Goal: Task Accomplishment & Management: Manage account settings

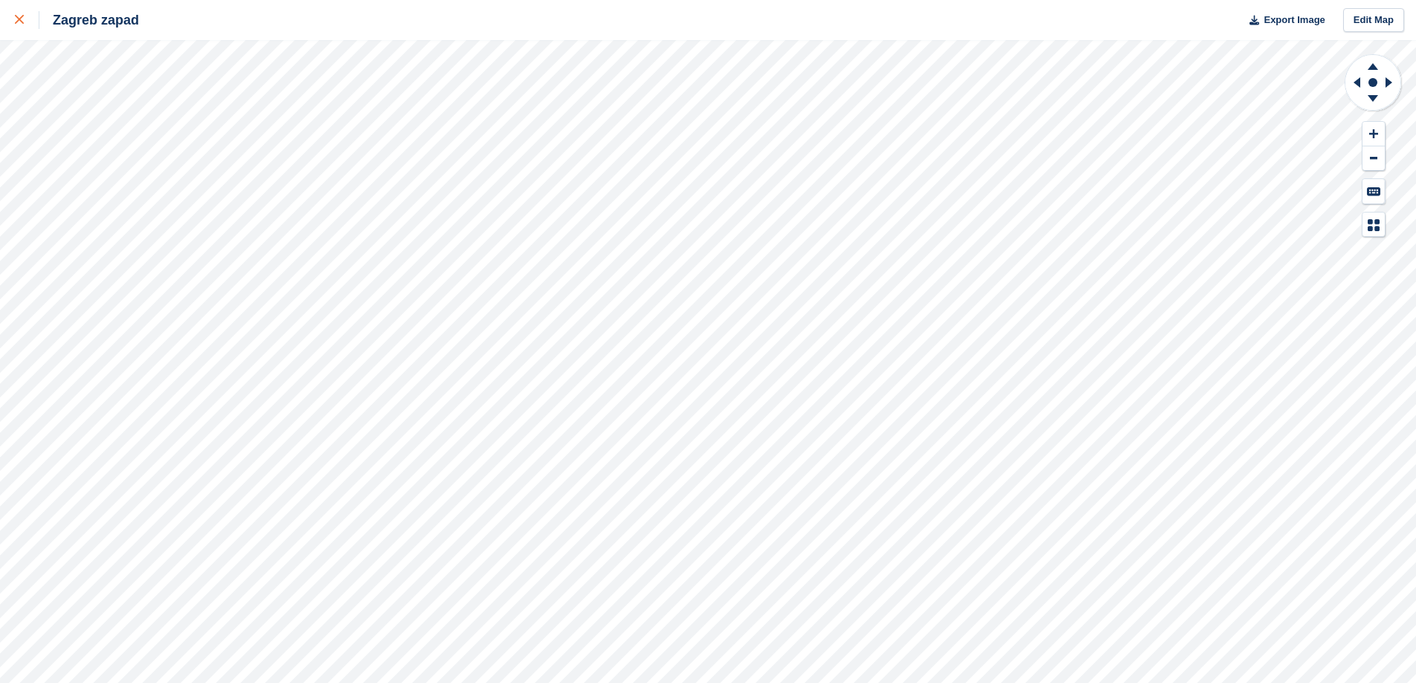
click at [17, 11] on div at bounding box center [27, 20] width 25 height 18
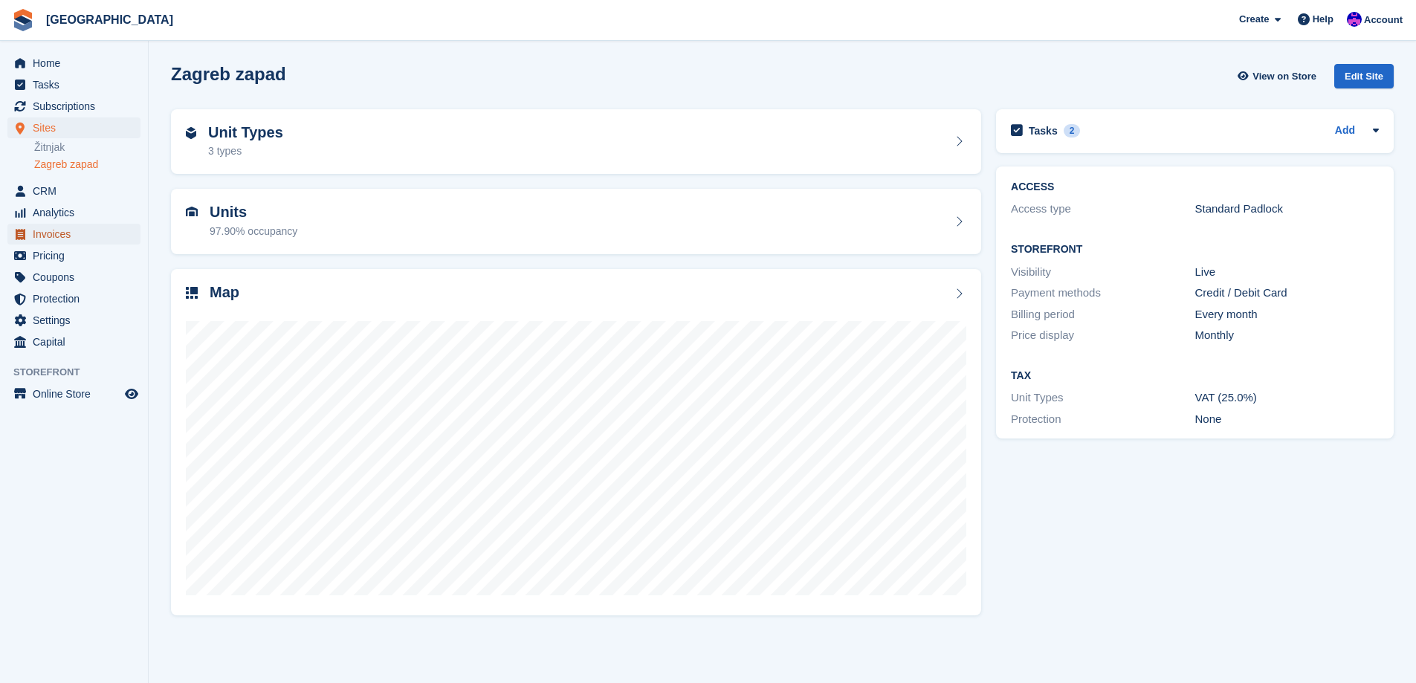
click at [70, 226] on span "Invoices" at bounding box center [77, 234] width 89 height 21
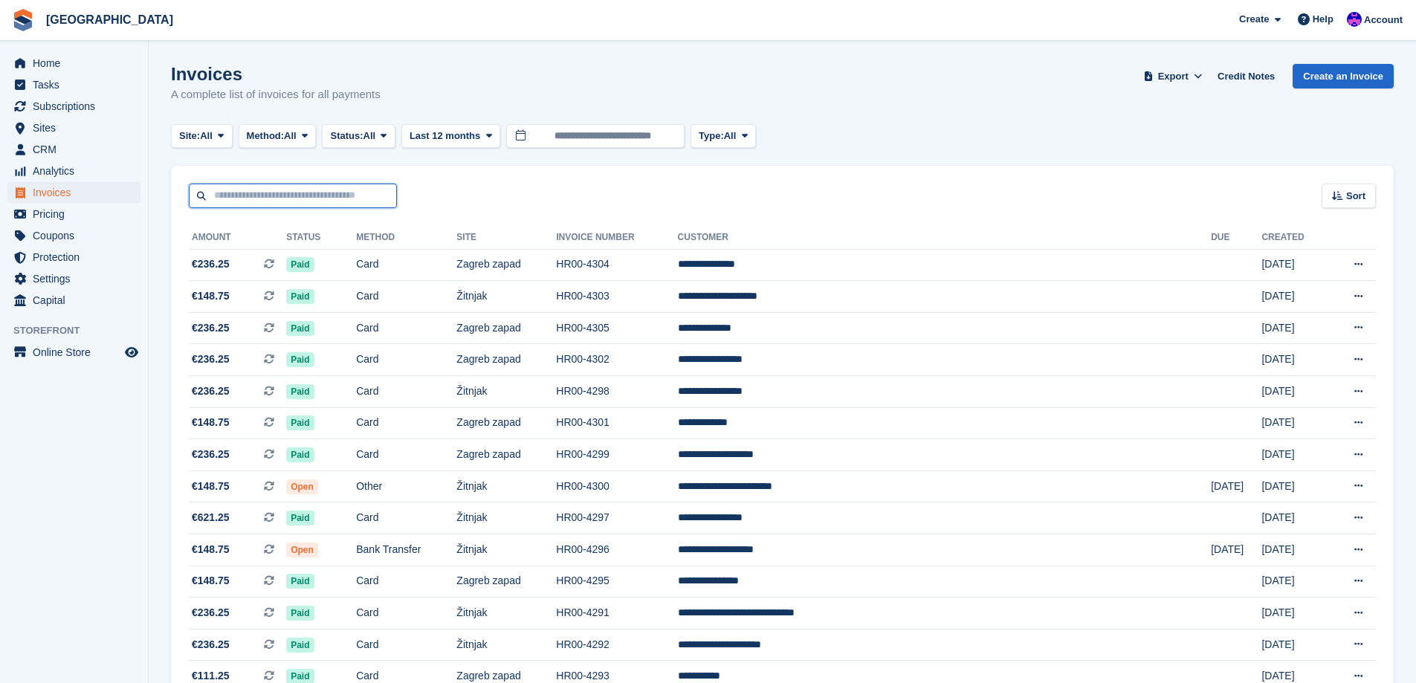
click at [323, 196] on input "text" at bounding box center [293, 196] width 208 height 25
type input "********"
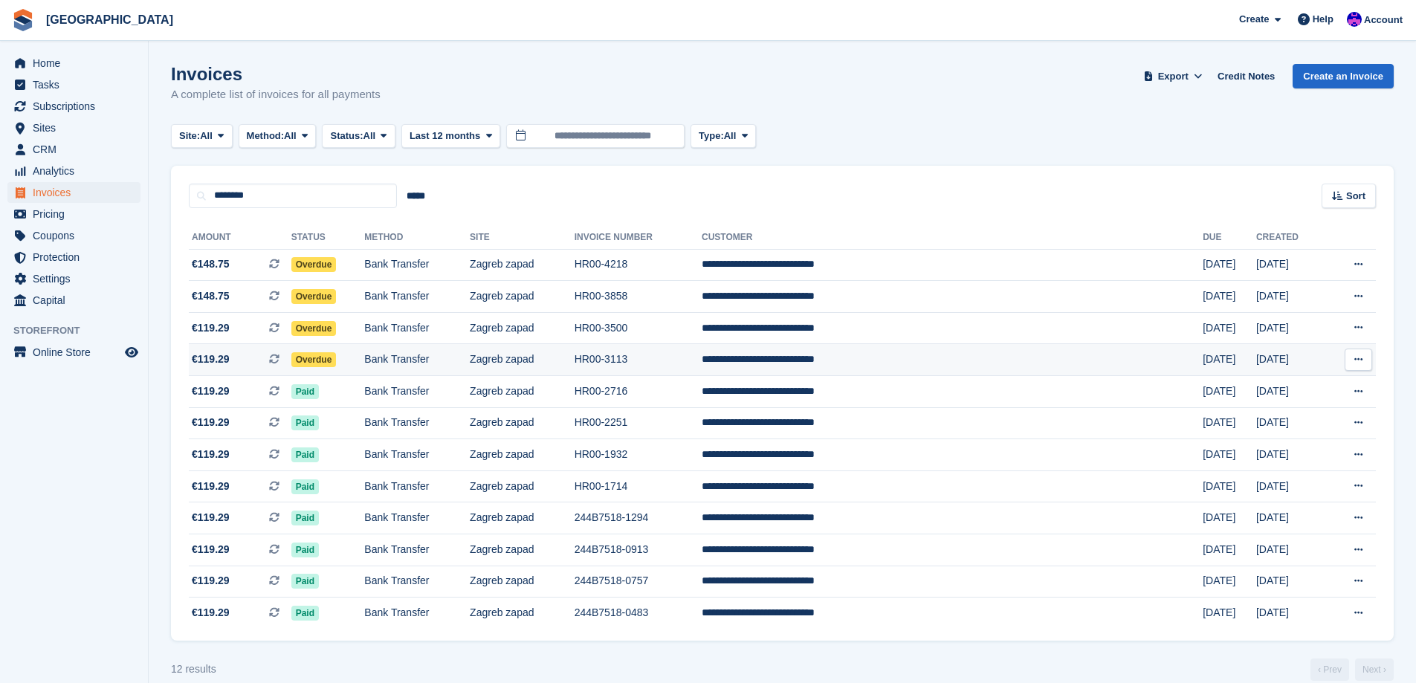
click at [470, 366] on td "Bank Transfer" at bounding box center [417, 360] width 106 height 32
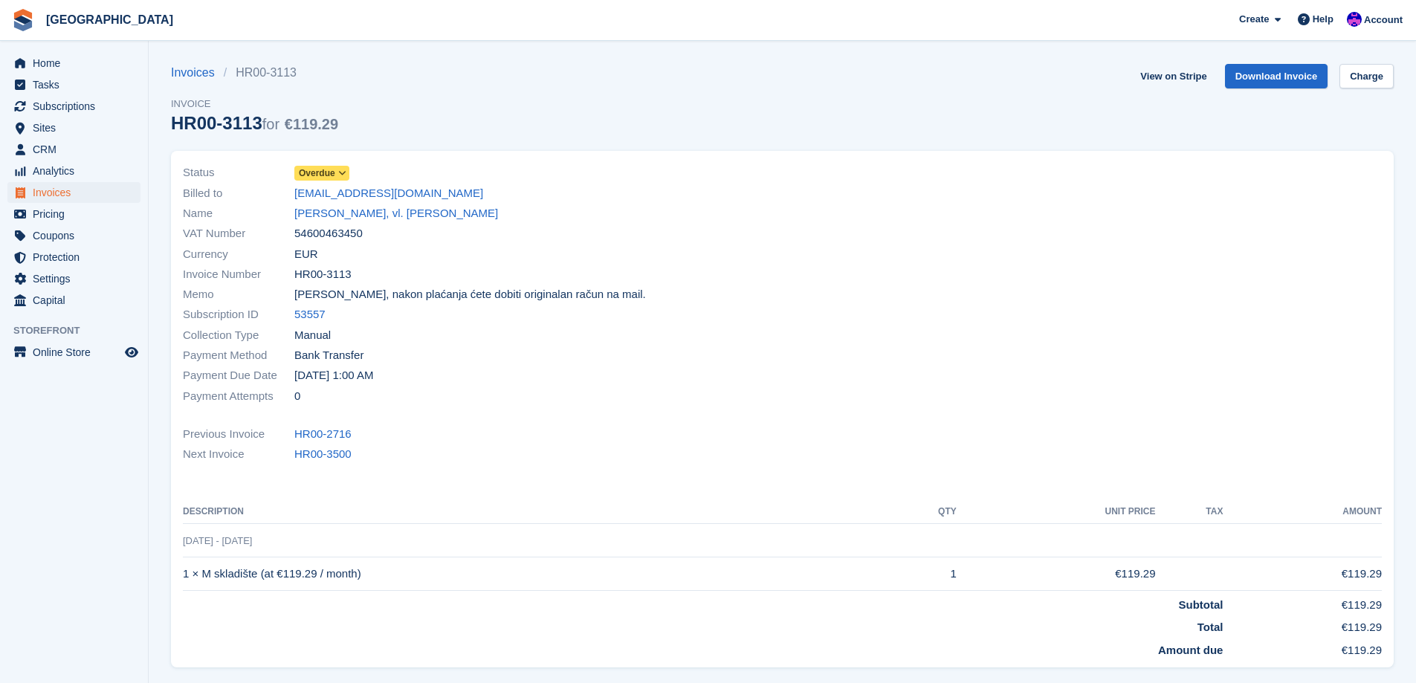
click at [333, 180] on span "Overdue" at bounding box center [317, 173] width 36 height 13
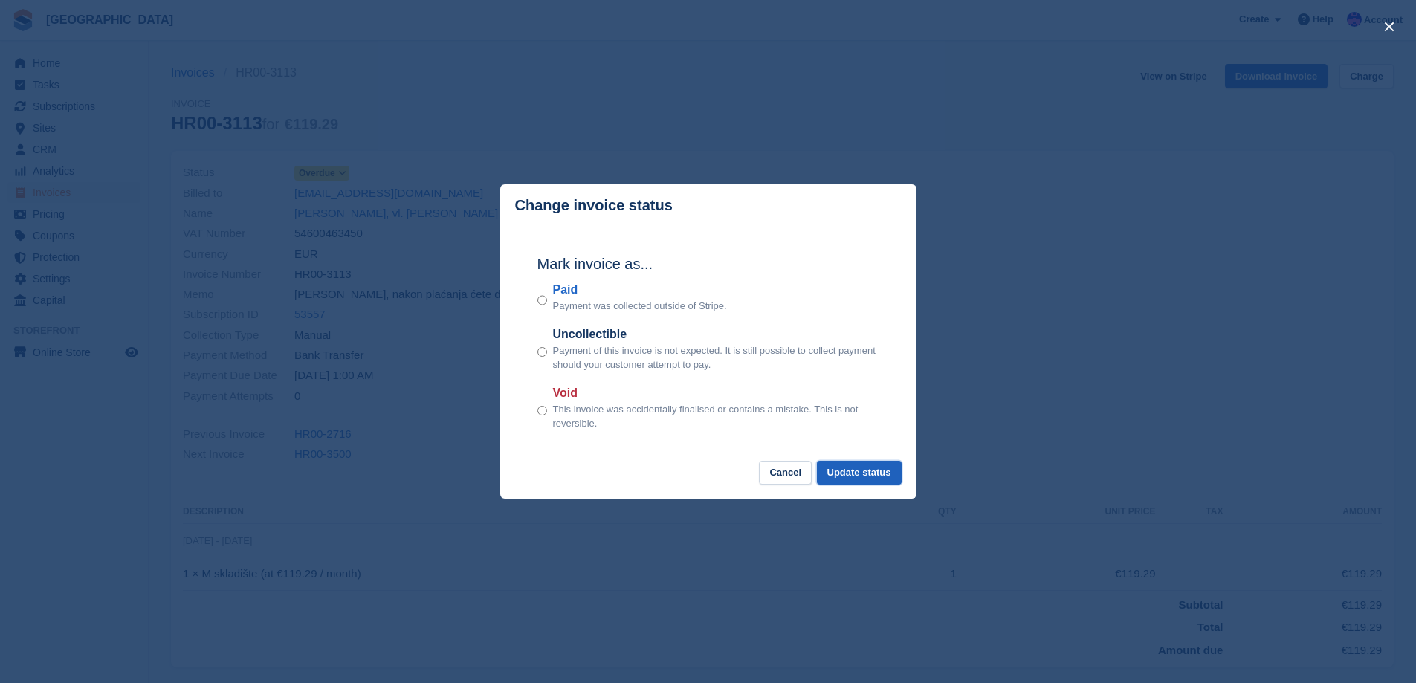
click at [845, 466] on button "Update status" at bounding box center [859, 473] width 85 height 25
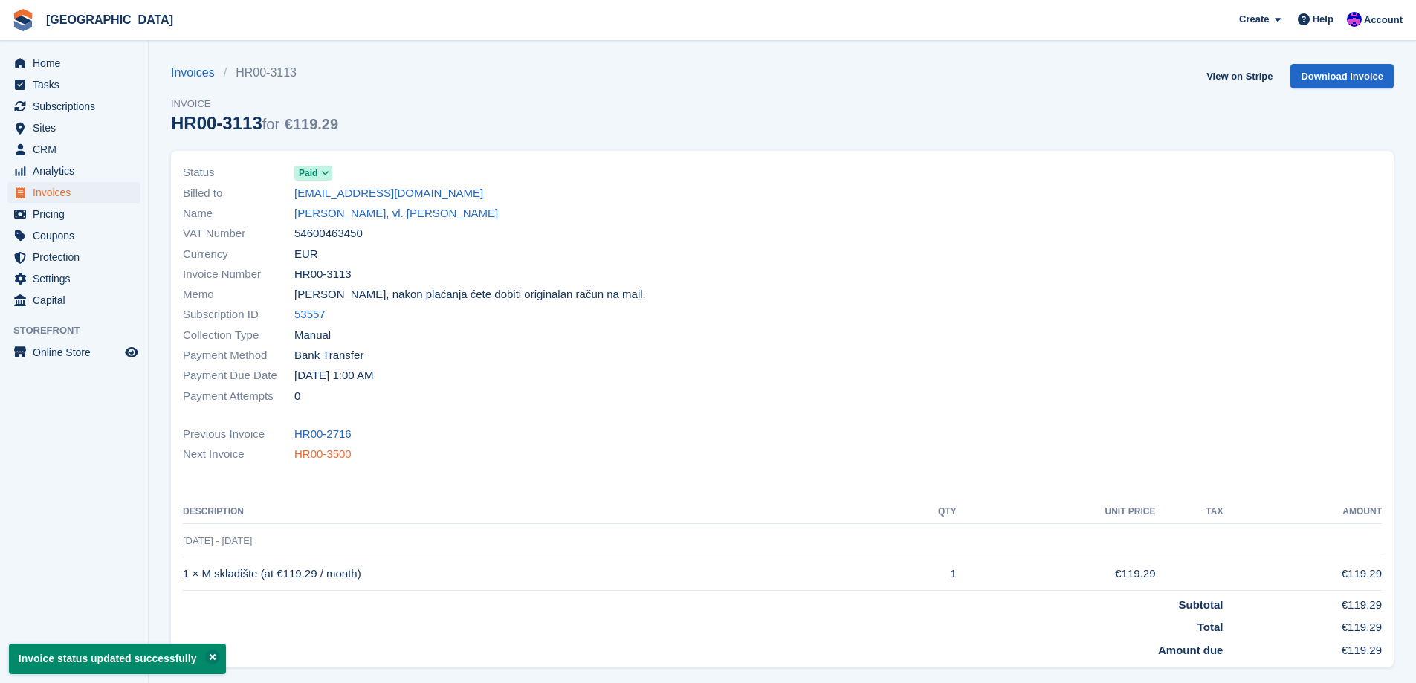
click at [298, 454] on link "HR00-3500" at bounding box center [322, 454] width 57 height 17
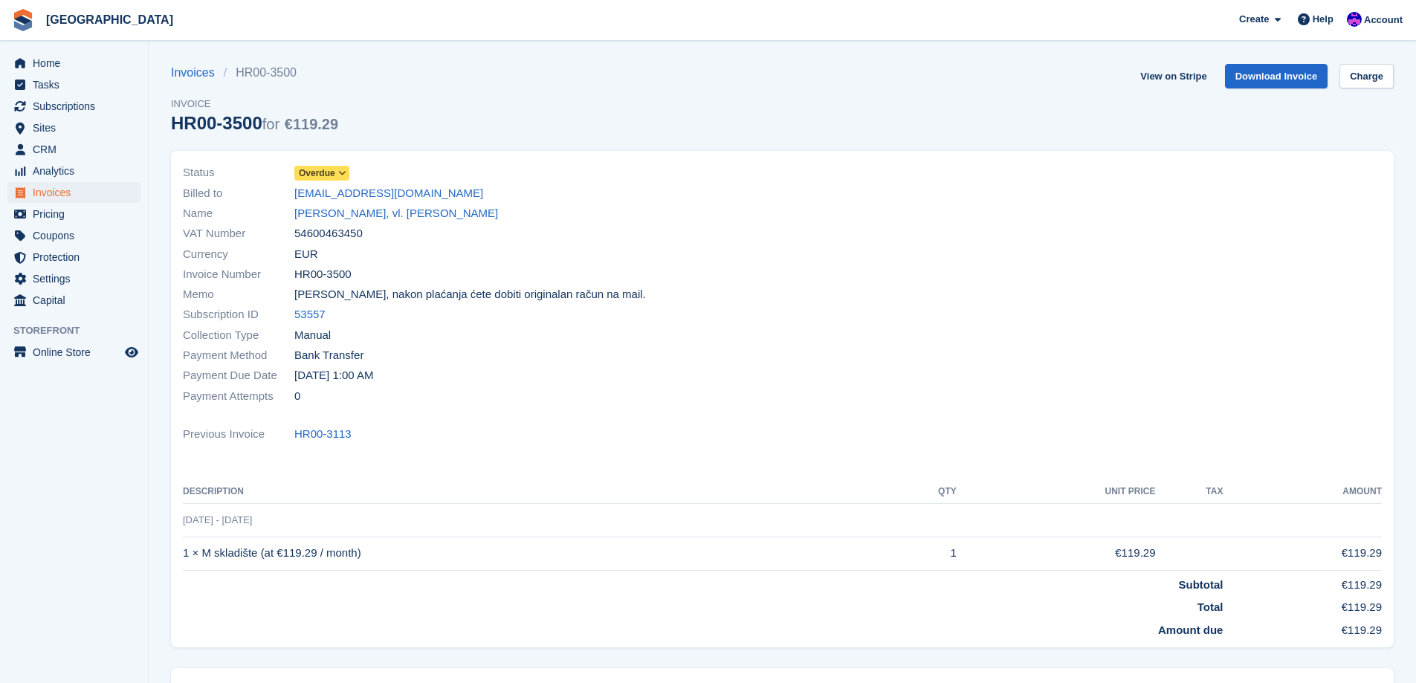
click at [324, 167] on span "Overdue" at bounding box center [317, 173] width 36 height 13
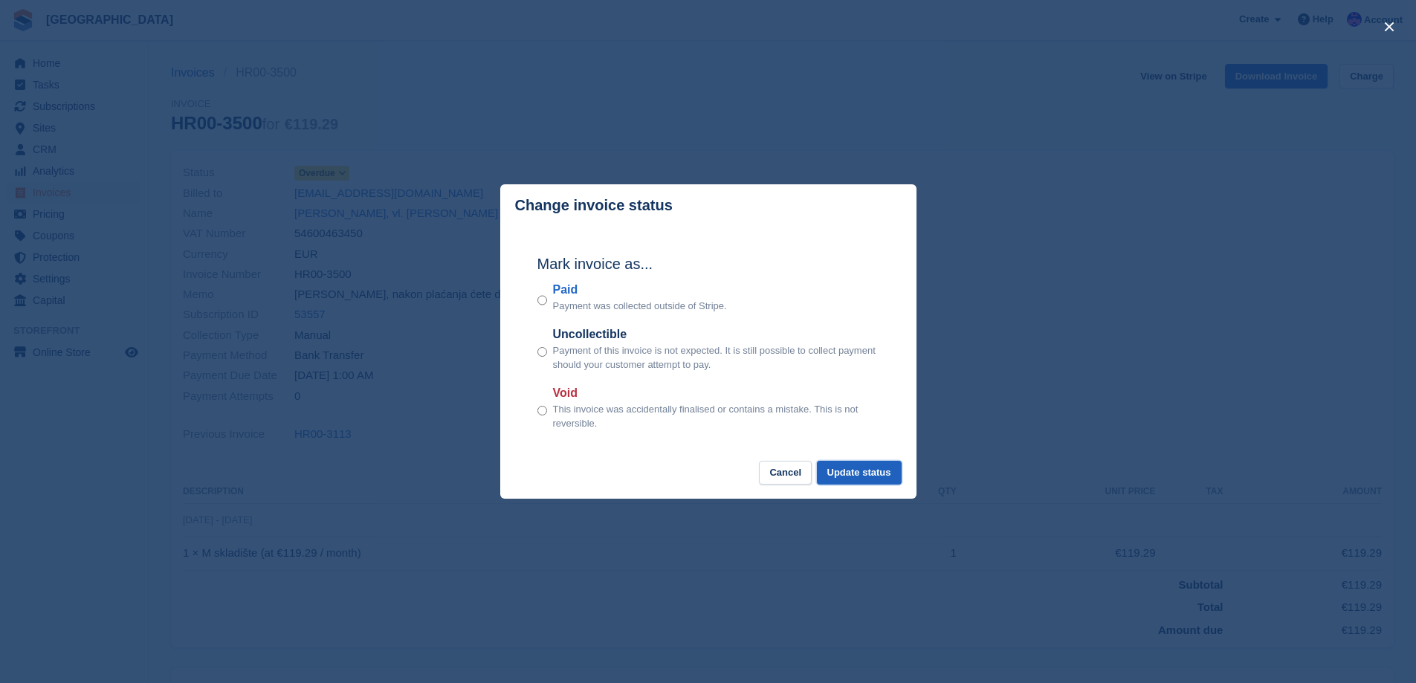
click at [872, 475] on button "Update status" at bounding box center [859, 473] width 85 height 25
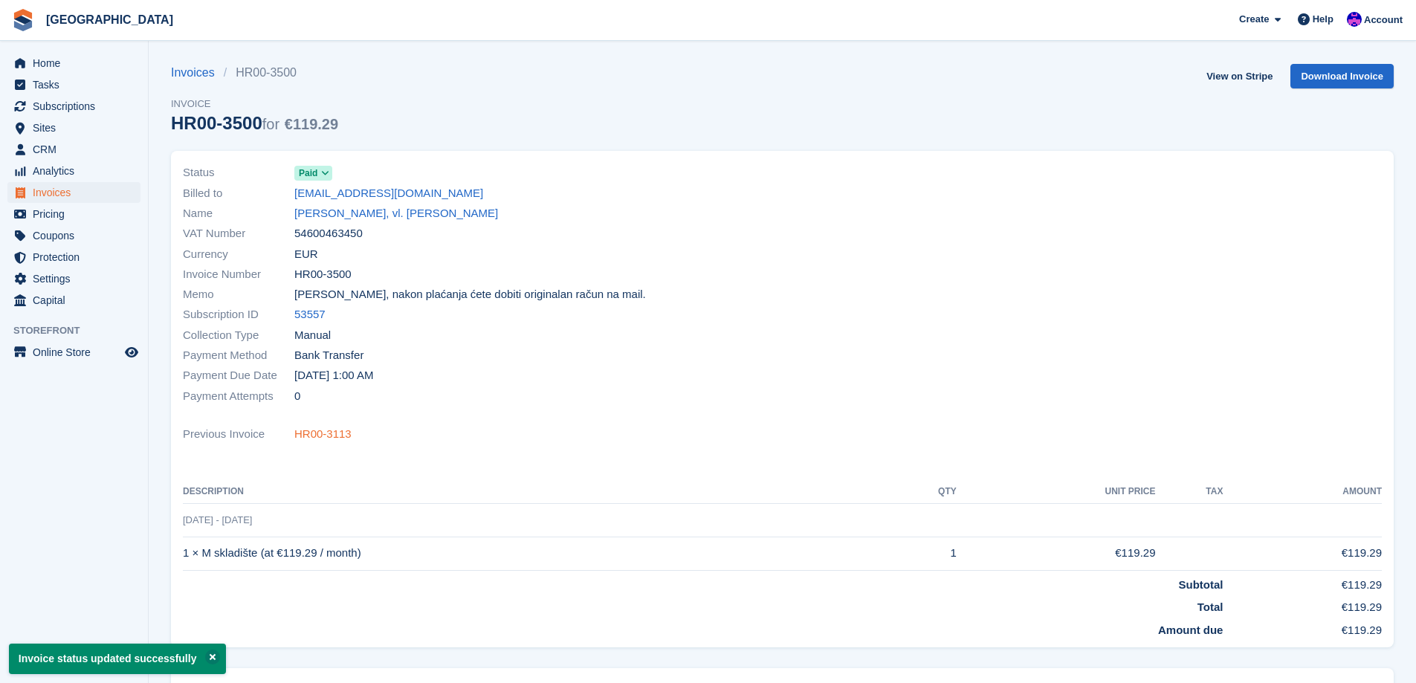
click at [320, 431] on link "HR00-3113" at bounding box center [322, 434] width 57 height 17
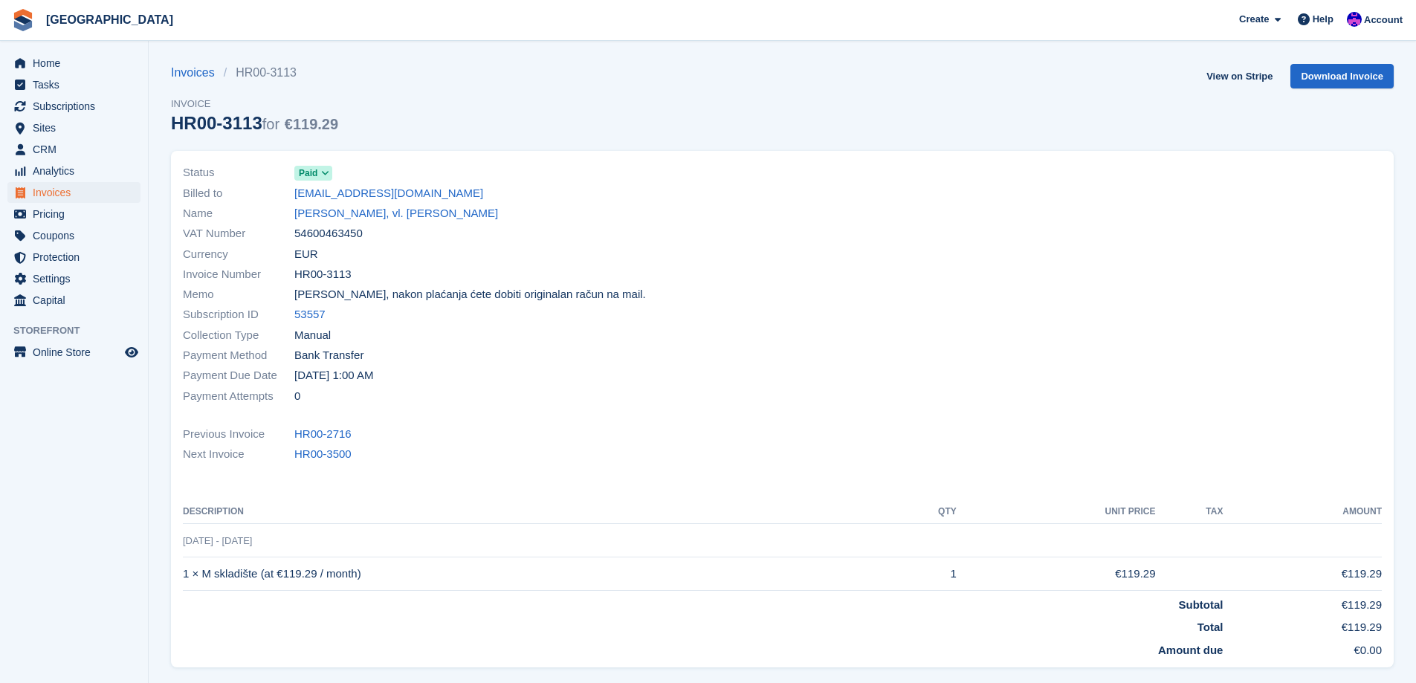
click at [320, 431] on link "HR00-2716" at bounding box center [322, 434] width 57 height 17
click at [326, 431] on link "HR00-2251" at bounding box center [322, 434] width 57 height 17
click at [318, 213] on link "[PERSON_NAME], vl. [PERSON_NAME]" at bounding box center [396, 213] width 204 height 17
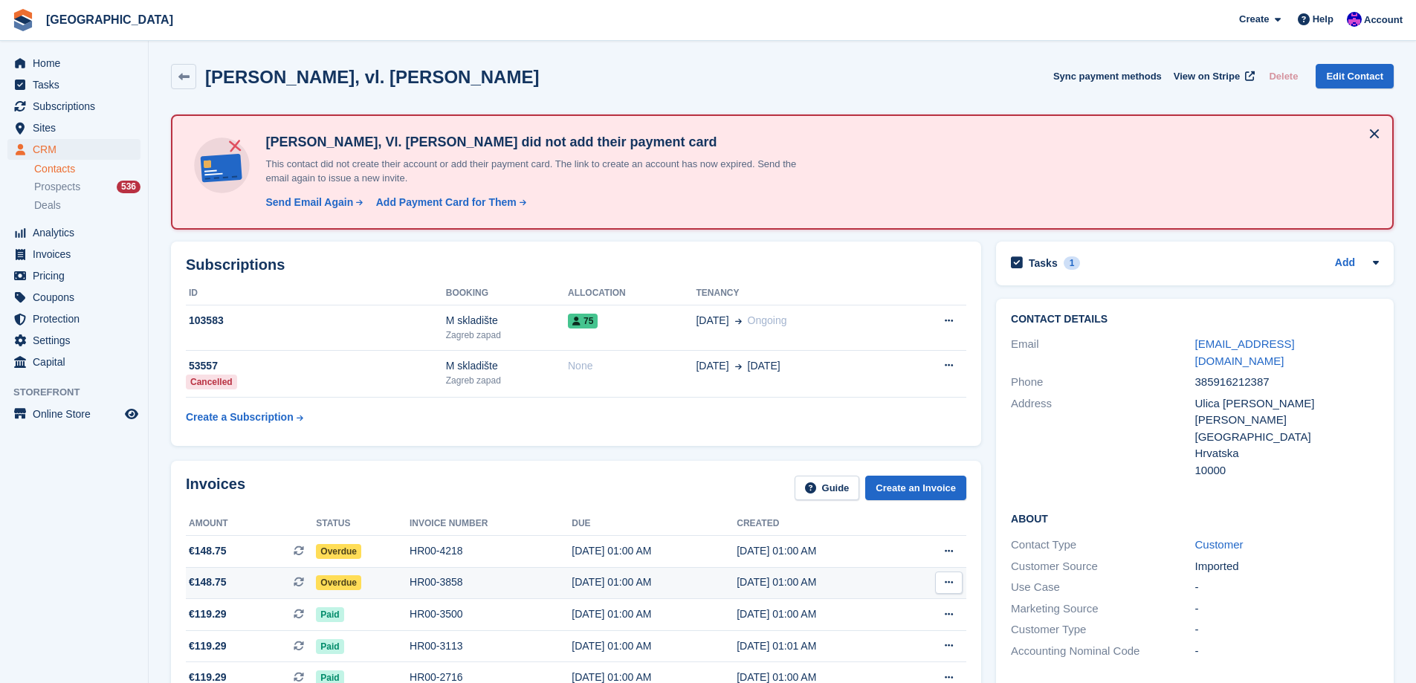
click at [370, 578] on div "Overdue" at bounding box center [363, 583] width 94 height 16
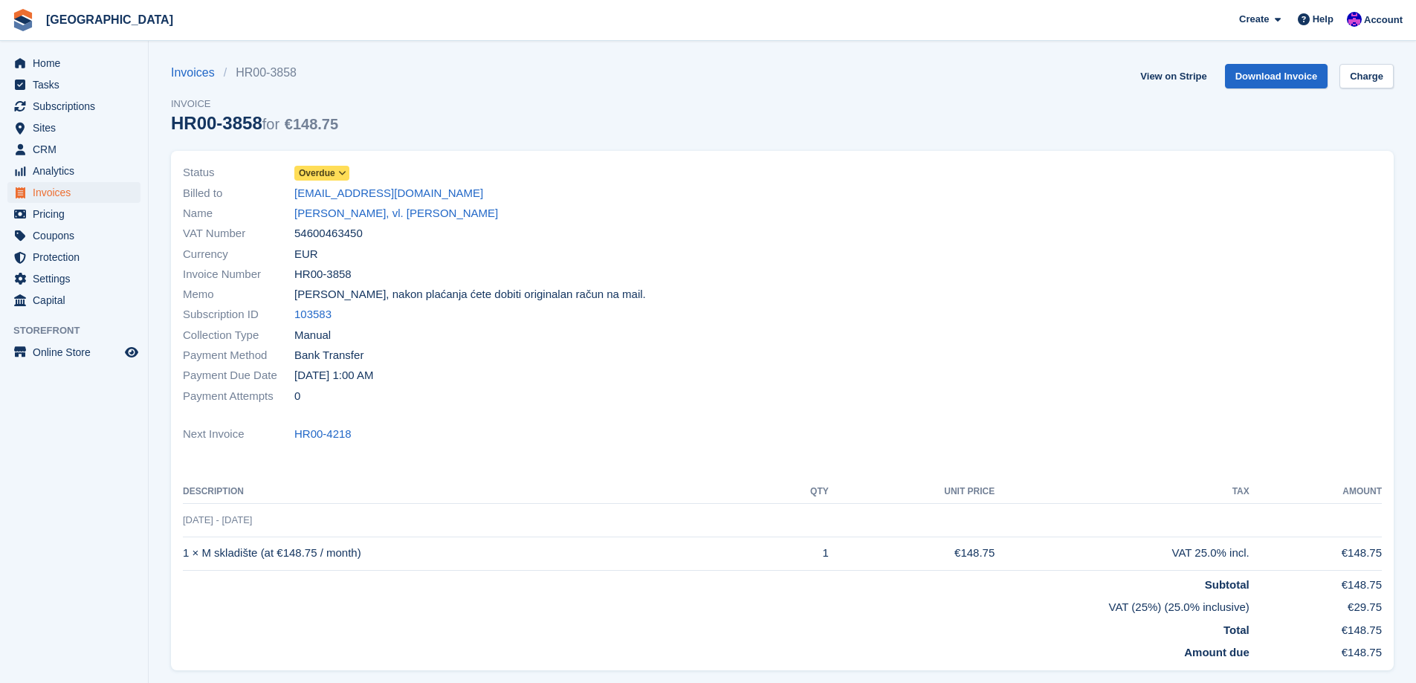
click at [320, 171] on span "Overdue" at bounding box center [317, 173] width 36 height 13
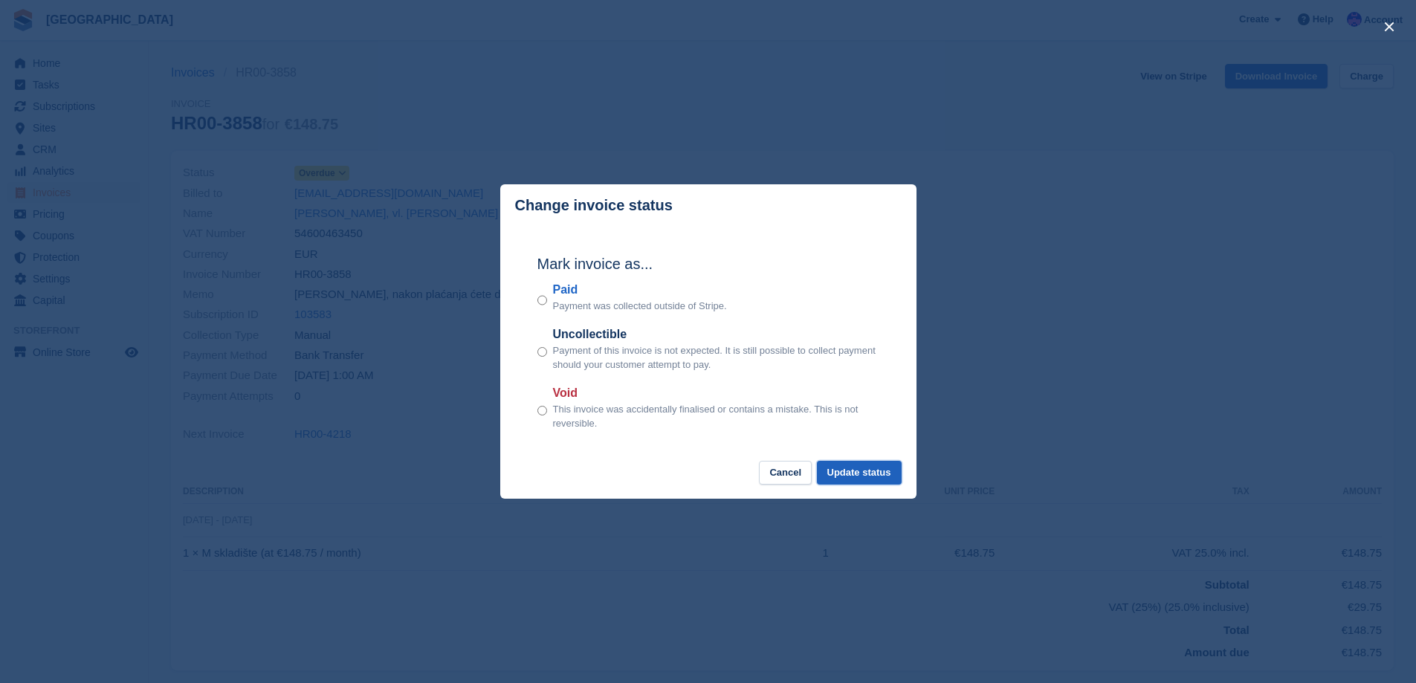
click at [885, 468] on button "Update status" at bounding box center [859, 473] width 85 height 25
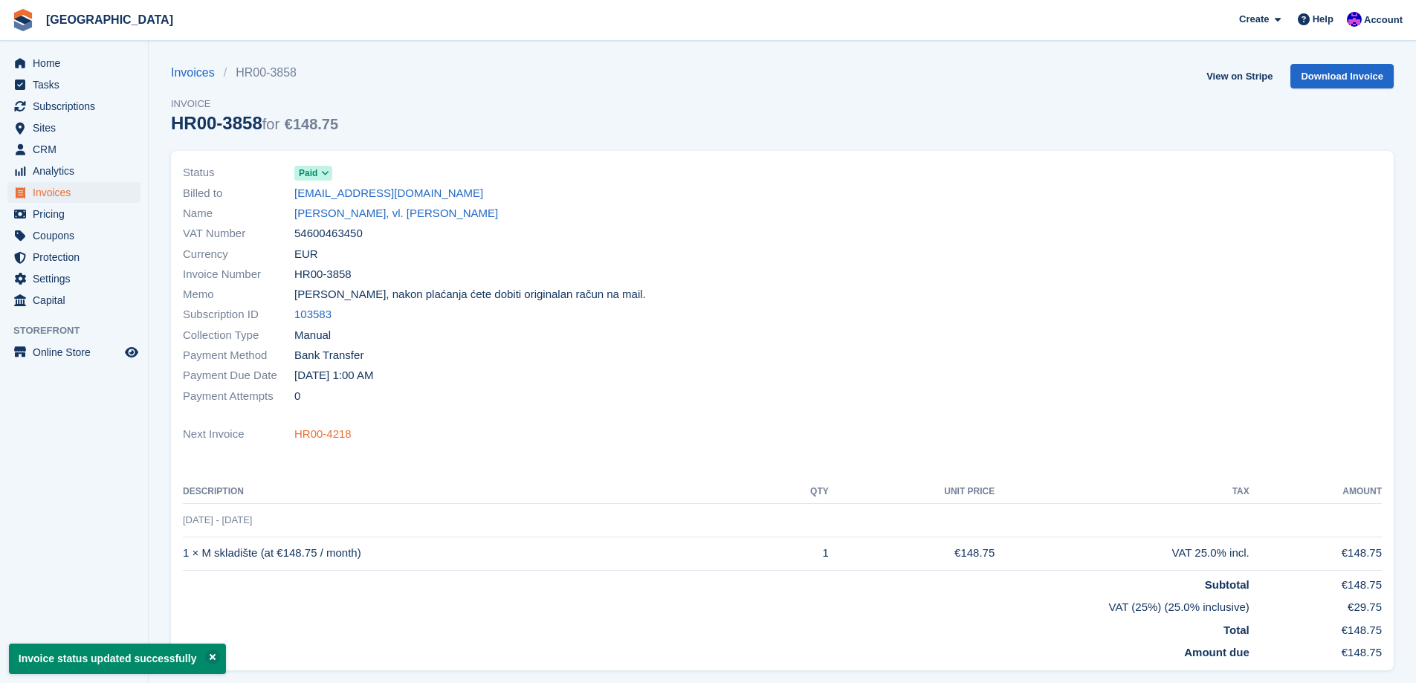
click at [314, 439] on link "HR00-4218" at bounding box center [322, 434] width 57 height 17
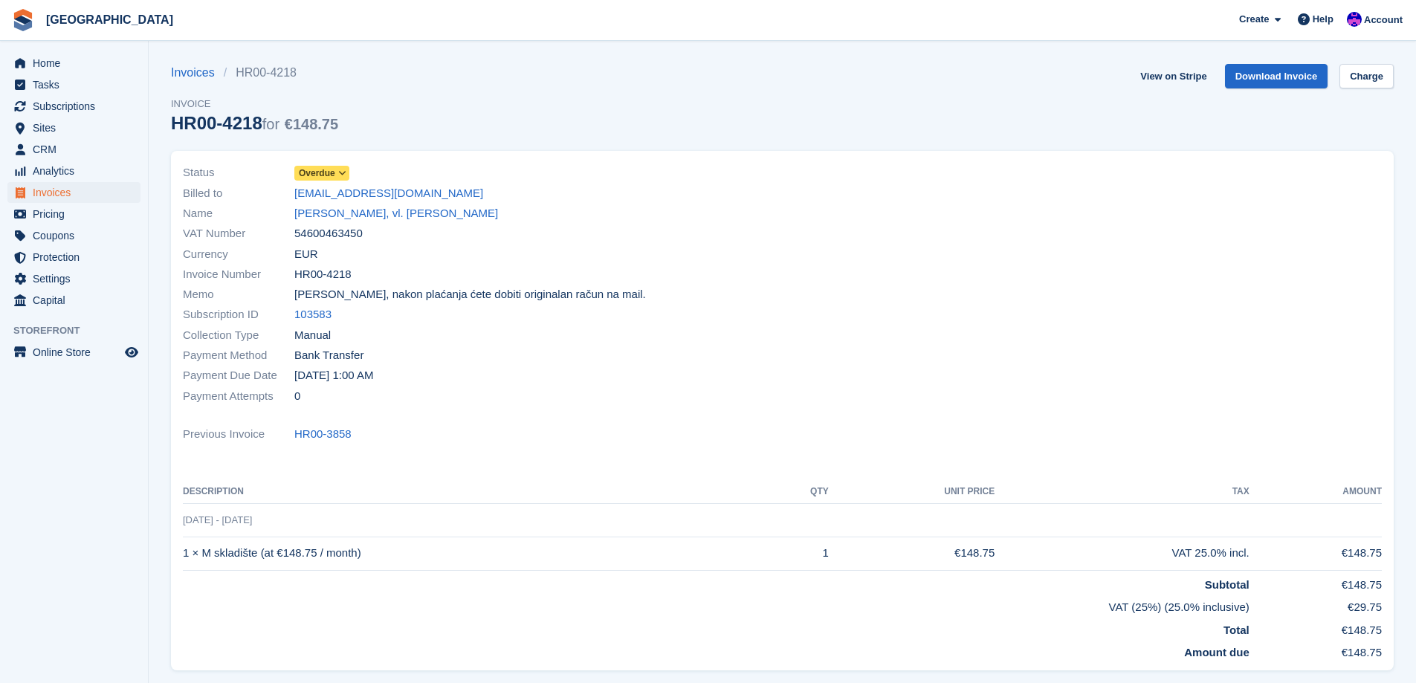
click at [333, 168] on span "Overdue" at bounding box center [317, 173] width 36 height 13
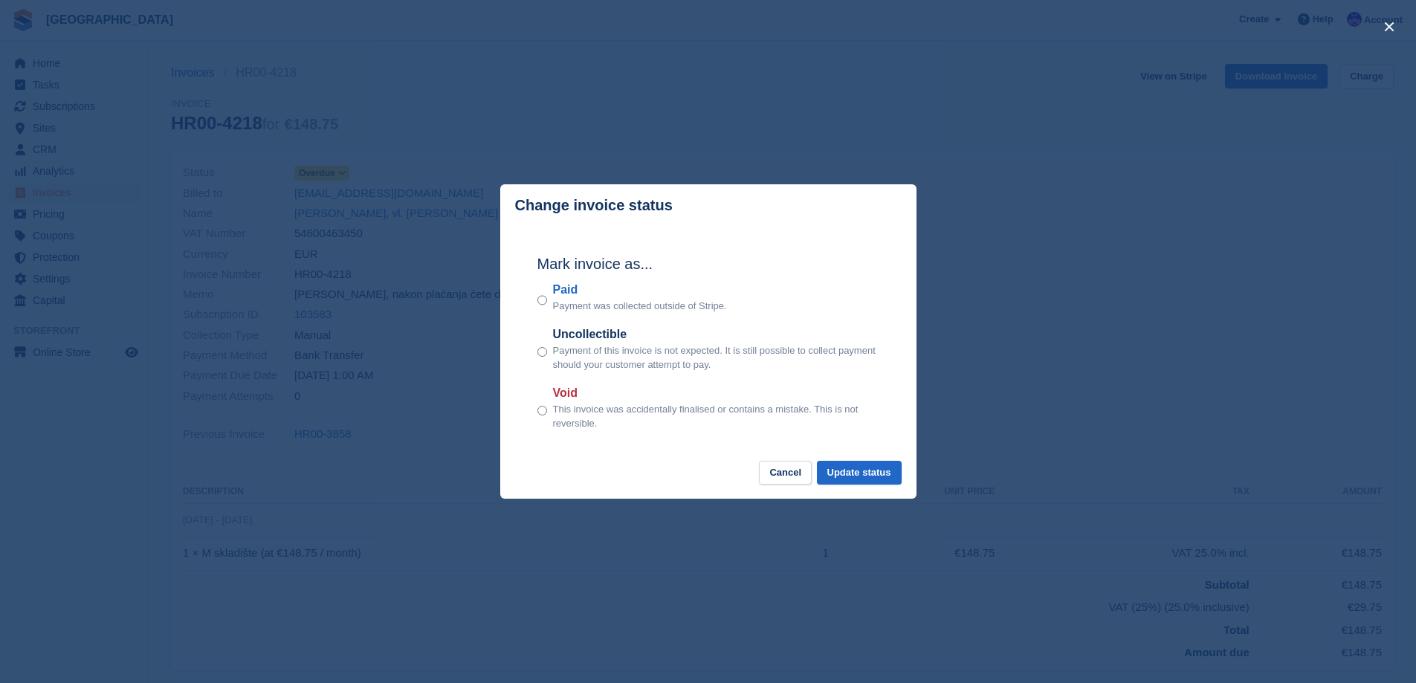
click at [552, 306] on div "Paid Payment was collected outside of Stripe." at bounding box center [709, 297] width 342 height 33
click at [856, 465] on button "Update status" at bounding box center [859, 473] width 85 height 25
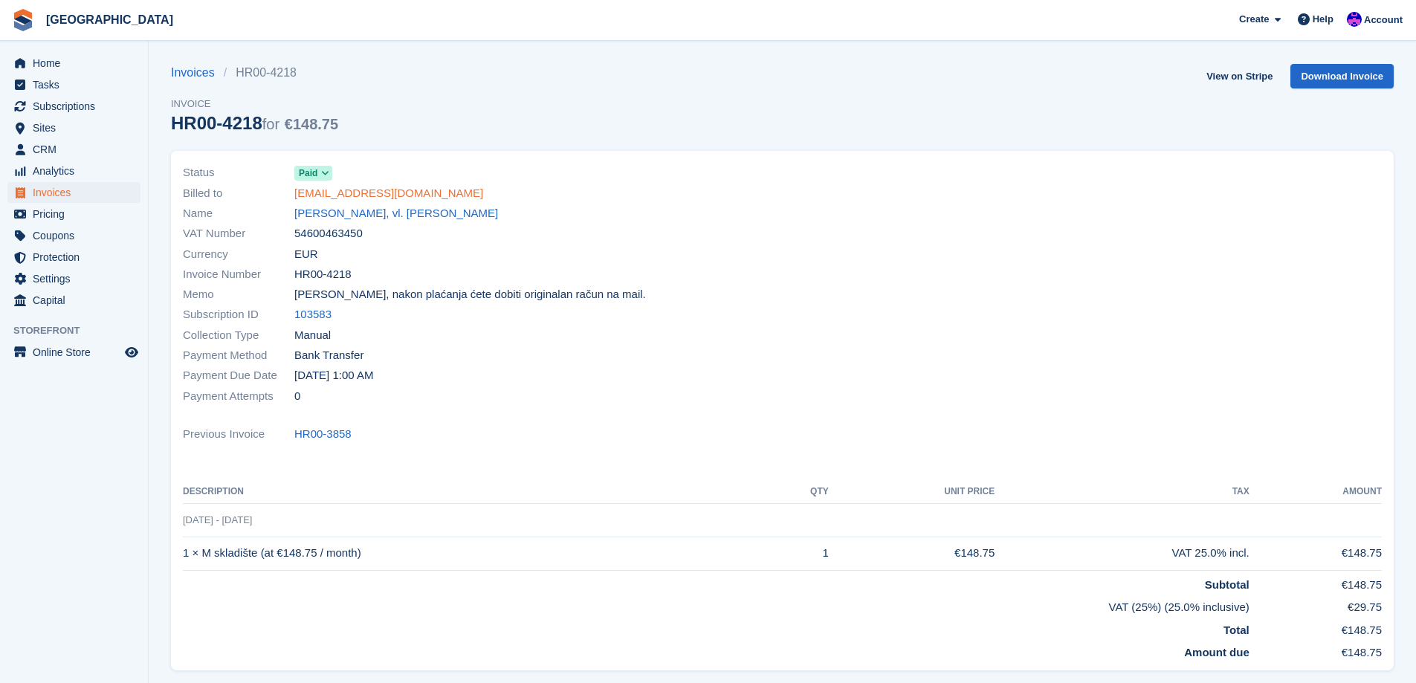
click at [399, 197] on link "tomgrad3171@gmail.com" at bounding box center [388, 193] width 189 height 17
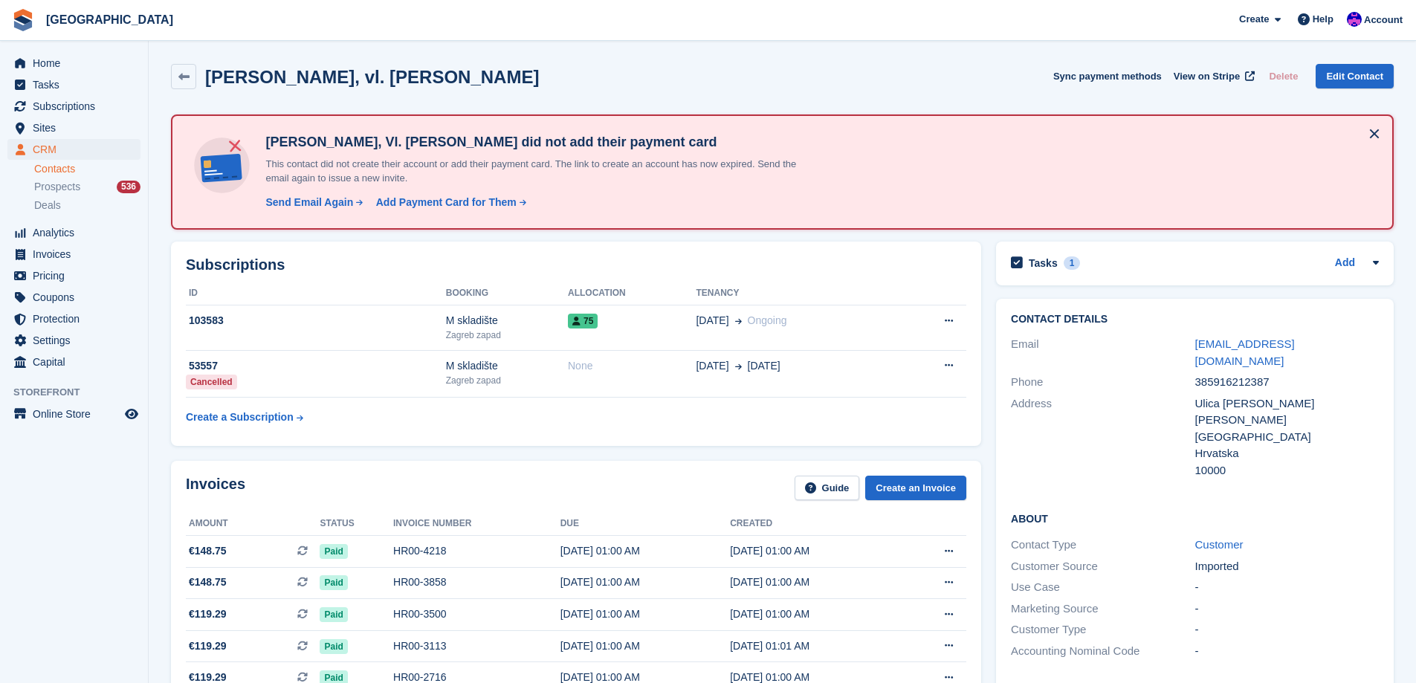
click at [401, 216] on div "Tom Grad, Vl. Tomislav čabraja did not add their payment card This contact did …" at bounding box center [507, 172] width 647 height 88
click at [68, 258] on span "Invoices" at bounding box center [77, 254] width 89 height 21
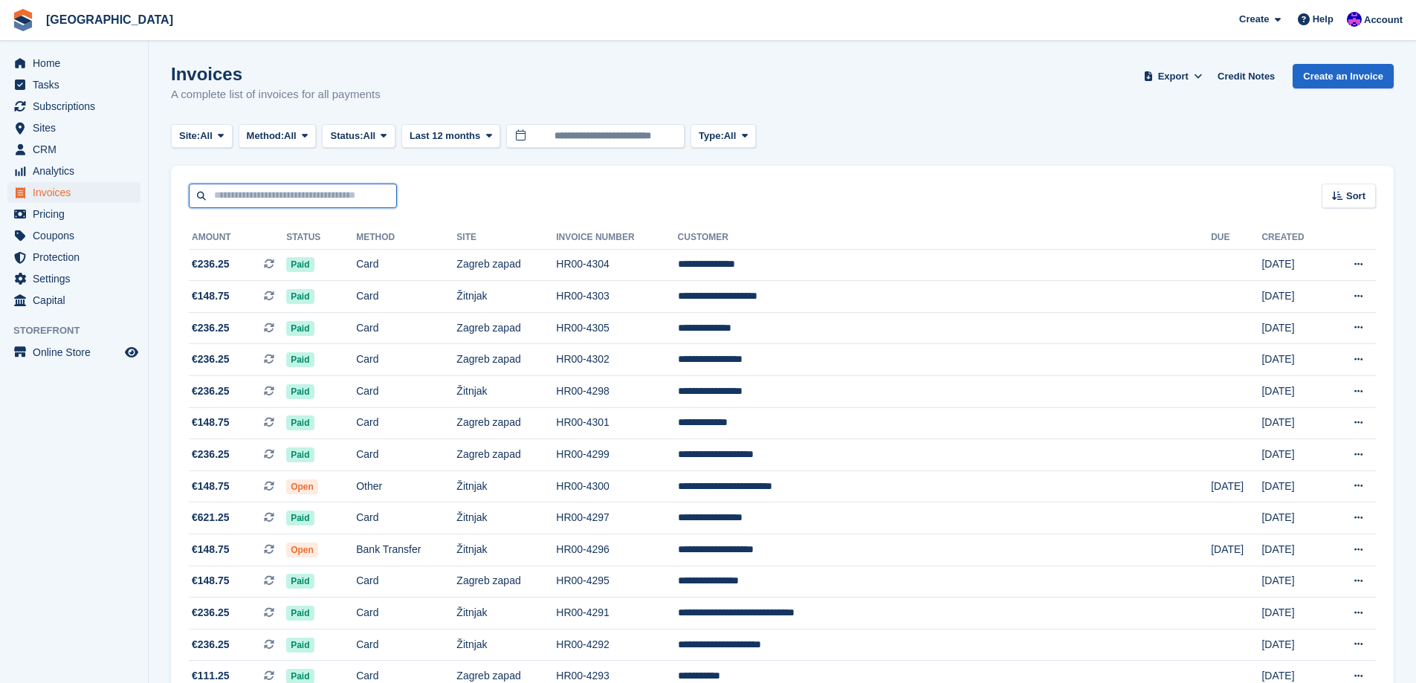
click at [326, 205] on input "text" at bounding box center [293, 196] width 208 height 25
type input "****"
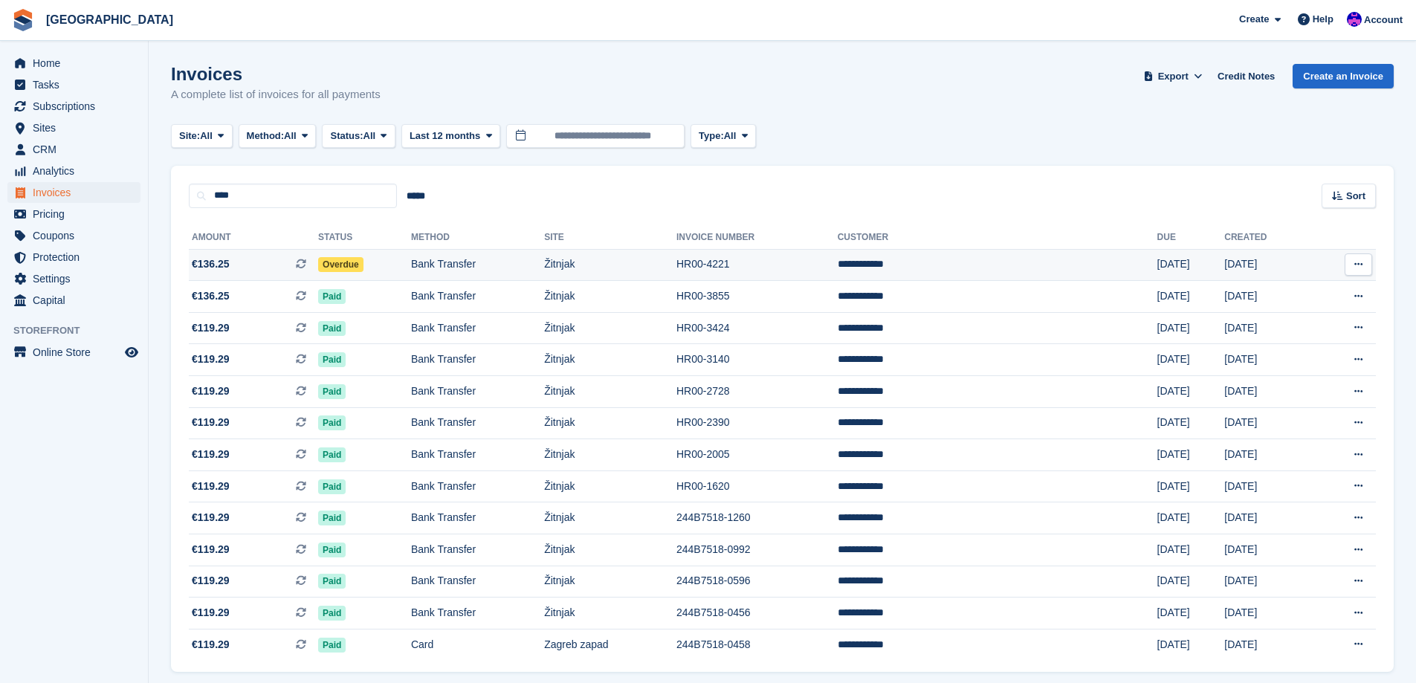
click at [673, 255] on td "Žitnjak" at bounding box center [610, 265] width 132 height 32
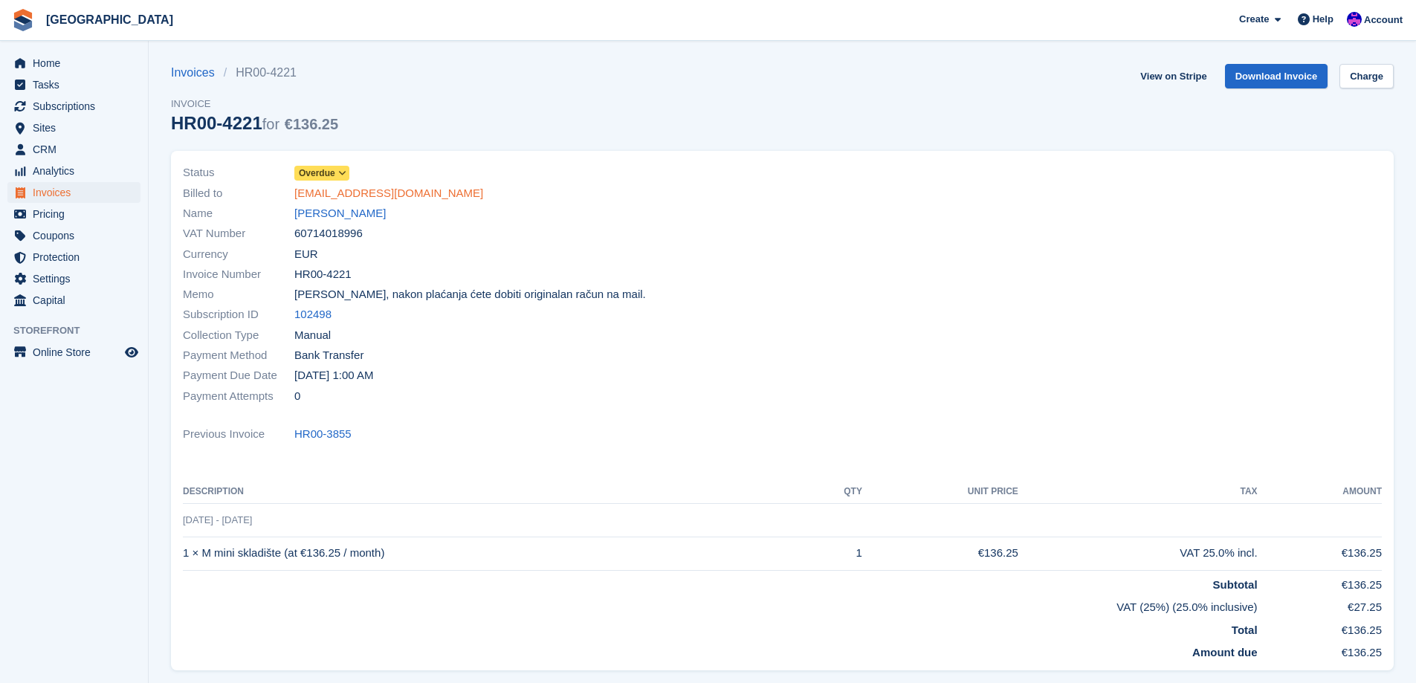
click at [323, 185] on link "[EMAIL_ADDRESS][DOMAIN_NAME]" at bounding box center [388, 193] width 189 height 17
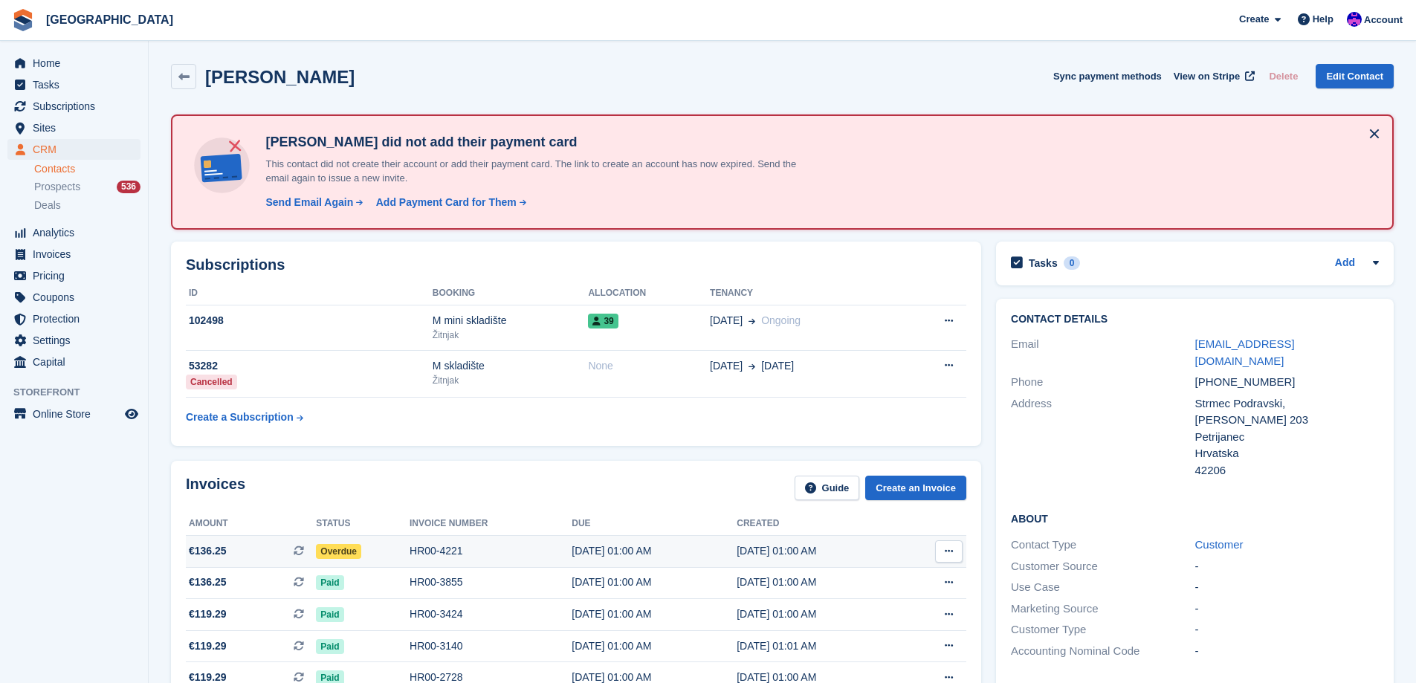
click at [519, 544] on div "HR00-4221" at bounding box center [491, 551] width 162 height 16
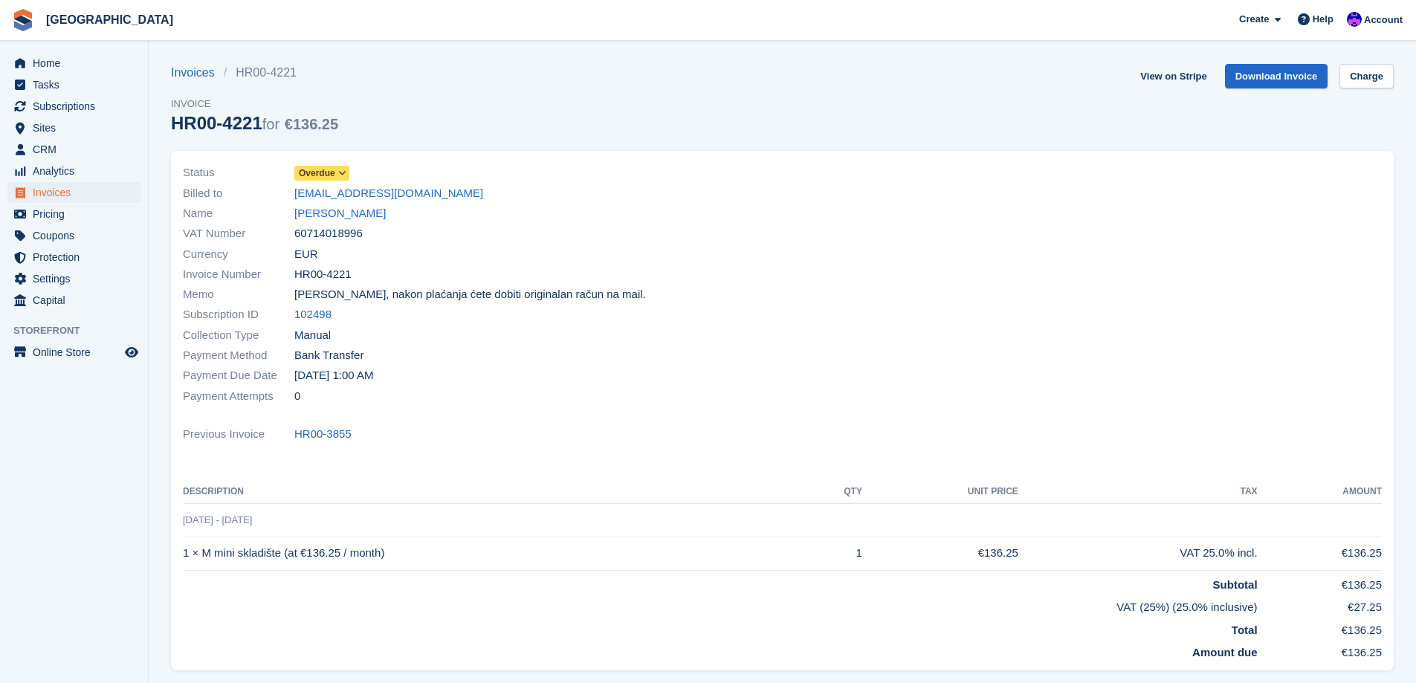
click at [323, 176] on span "Overdue" at bounding box center [317, 173] width 36 height 13
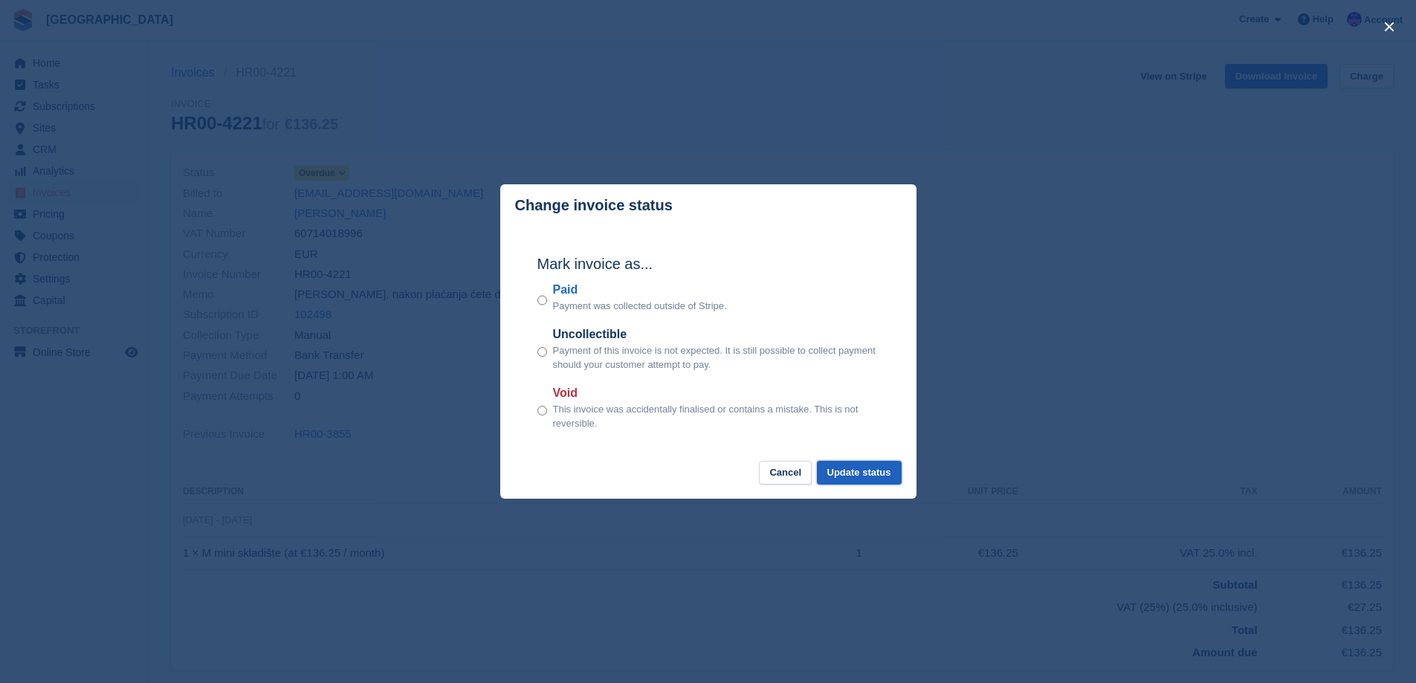
click at [836, 465] on button "Update status" at bounding box center [859, 473] width 85 height 25
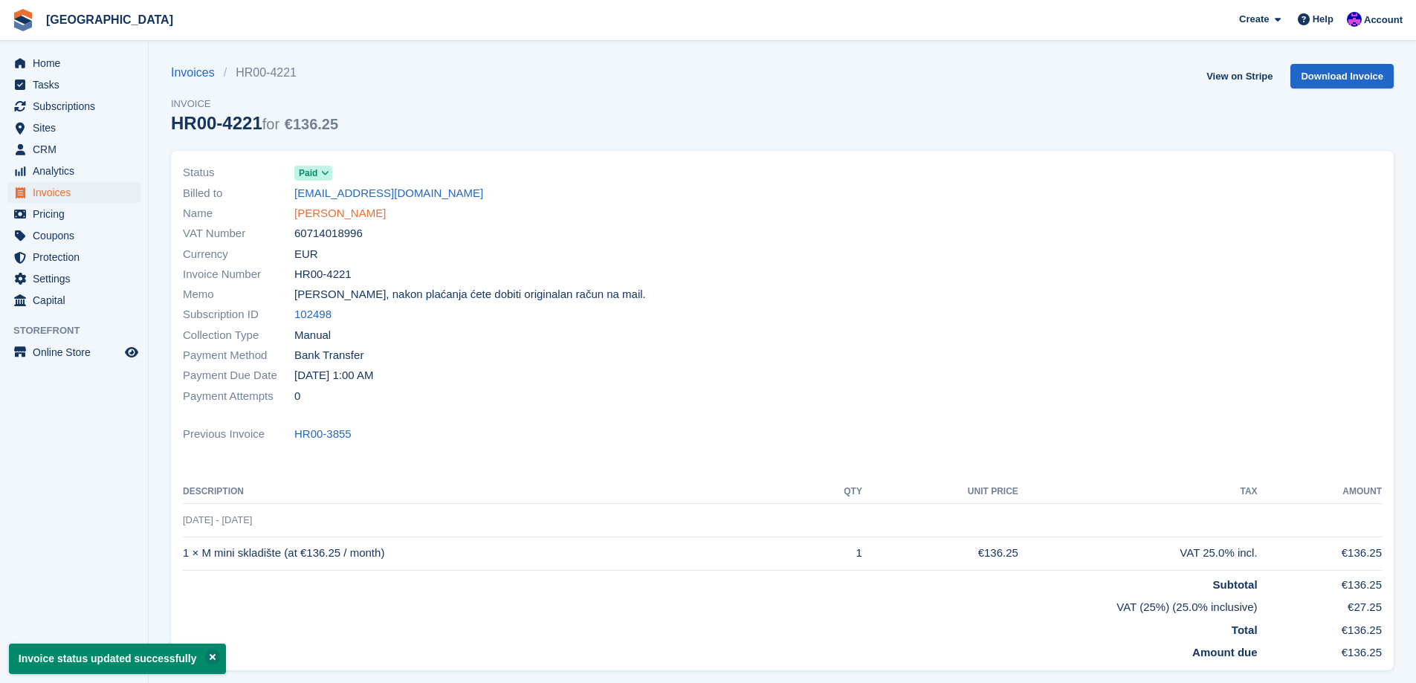
click at [335, 222] on link "Nikola Sokač" at bounding box center [339, 213] width 91 height 17
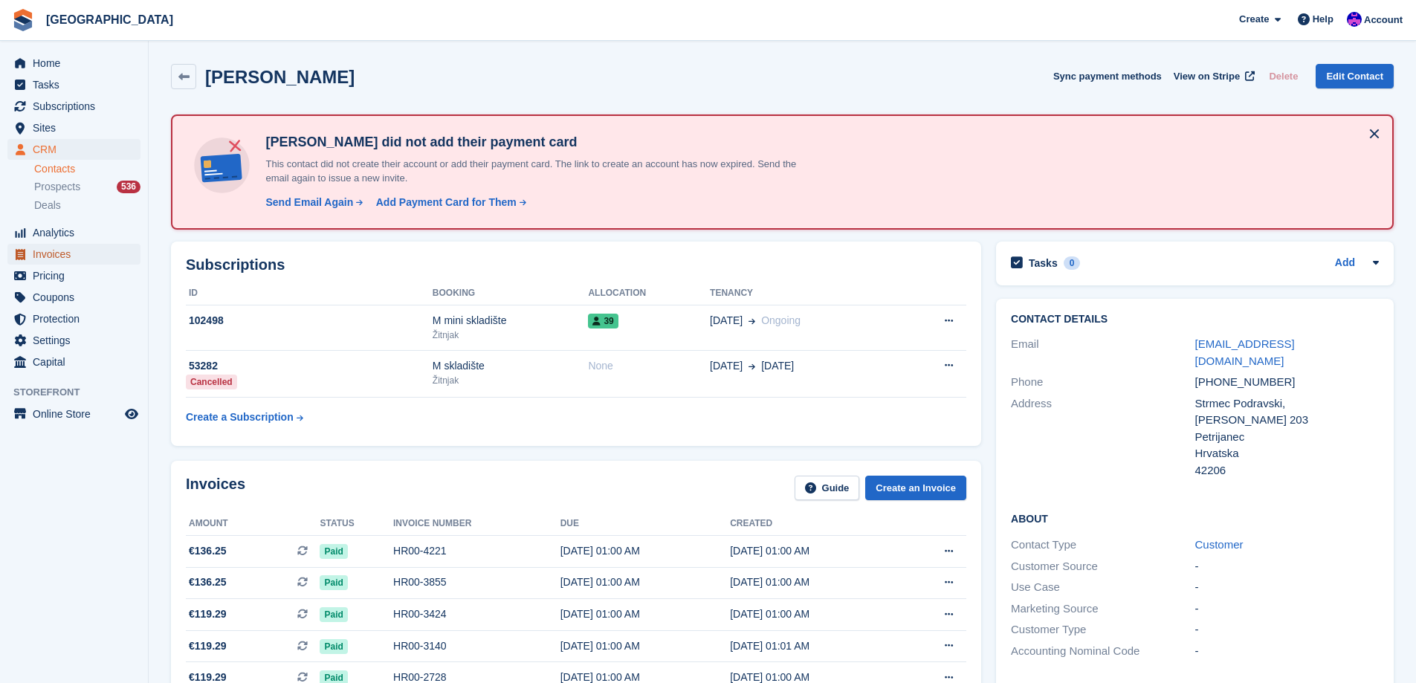
click at [53, 257] on span "Invoices" at bounding box center [77, 254] width 89 height 21
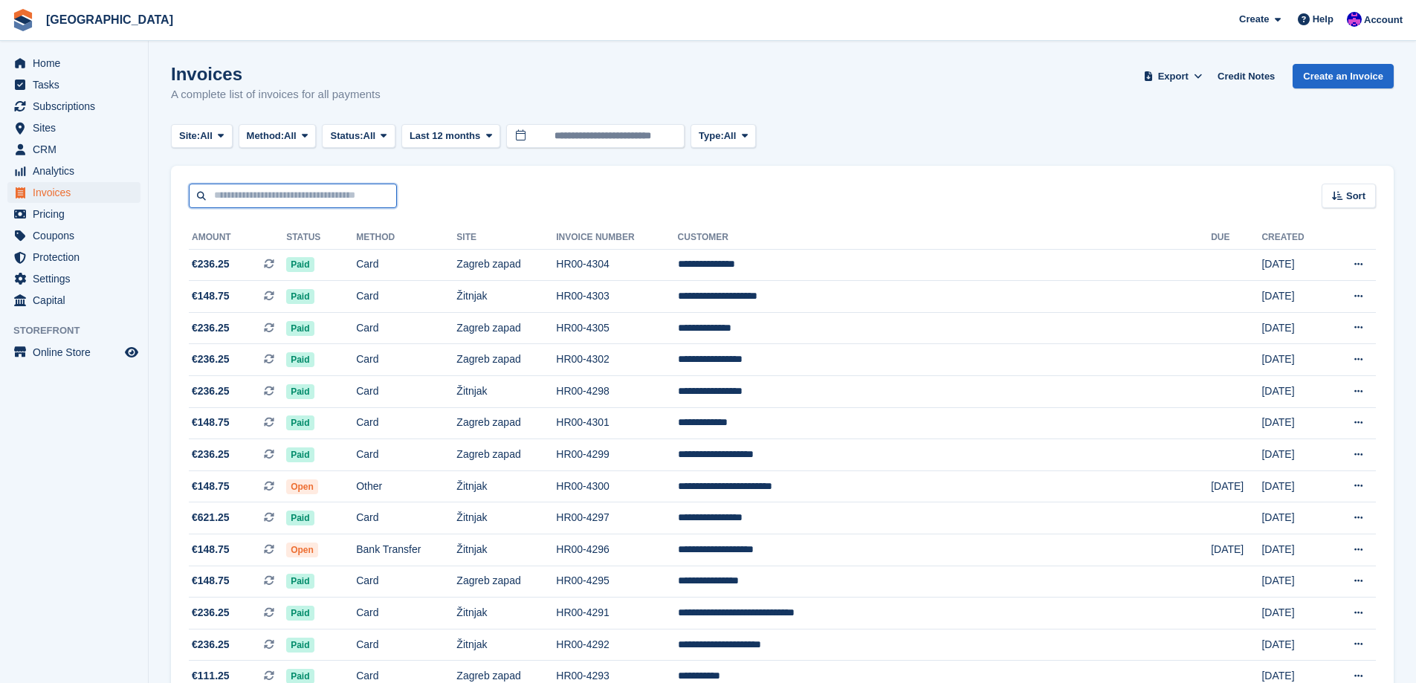
click at [271, 193] on input "text" at bounding box center [293, 196] width 208 height 25
type input "******"
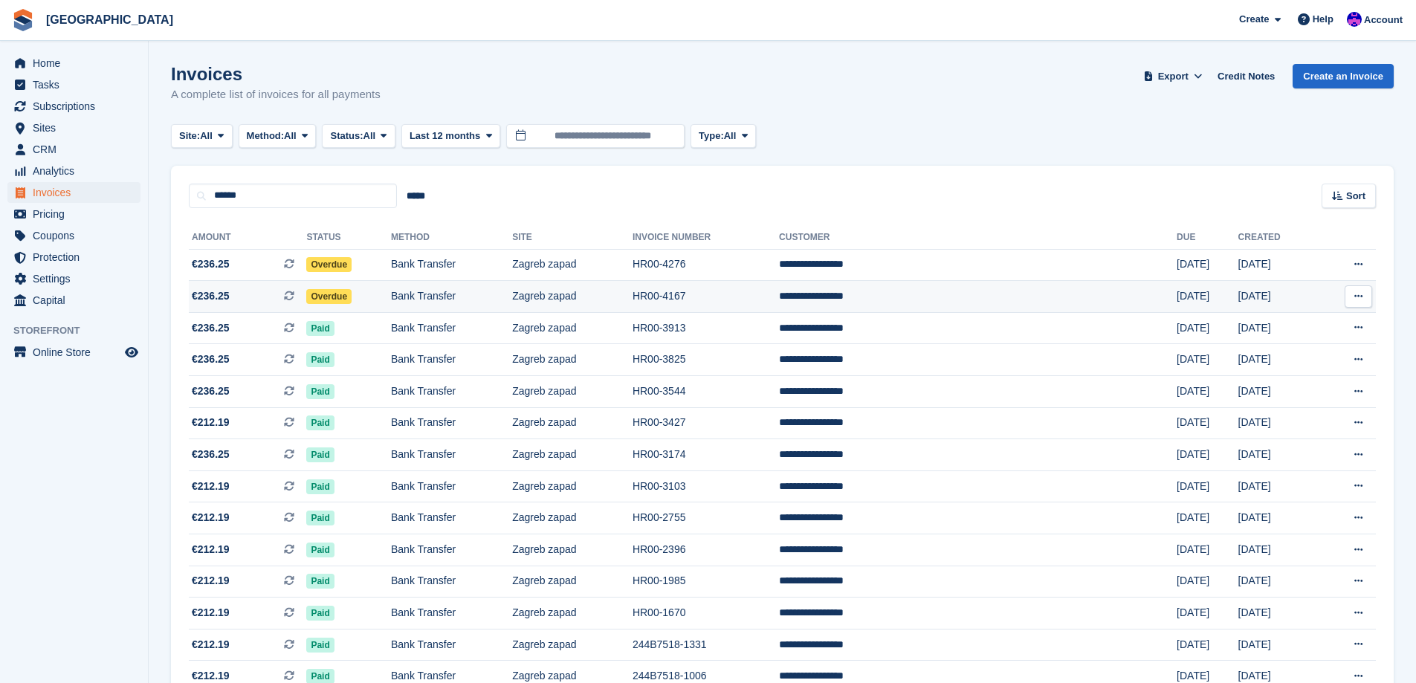
click at [476, 283] on td "Bank Transfer" at bounding box center [451, 297] width 121 height 32
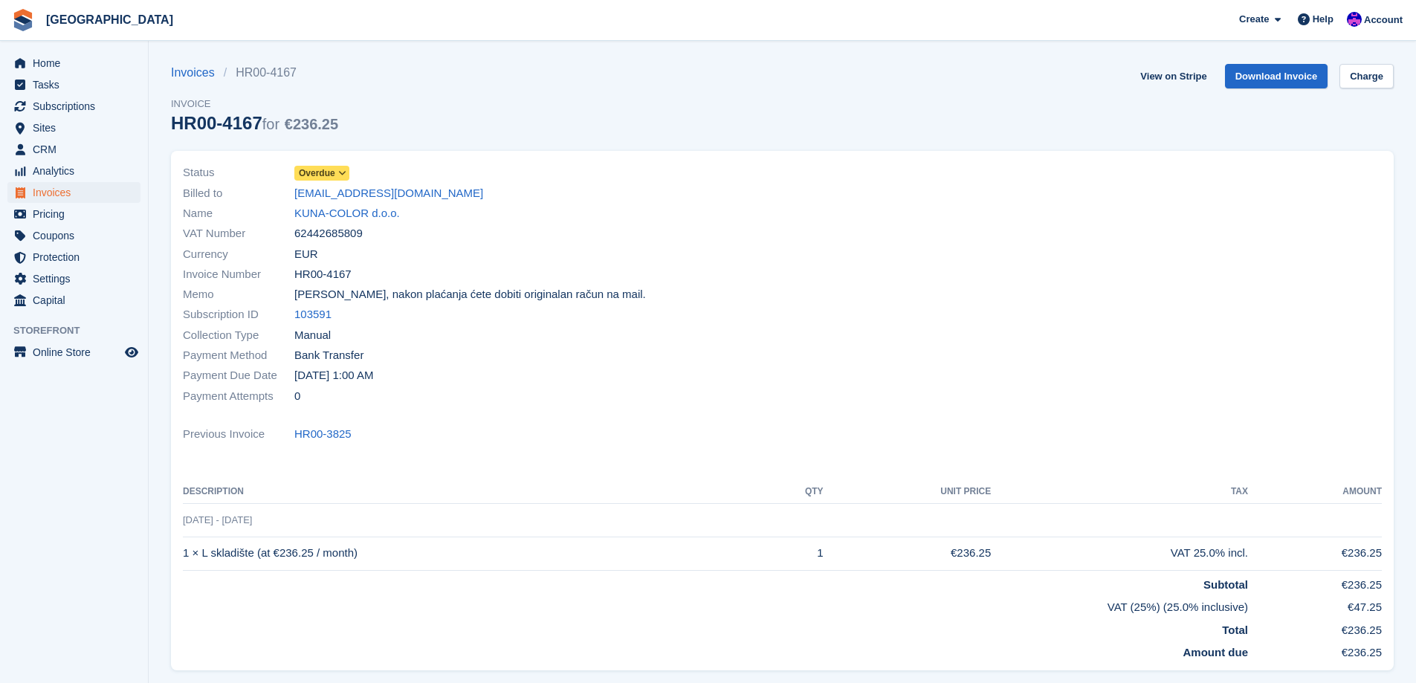
click at [325, 167] on span "Overdue" at bounding box center [317, 173] width 36 height 13
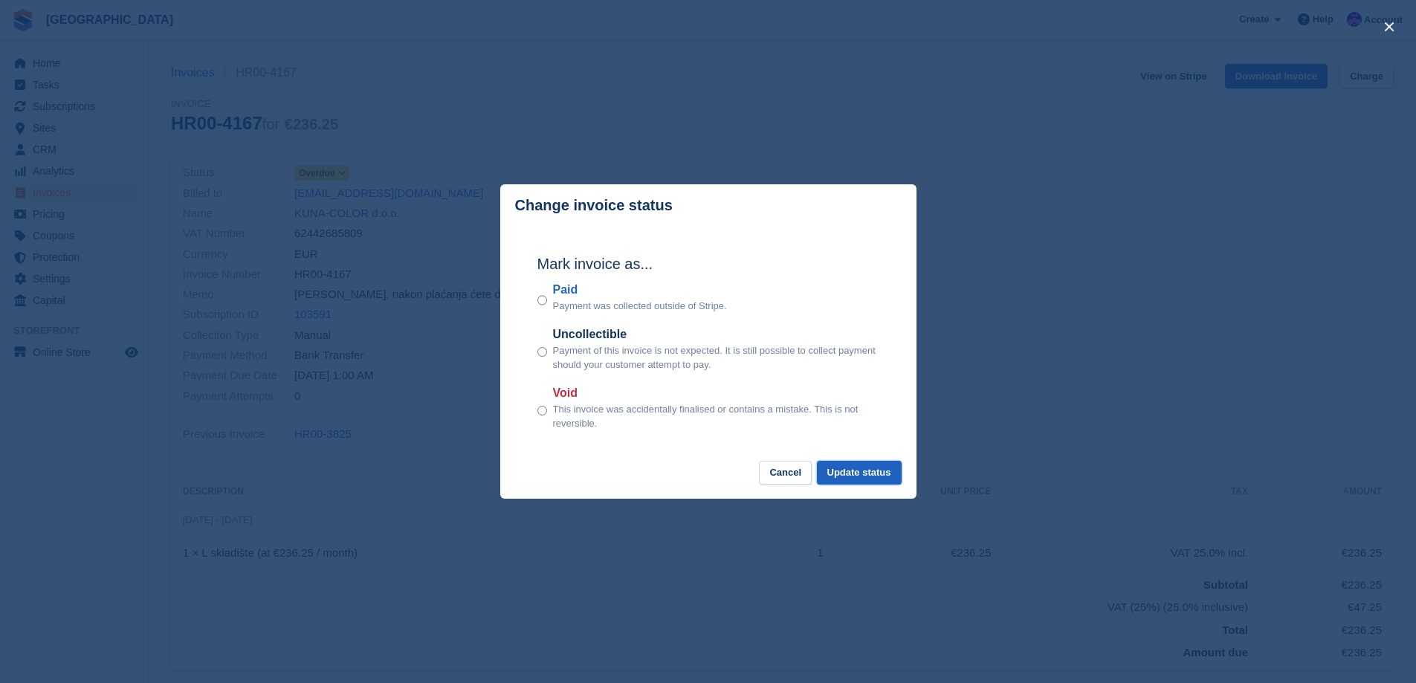
click at [849, 469] on button "Update status" at bounding box center [859, 473] width 85 height 25
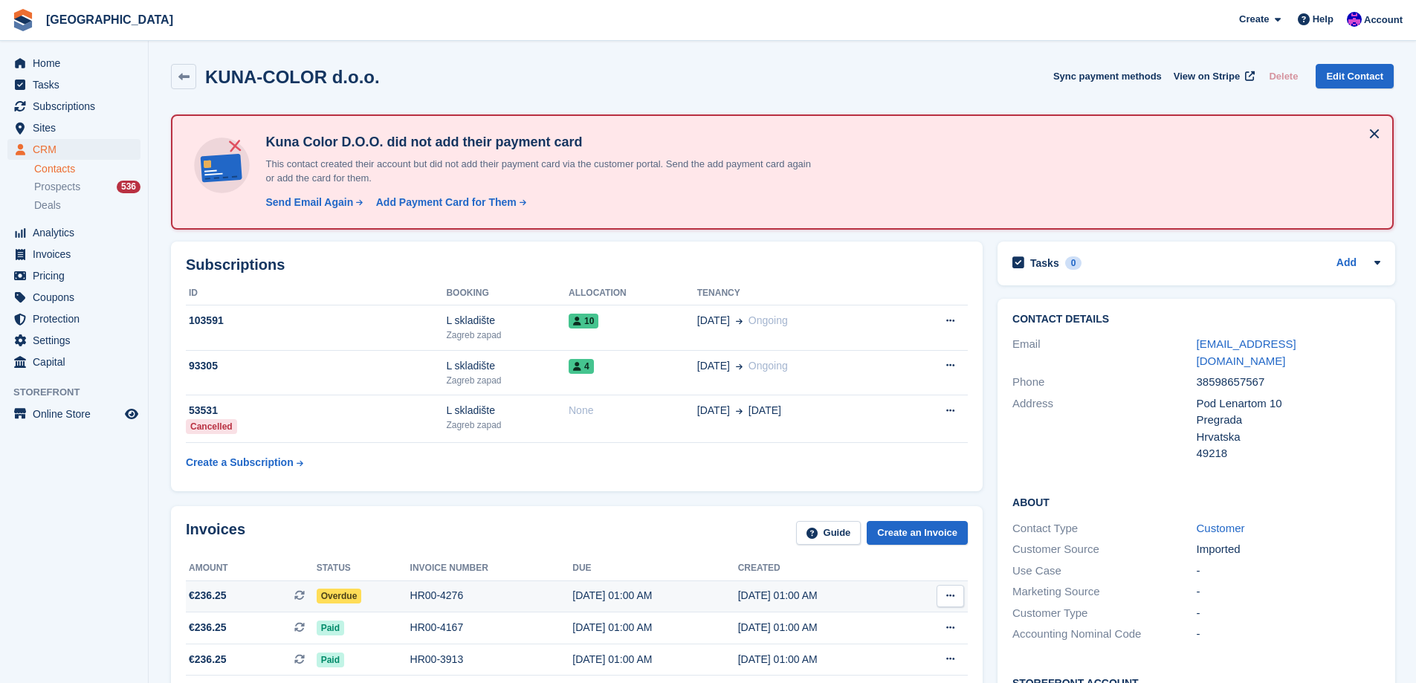
click at [442, 593] on div "HR00-4276" at bounding box center [491, 596] width 163 height 16
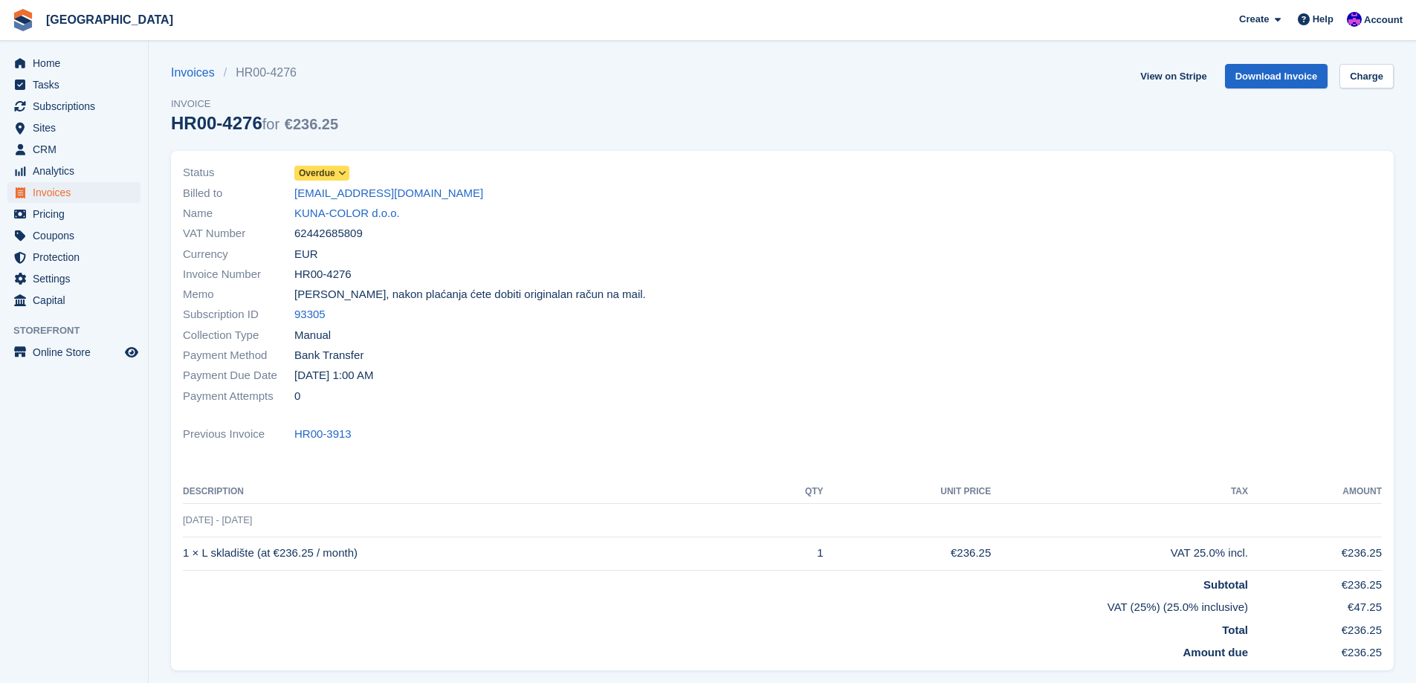
click at [340, 170] on icon at bounding box center [342, 173] width 8 height 9
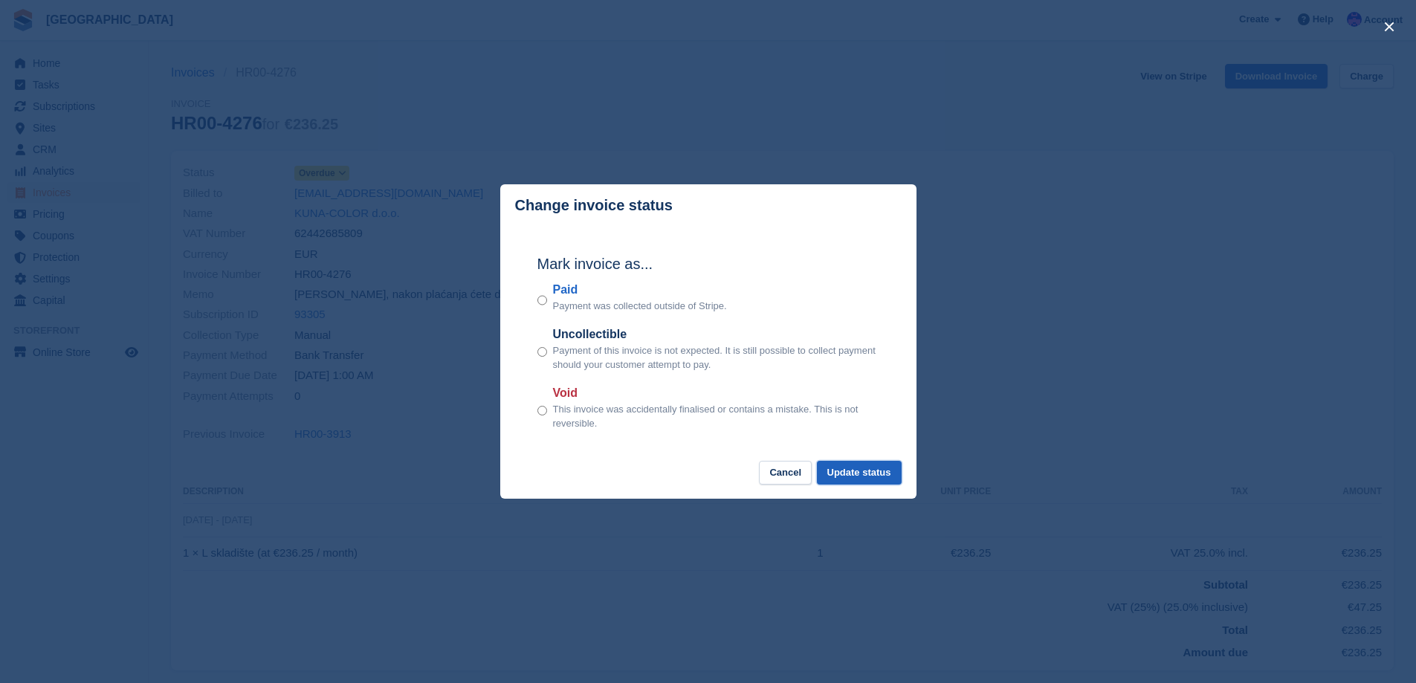
click at [858, 485] on button "Update status" at bounding box center [859, 473] width 85 height 25
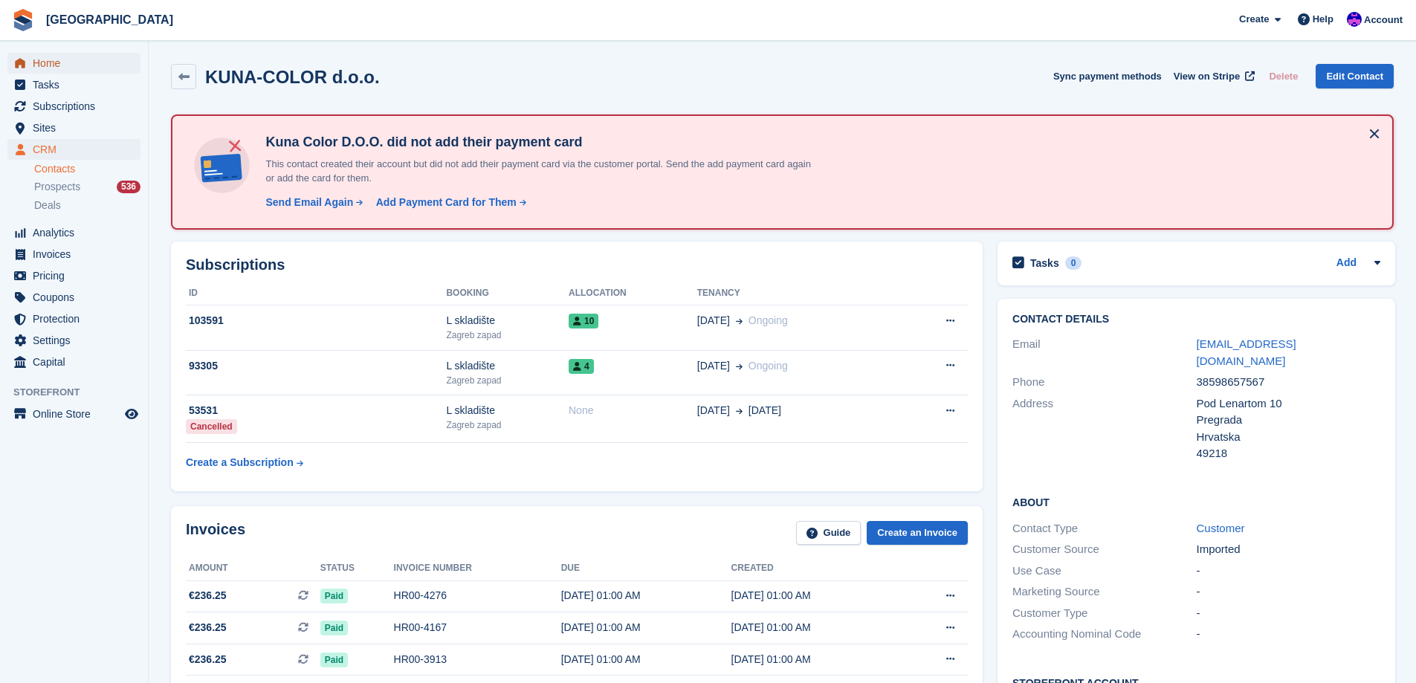
click at [67, 62] on span "Home" at bounding box center [77, 63] width 89 height 21
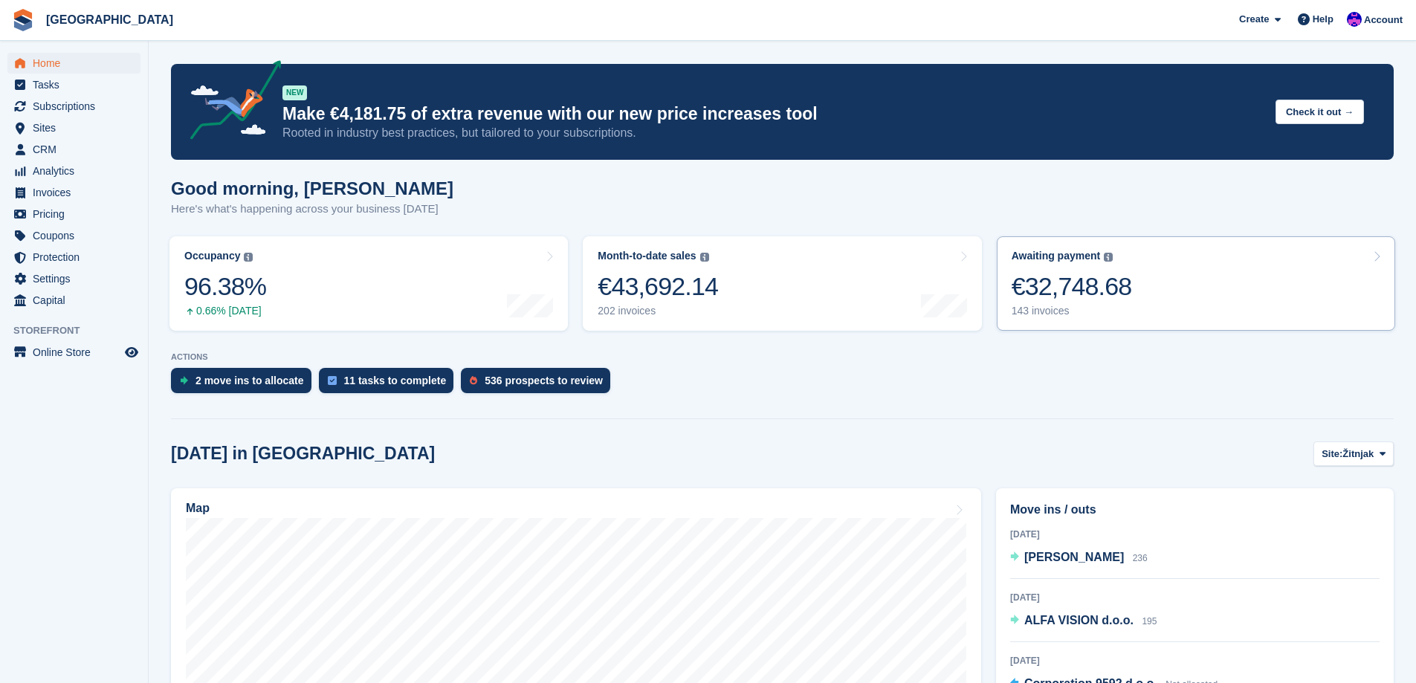
click at [1130, 309] on link "Awaiting payment The total outstanding balance on all open invoices. €32,748.68…" at bounding box center [1196, 283] width 399 height 94
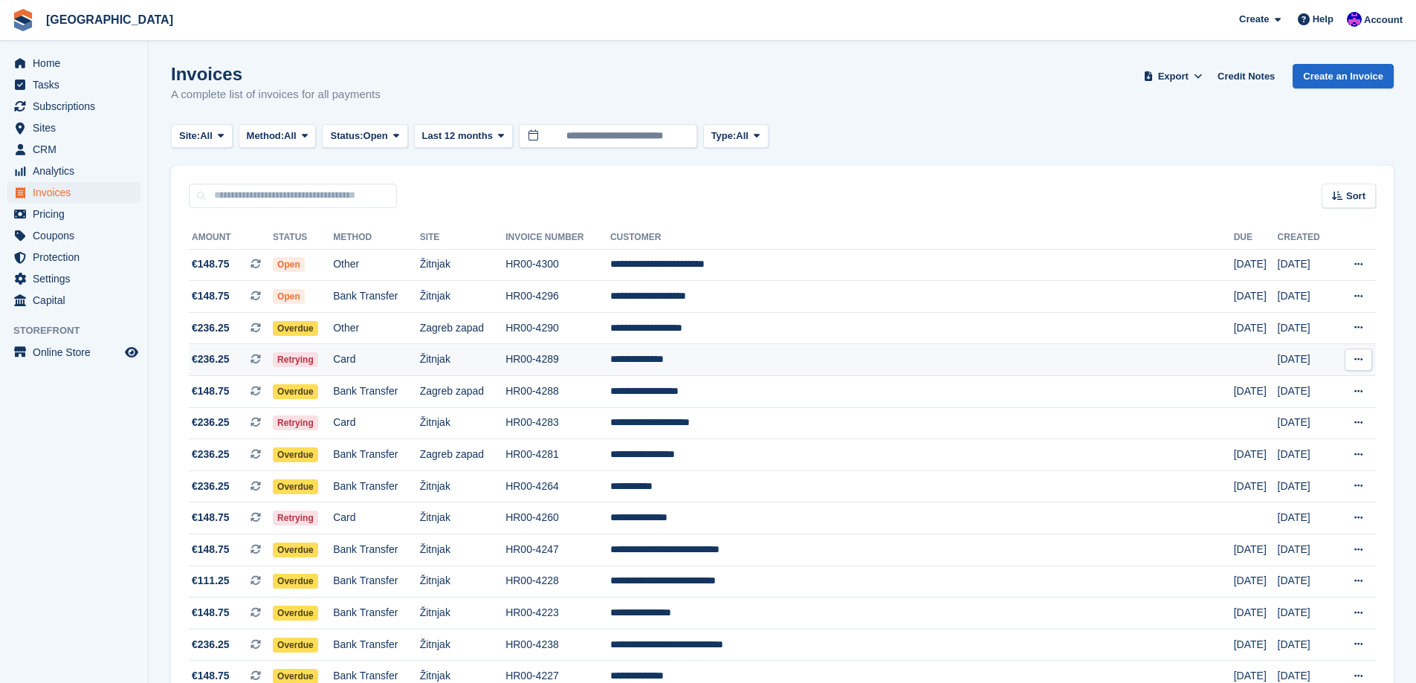
click at [759, 372] on td "**********" at bounding box center [922, 360] width 624 height 32
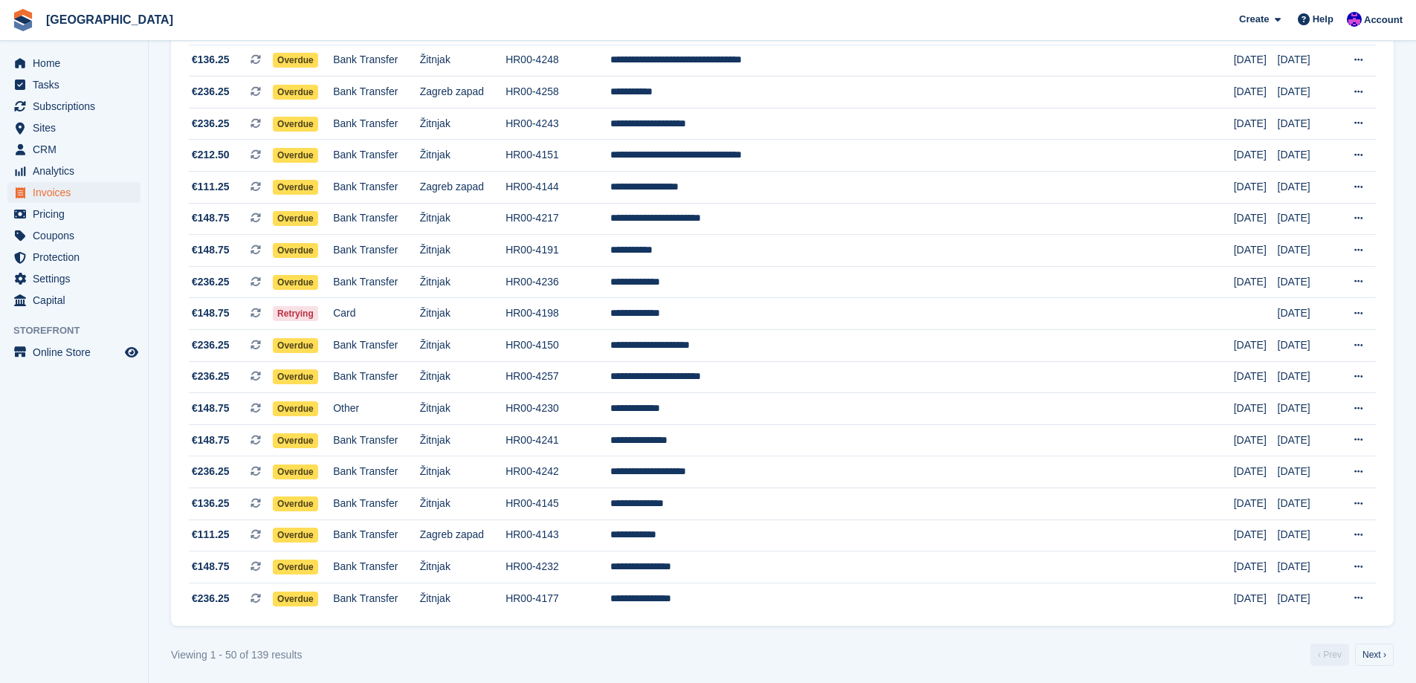
scroll to position [1223, 0]
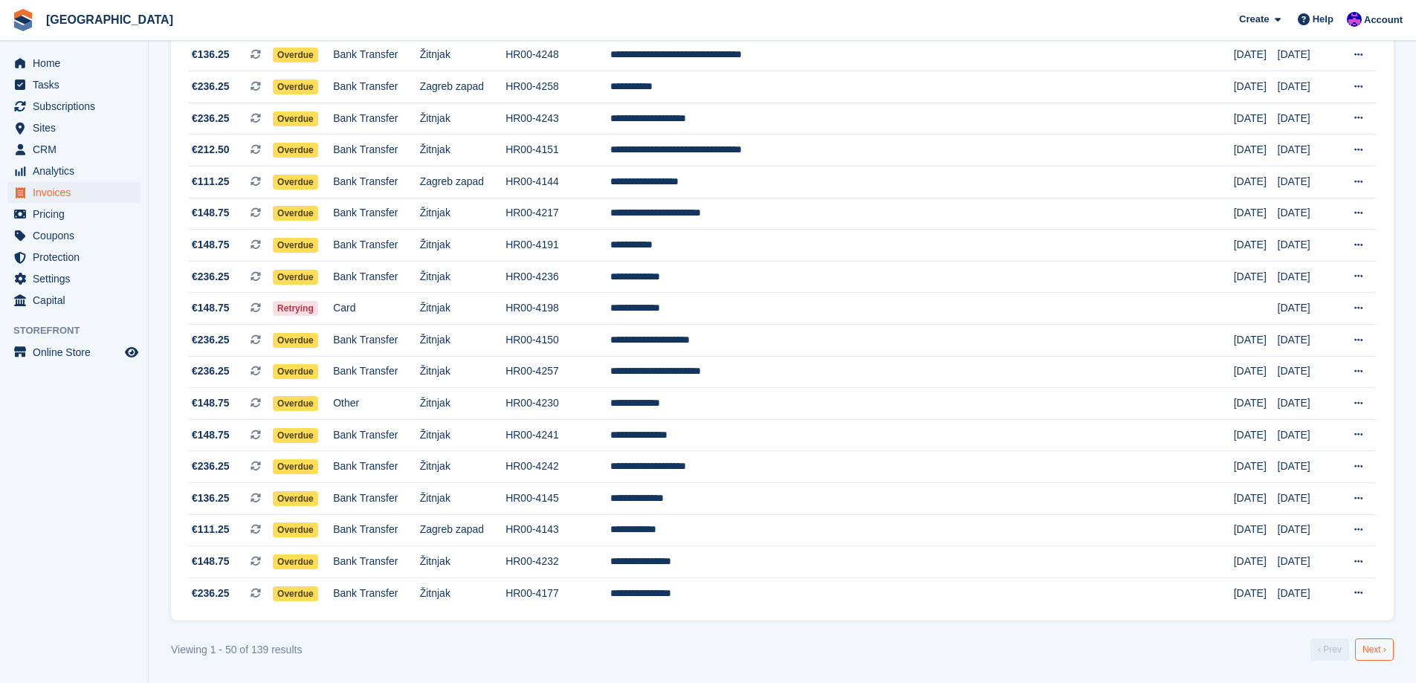
click at [1392, 650] on link "Next ›" at bounding box center [1374, 650] width 39 height 22
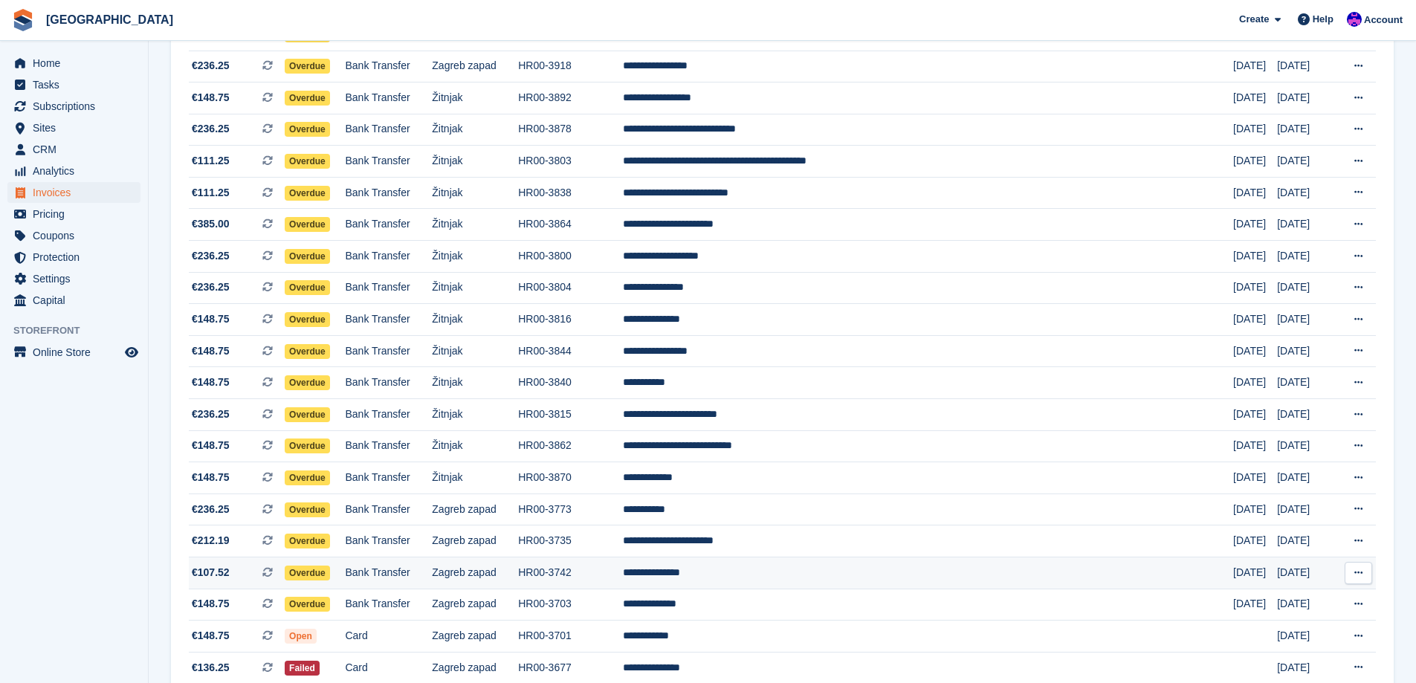
scroll to position [1074, 0]
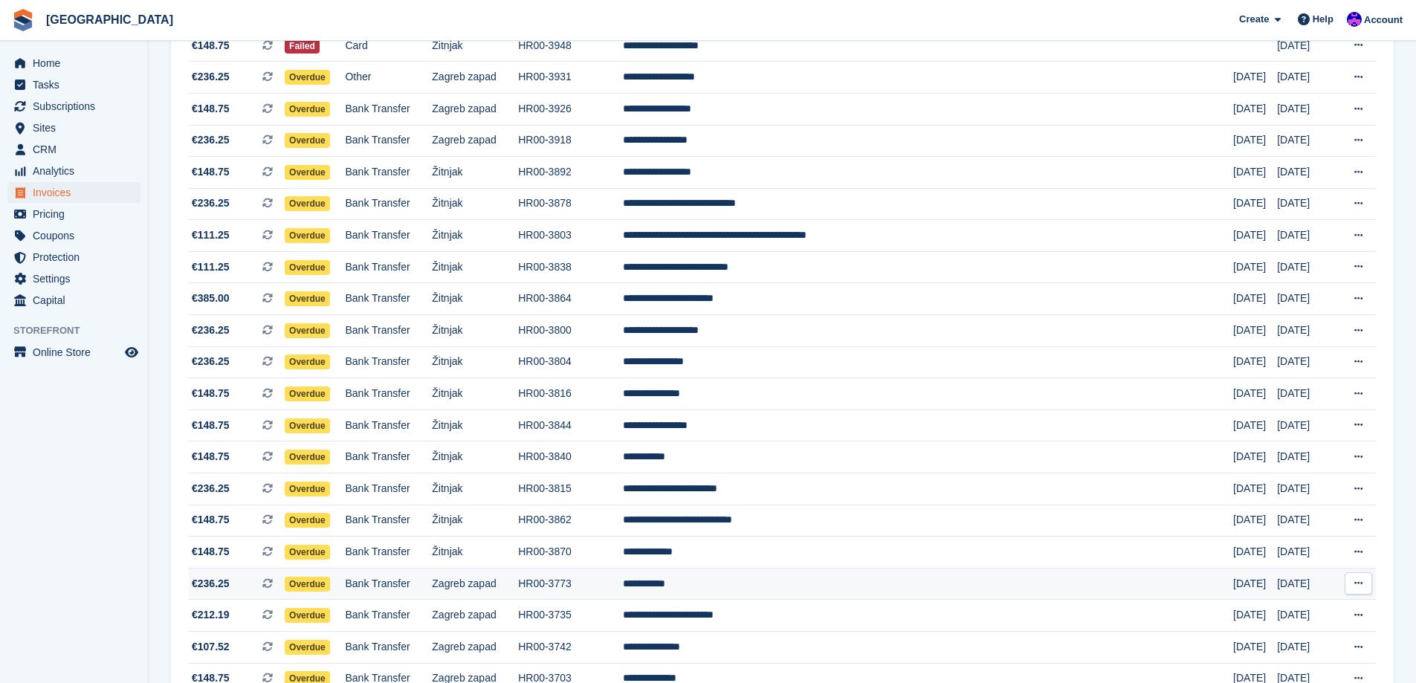
click at [826, 577] on td "**********" at bounding box center [928, 584] width 610 height 32
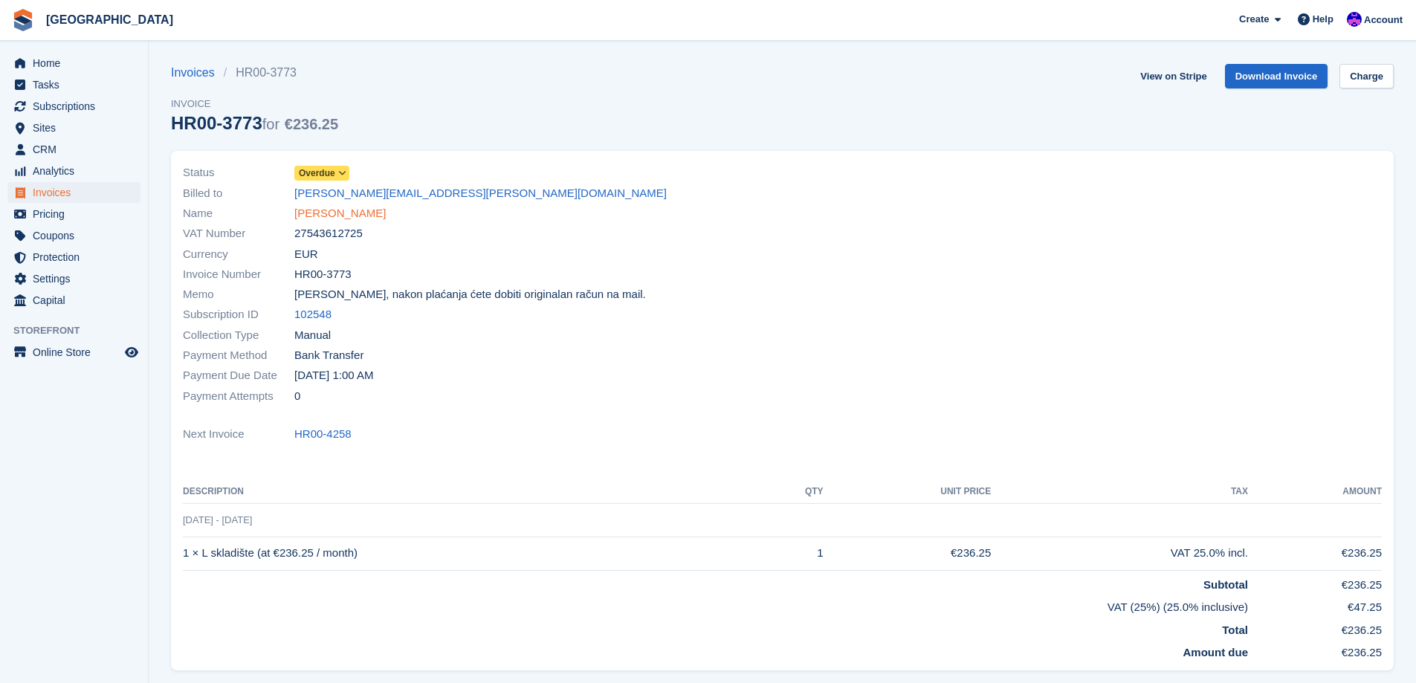
click at [331, 207] on link "[PERSON_NAME]" at bounding box center [339, 213] width 91 height 17
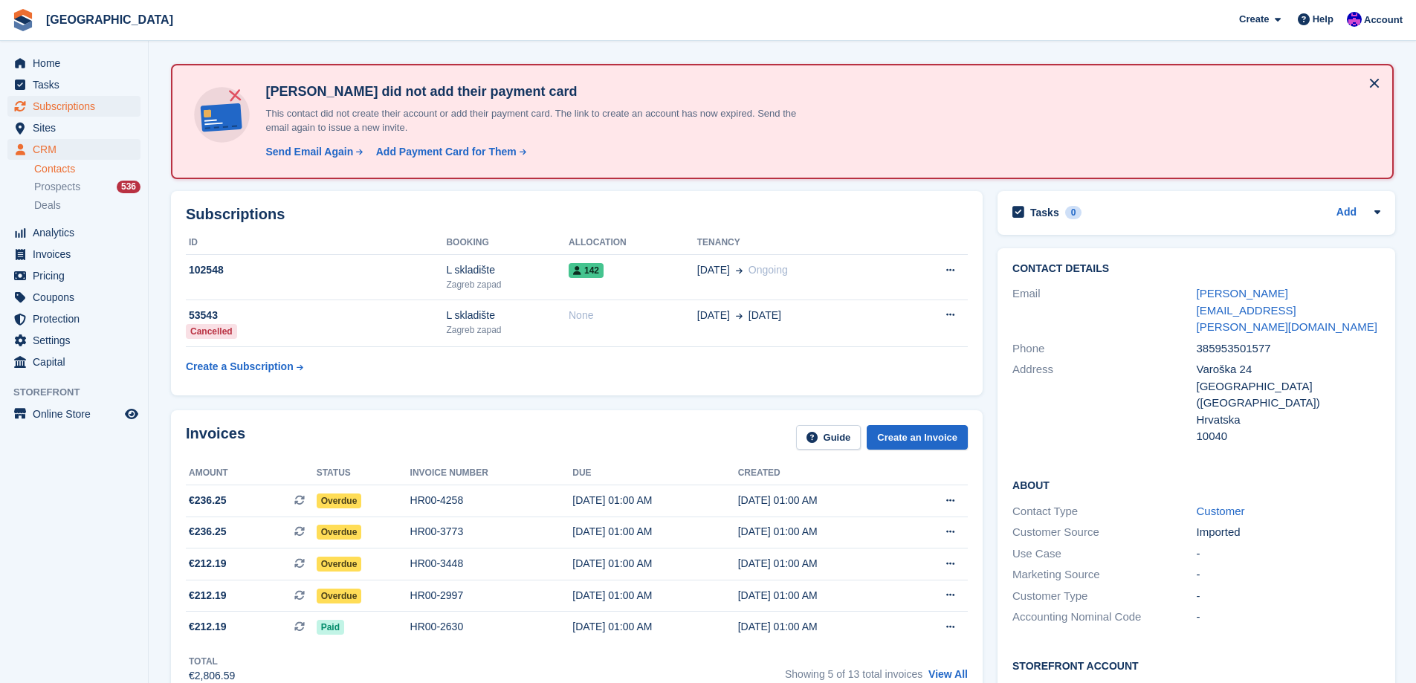
scroll to position [74, 0]
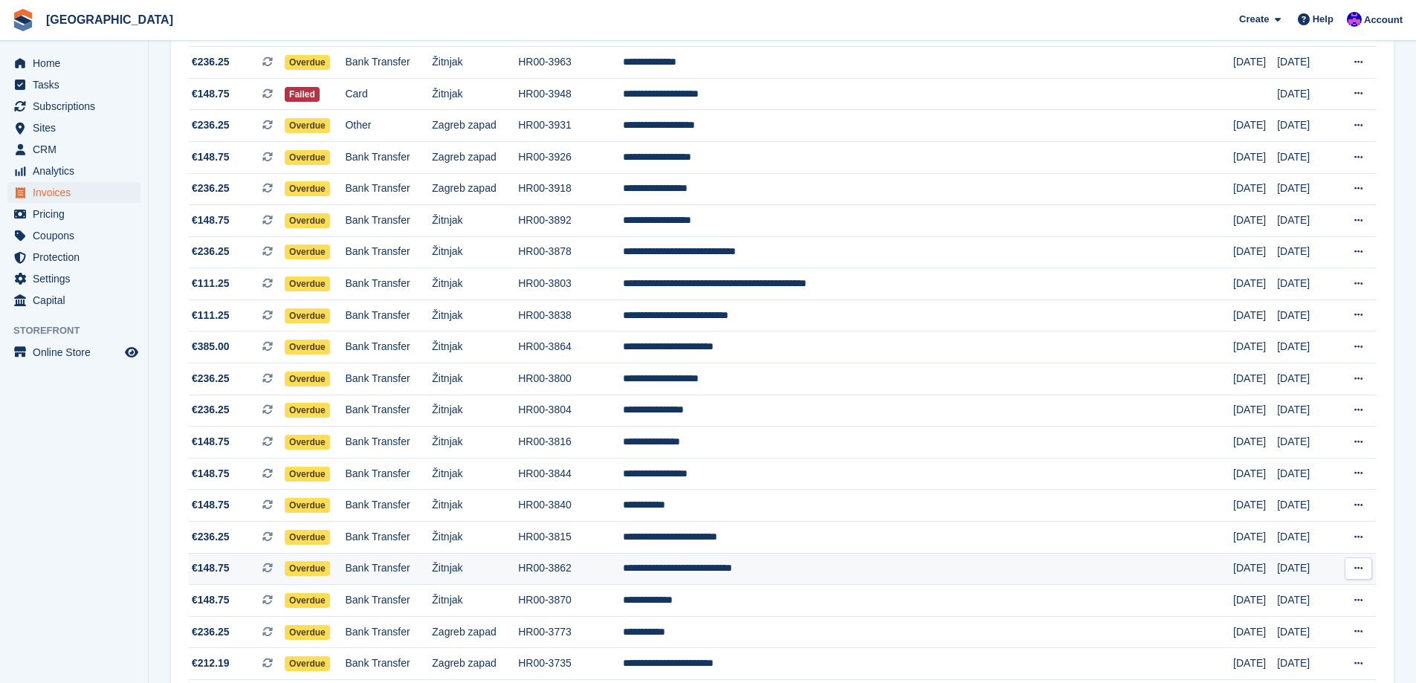
scroll to position [1000, 0]
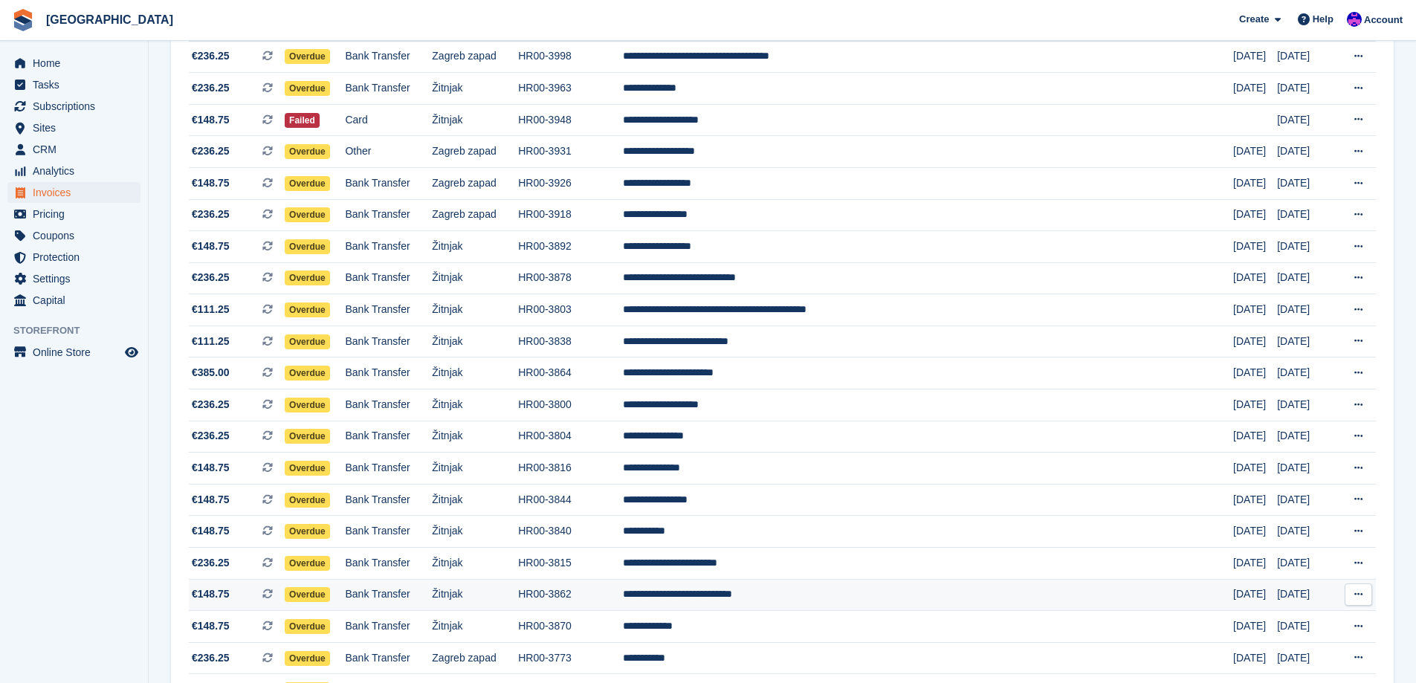
click at [795, 590] on td "**********" at bounding box center [928, 595] width 610 height 32
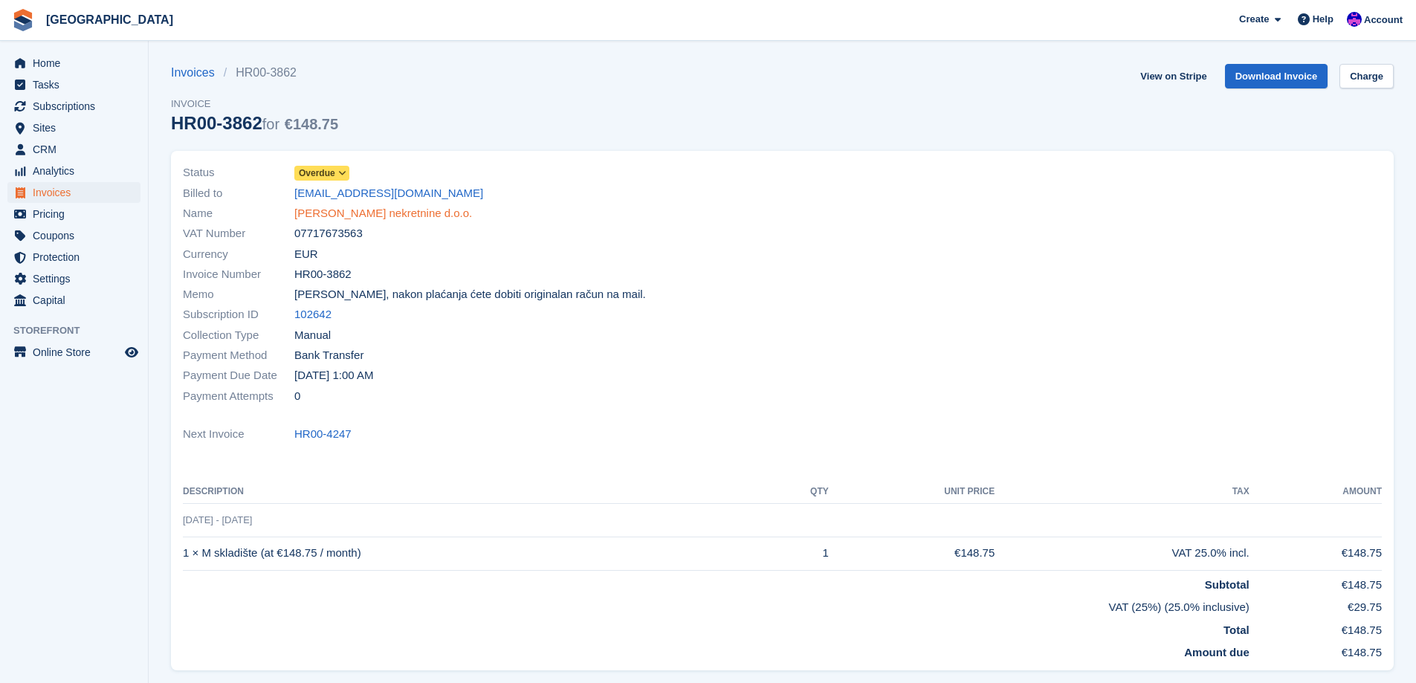
click at [337, 210] on link "[PERSON_NAME] nekretnine d.o.o." at bounding box center [383, 213] width 178 height 17
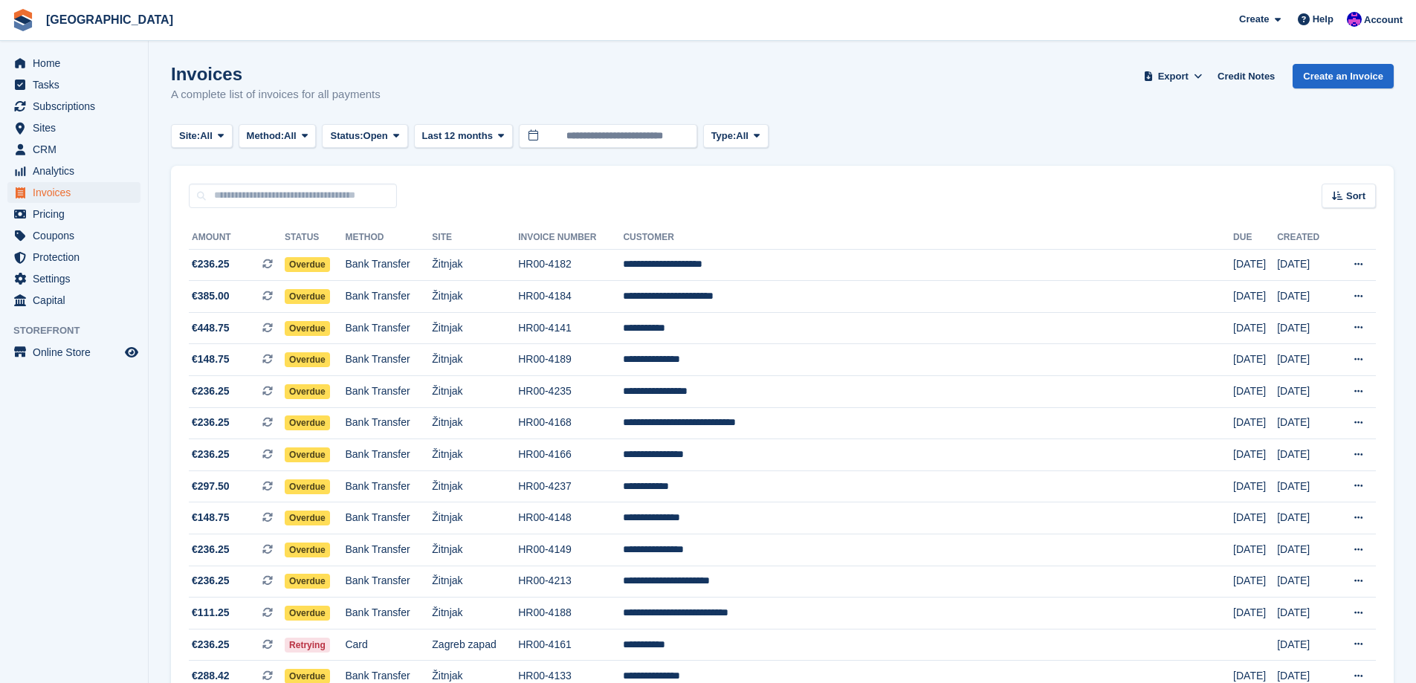
scroll to position [1000, 0]
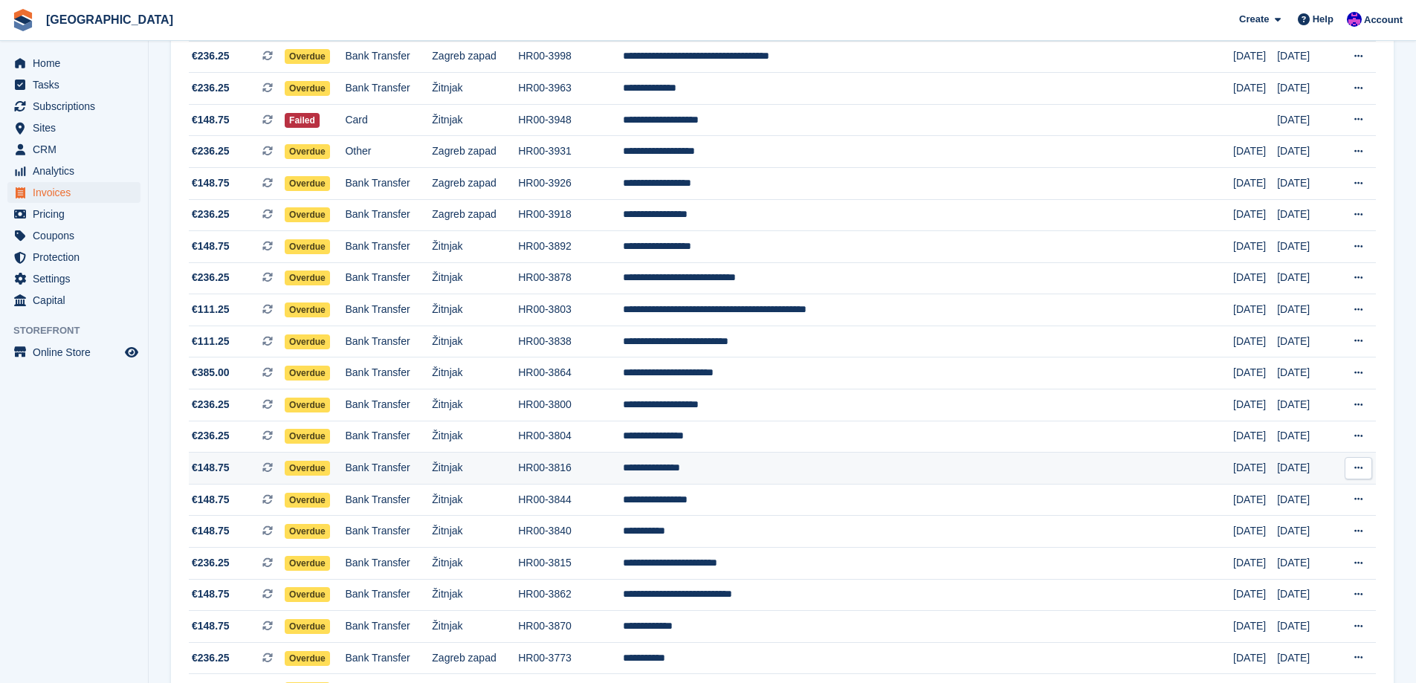
click at [874, 467] on td "**********" at bounding box center [928, 469] width 610 height 32
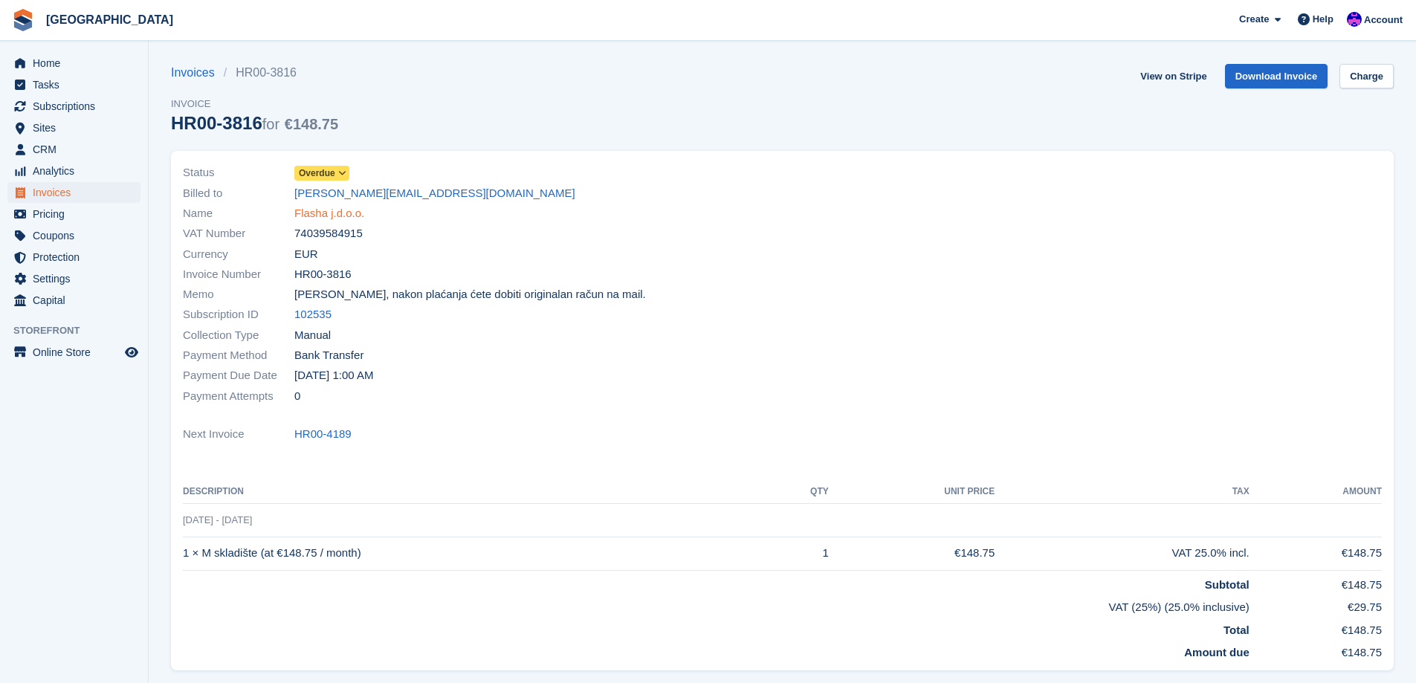
click at [316, 212] on link "Flasha j.d.o.o." at bounding box center [329, 213] width 70 height 17
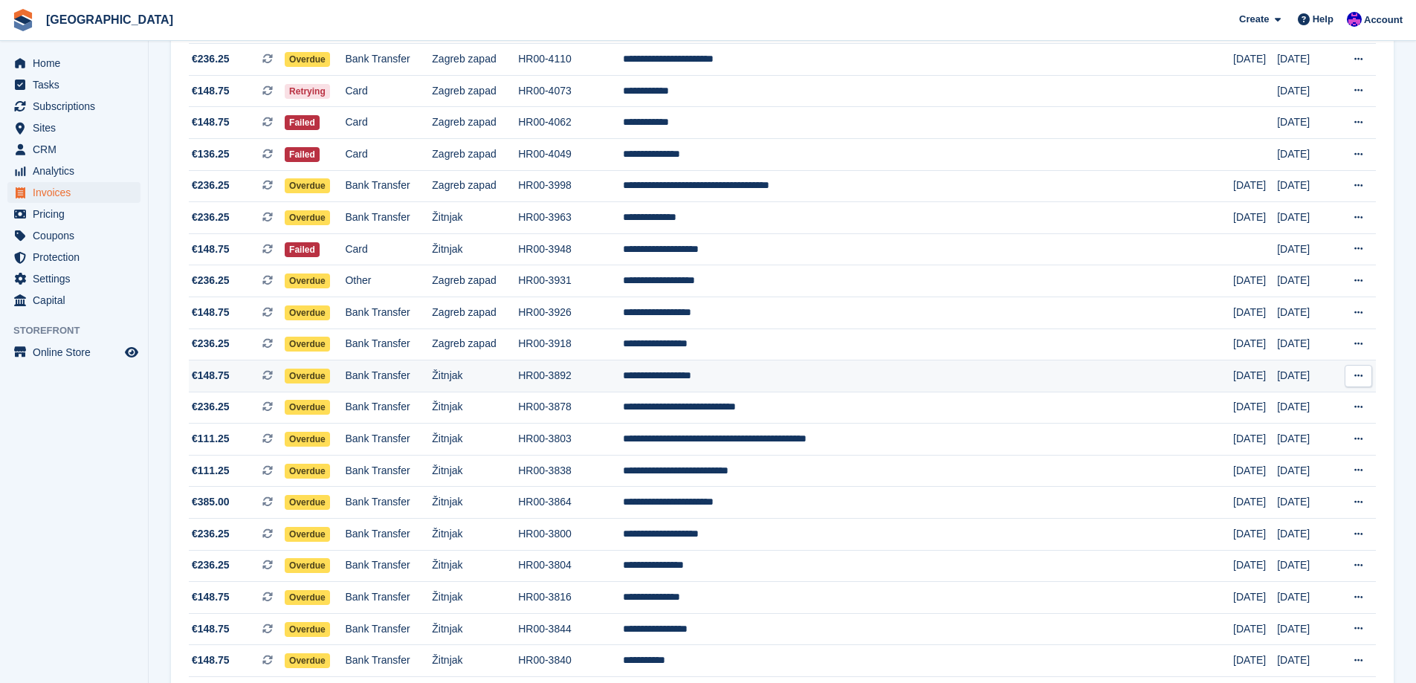
scroll to position [851, 0]
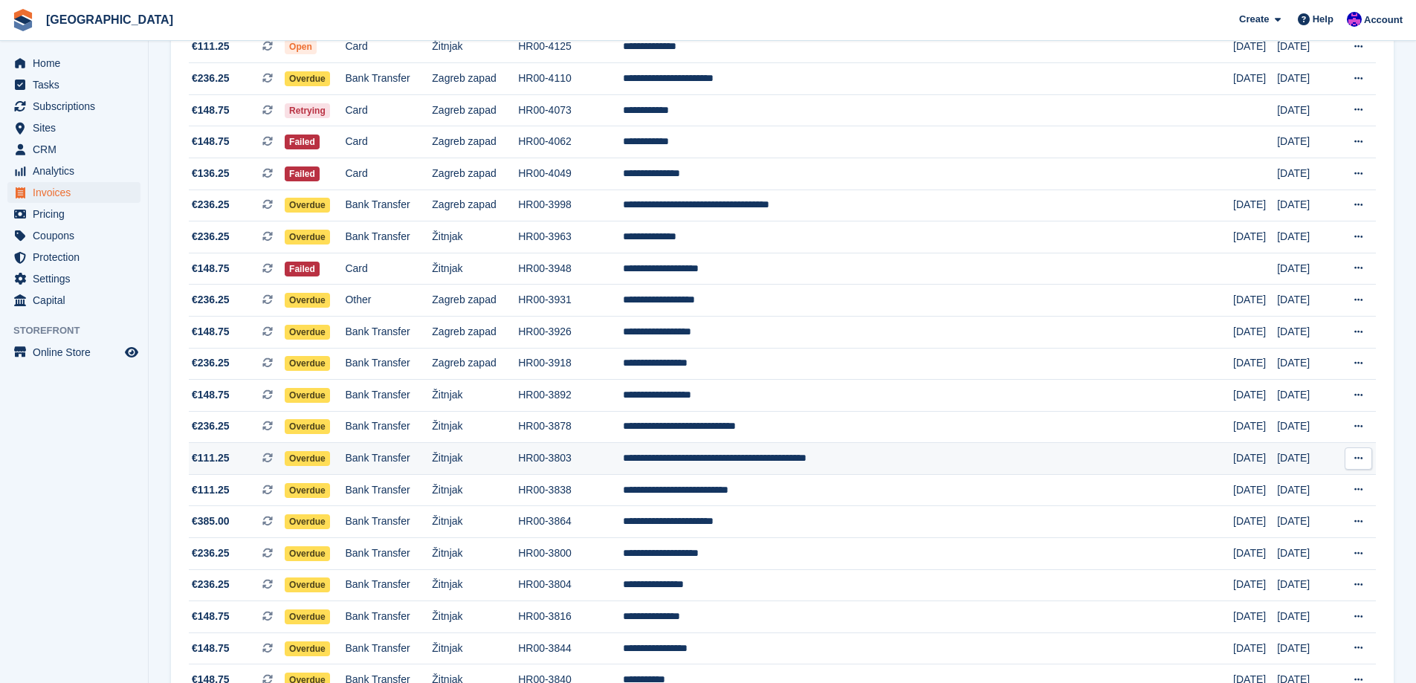
click at [895, 469] on td "**********" at bounding box center [928, 459] width 610 height 32
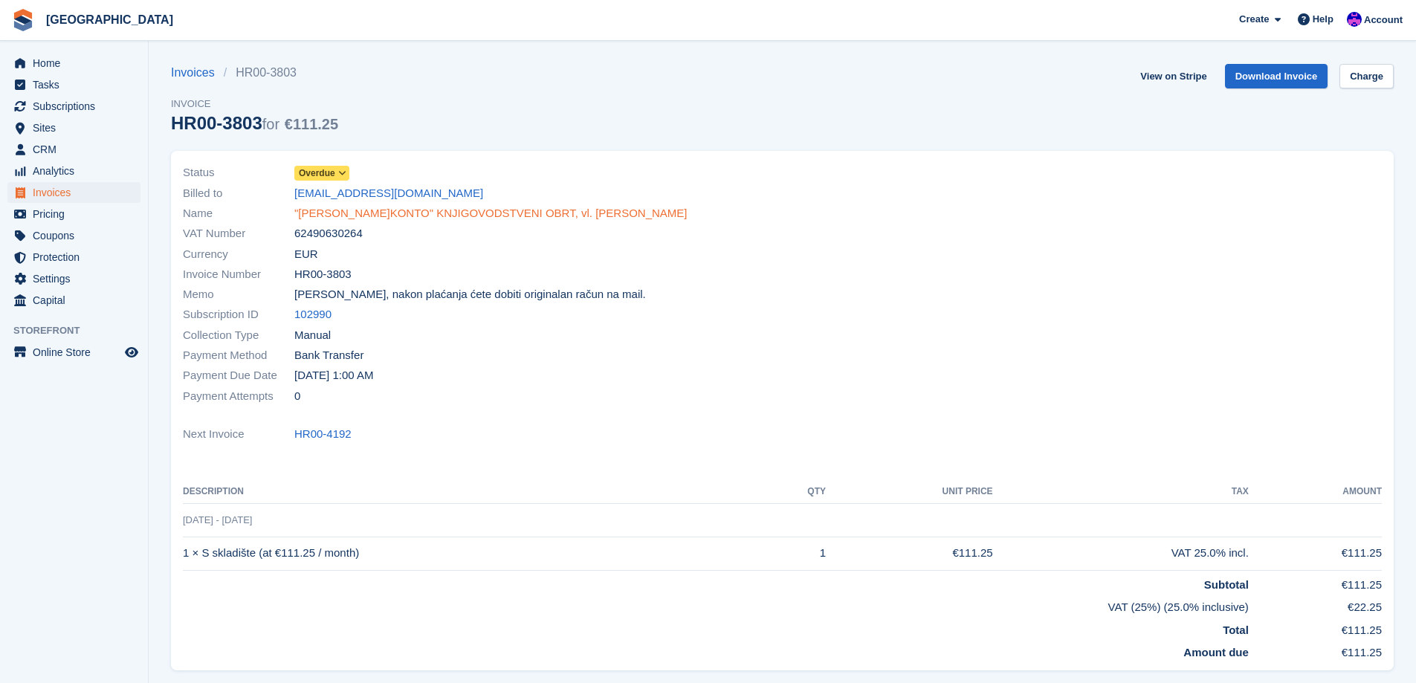
click at [352, 219] on link ""[PERSON_NAME]KONTO" KNJIGOVODSTVENI OBRT, vl. [PERSON_NAME]" at bounding box center [490, 213] width 393 height 17
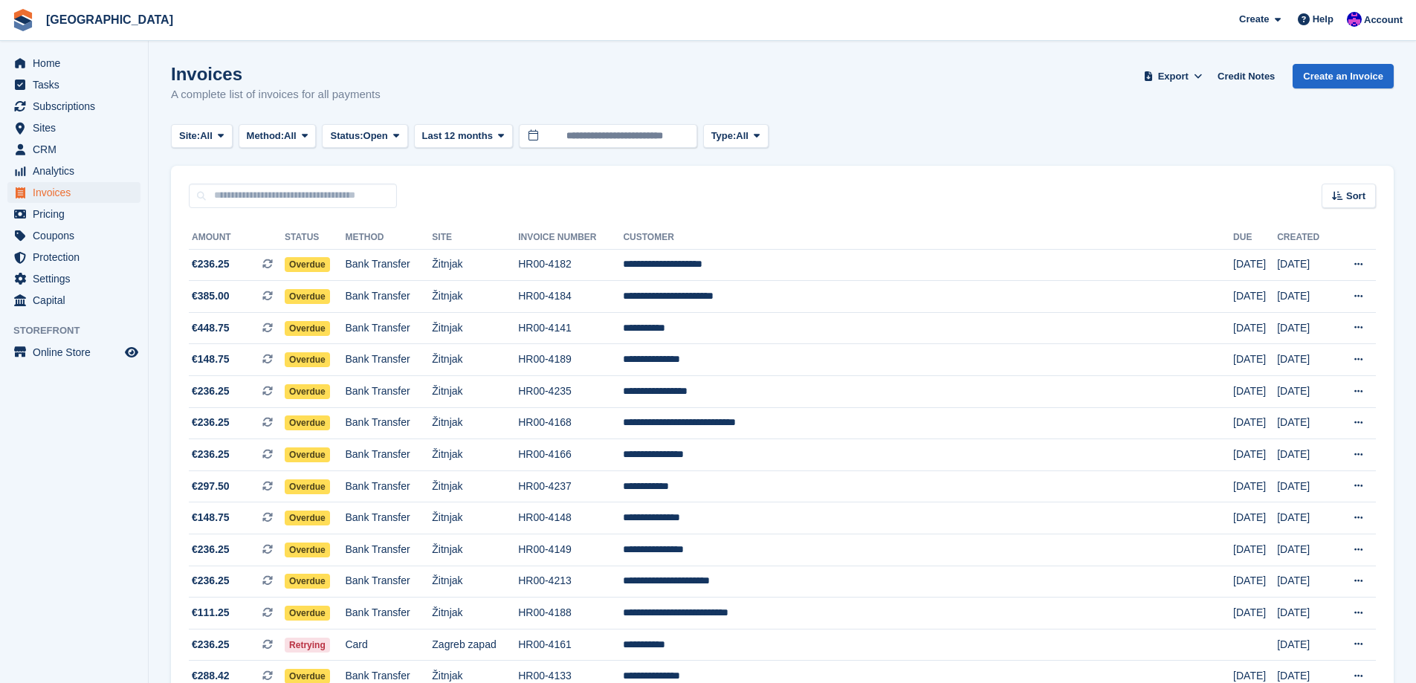
scroll to position [851, 0]
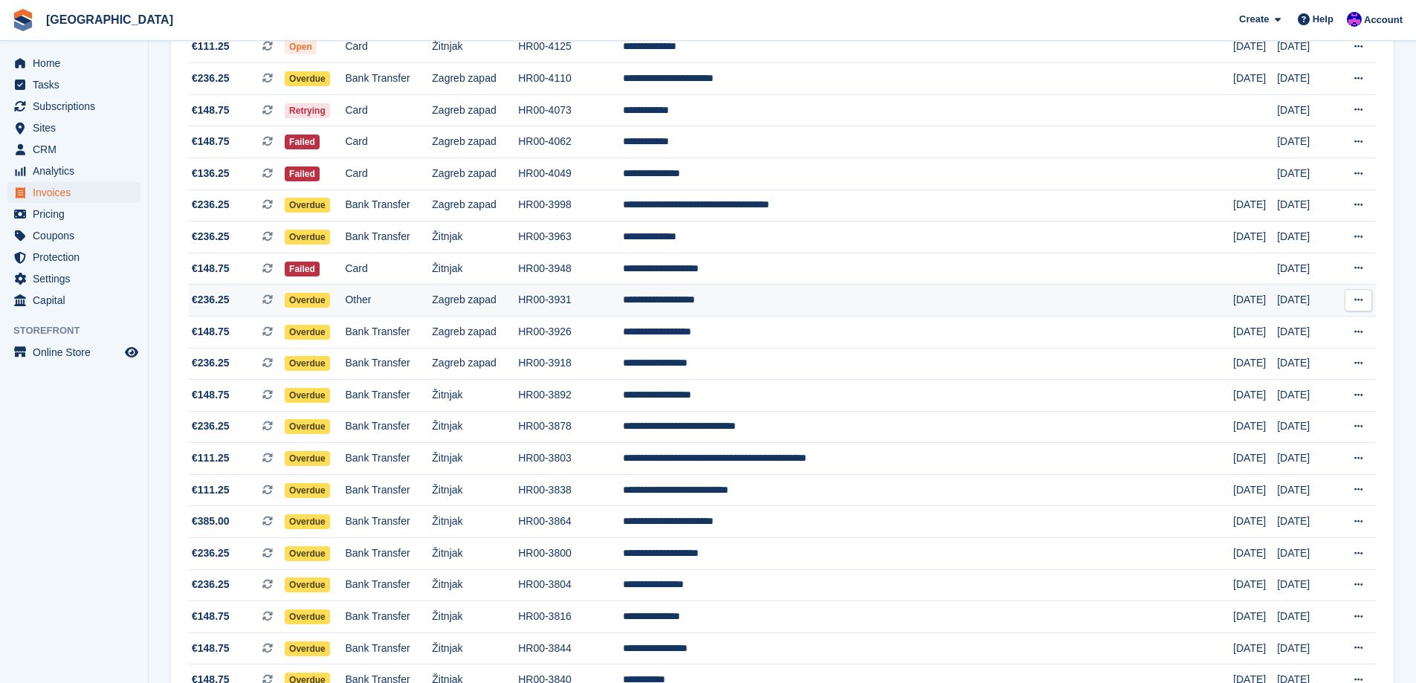
click at [330, 303] on span "Overdue" at bounding box center [307, 300] width 45 height 15
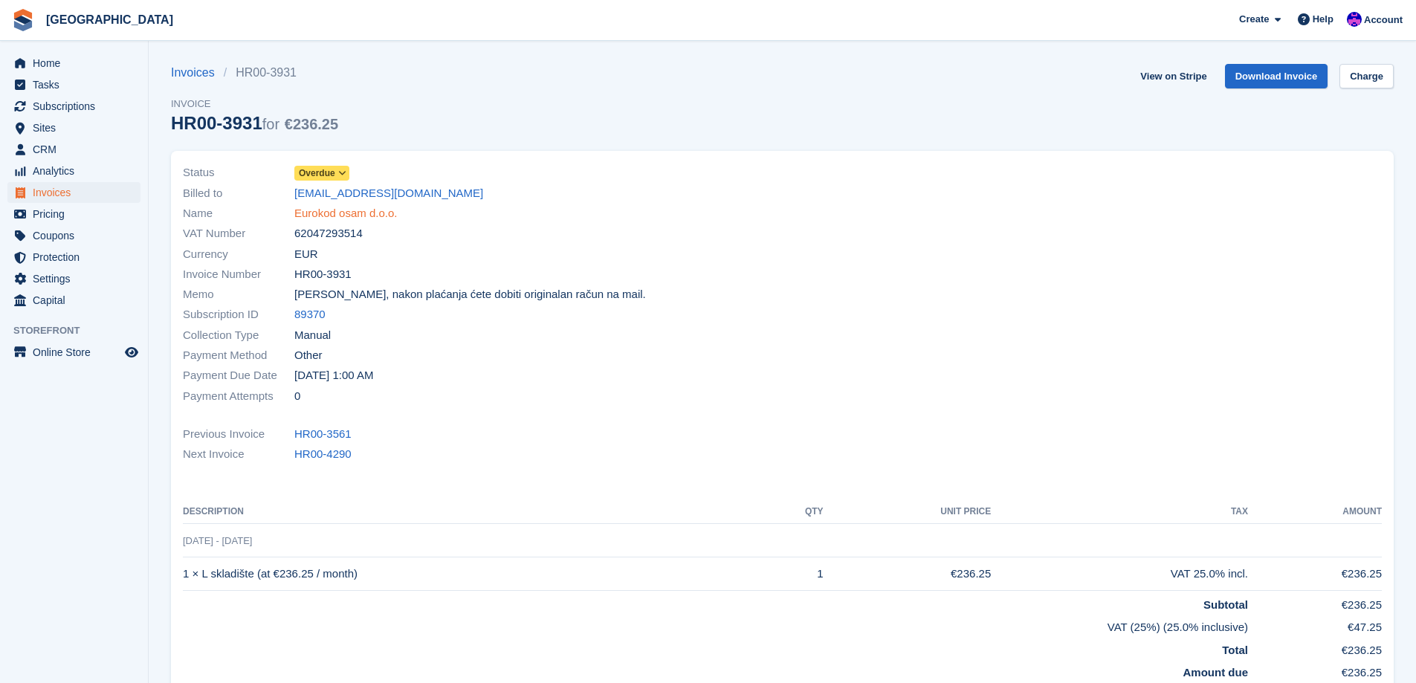
click at [312, 221] on link "Eurokod osam d.o.o." at bounding box center [345, 213] width 103 height 17
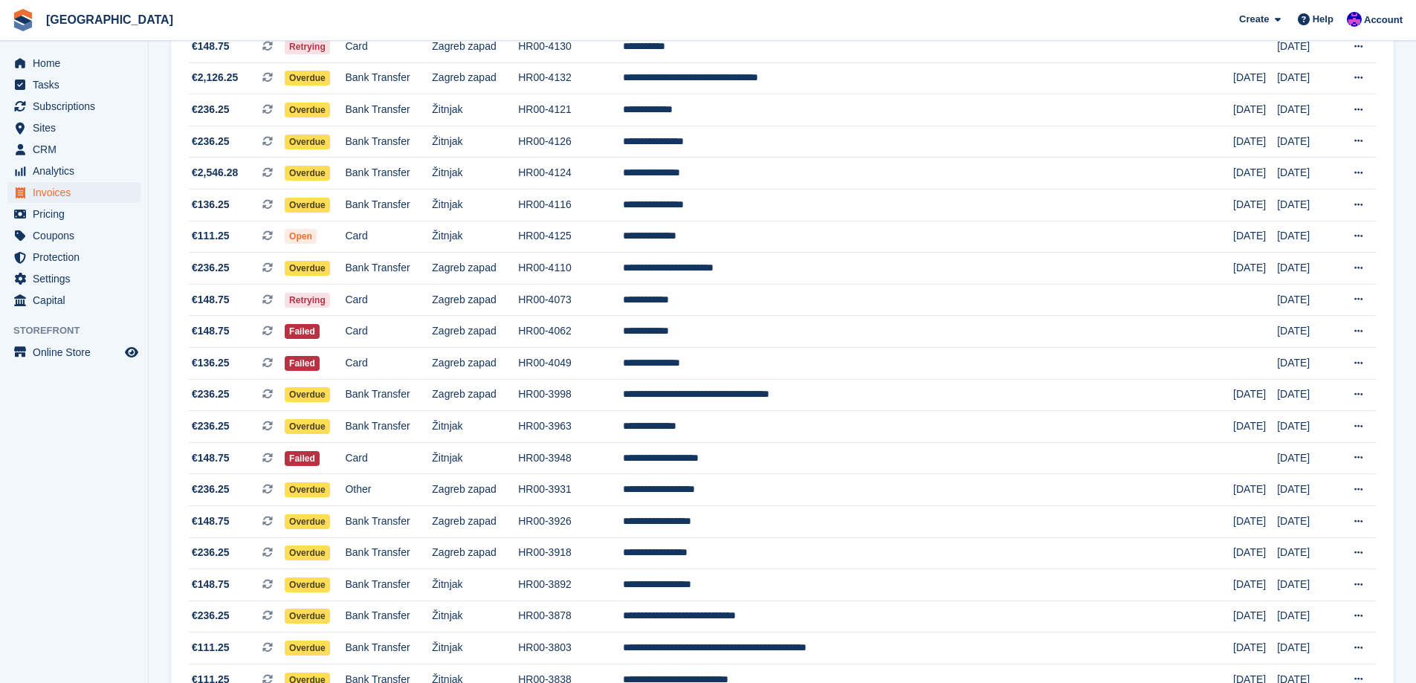
scroll to position [628, 0]
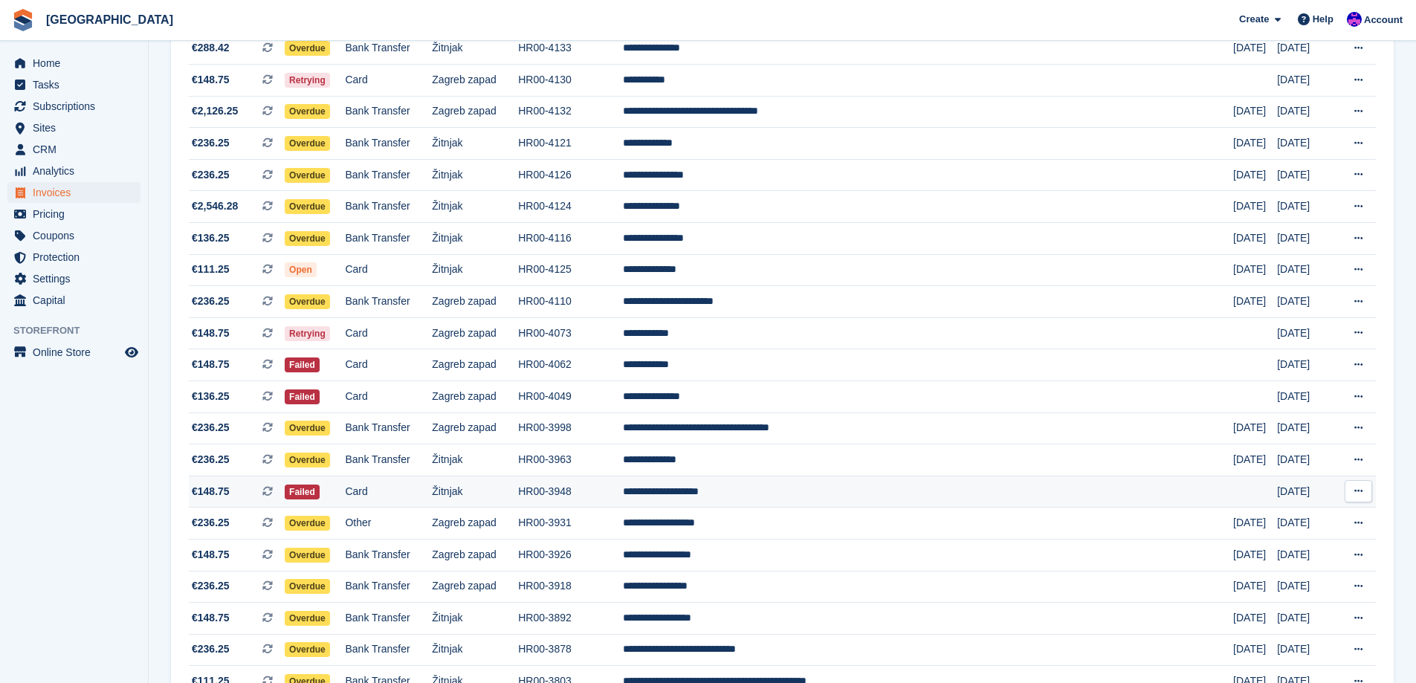
click at [824, 481] on td "**********" at bounding box center [928, 492] width 610 height 32
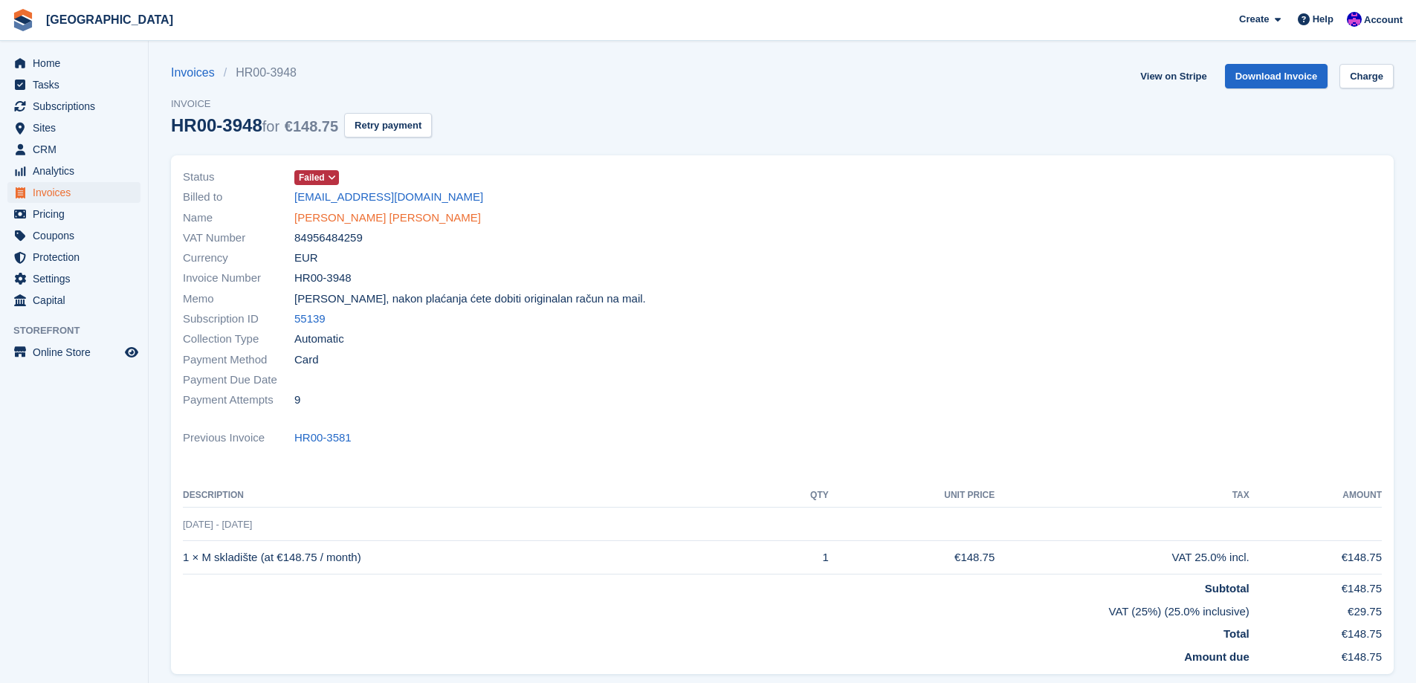
click at [352, 220] on link "Leclair Pascal Alain" at bounding box center [387, 218] width 187 height 17
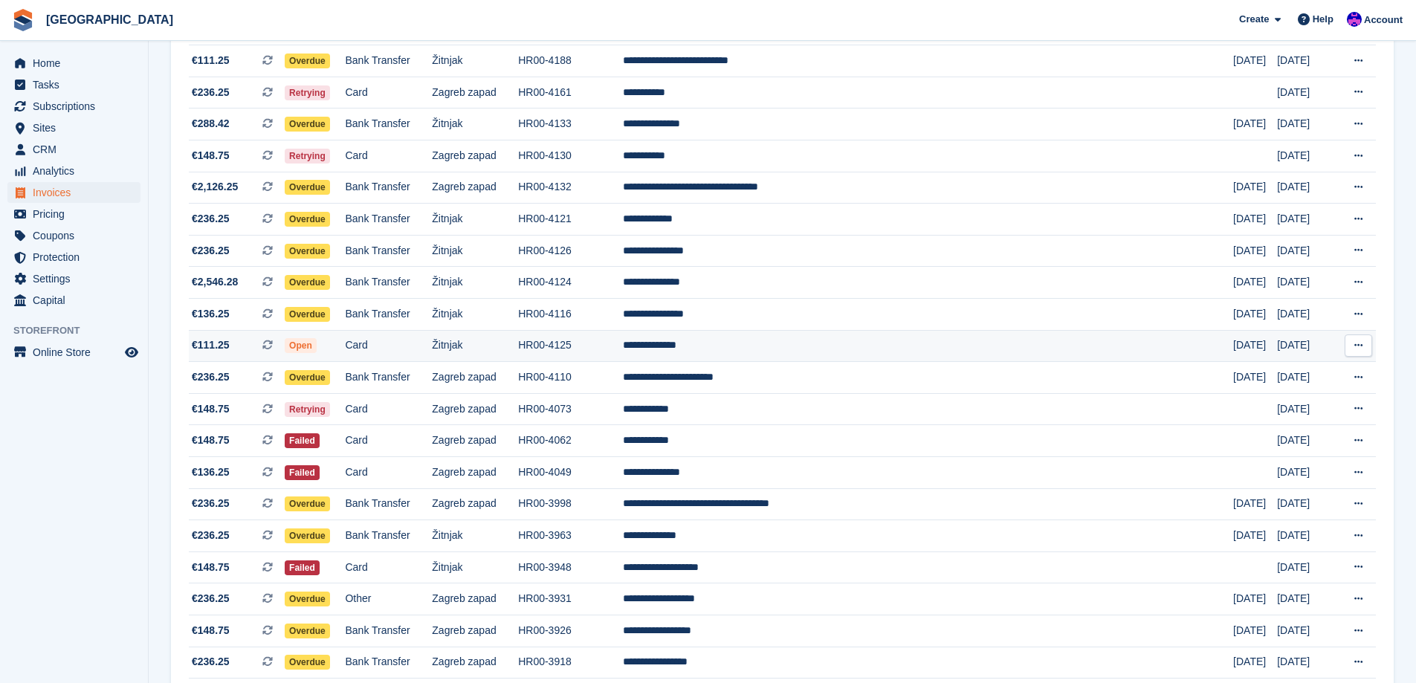
scroll to position [480, 0]
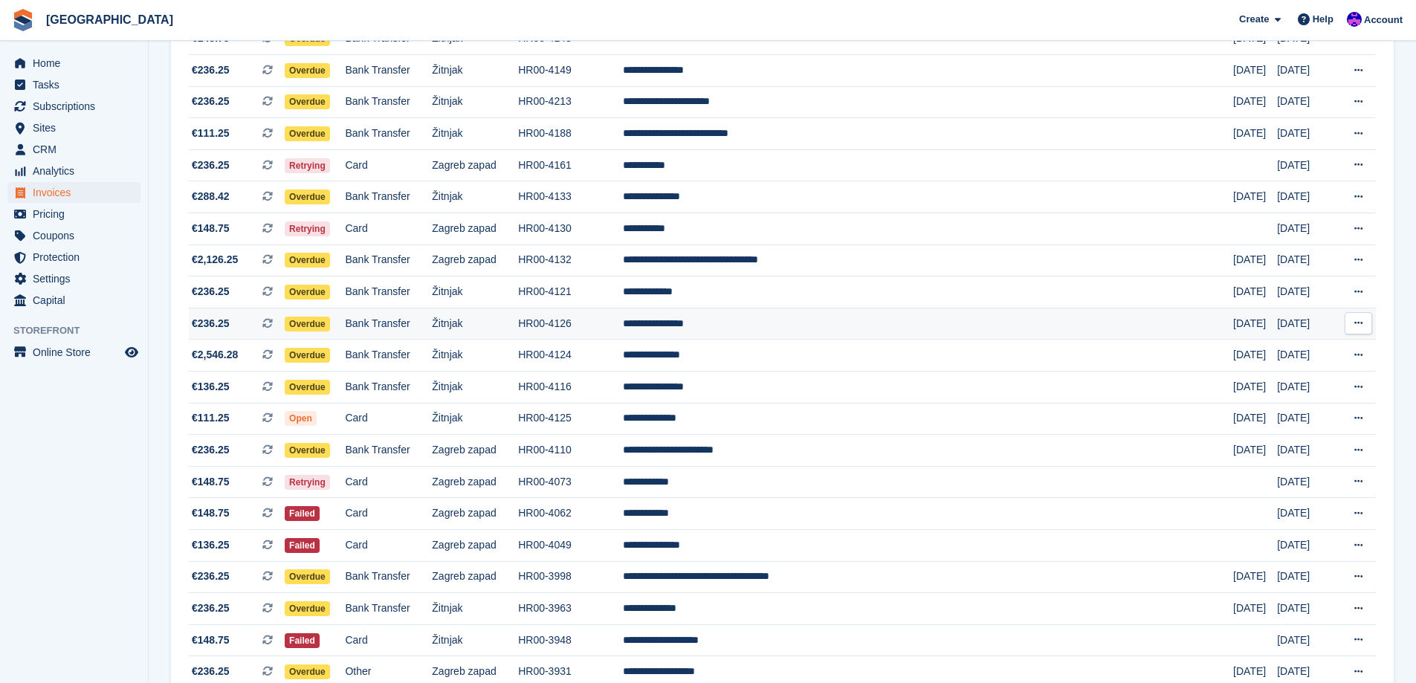
click at [623, 315] on td "HR00-4126" at bounding box center [570, 324] width 105 height 32
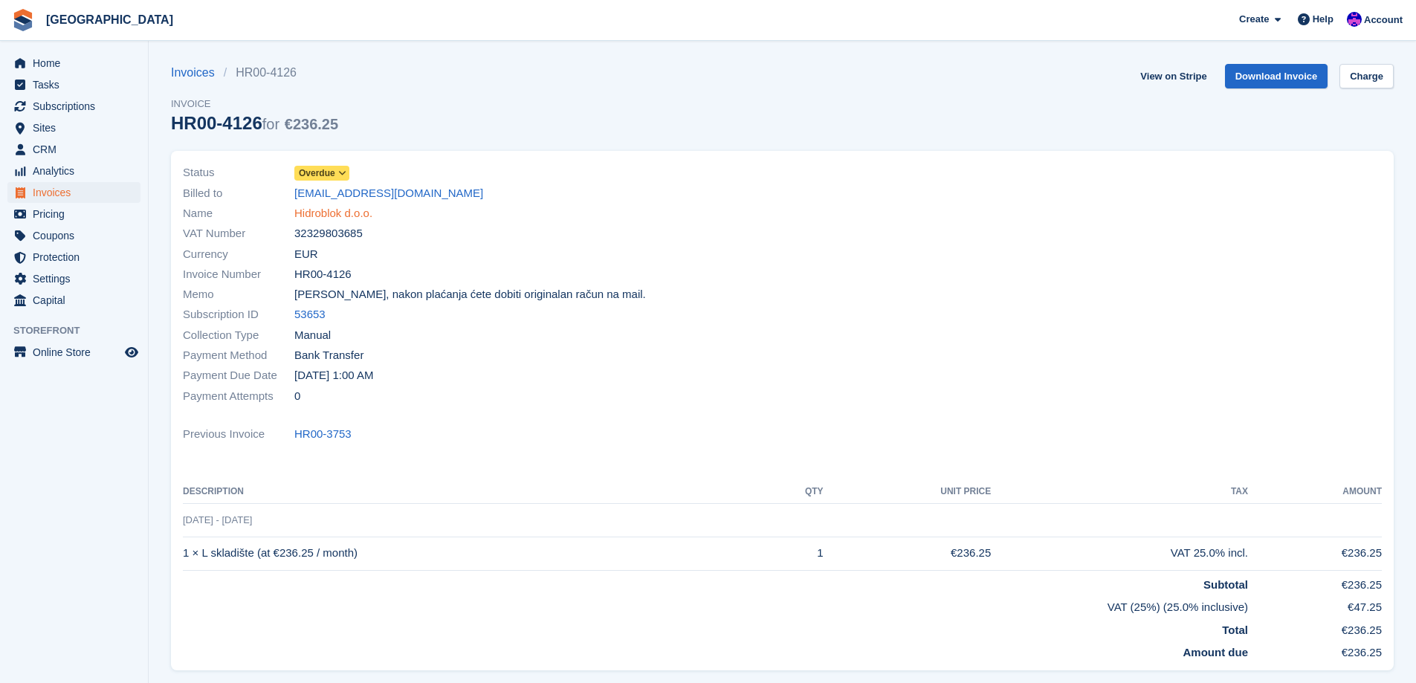
click at [340, 219] on link "Hidroblok d.o.o." at bounding box center [333, 213] width 78 height 17
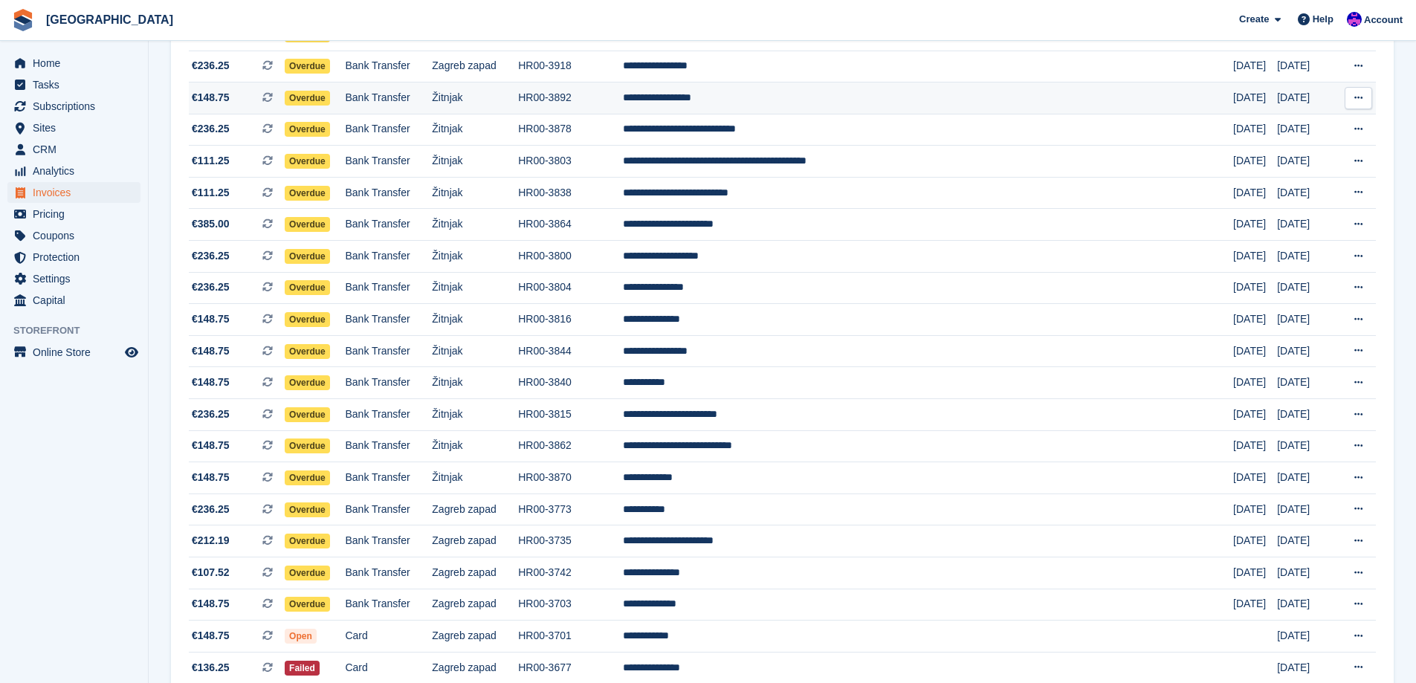
scroll to position [1223, 0]
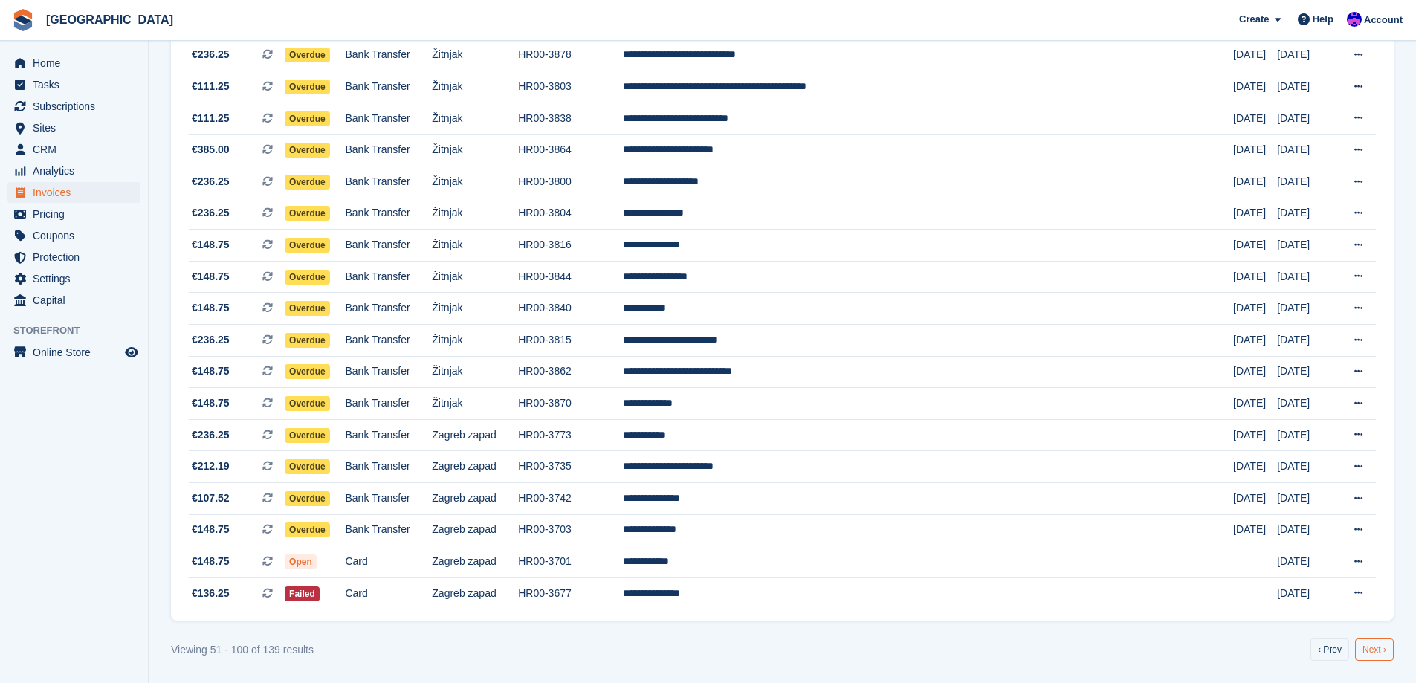
click at [1378, 654] on link "Next ›" at bounding box center [1374, 650] width 39 height 22
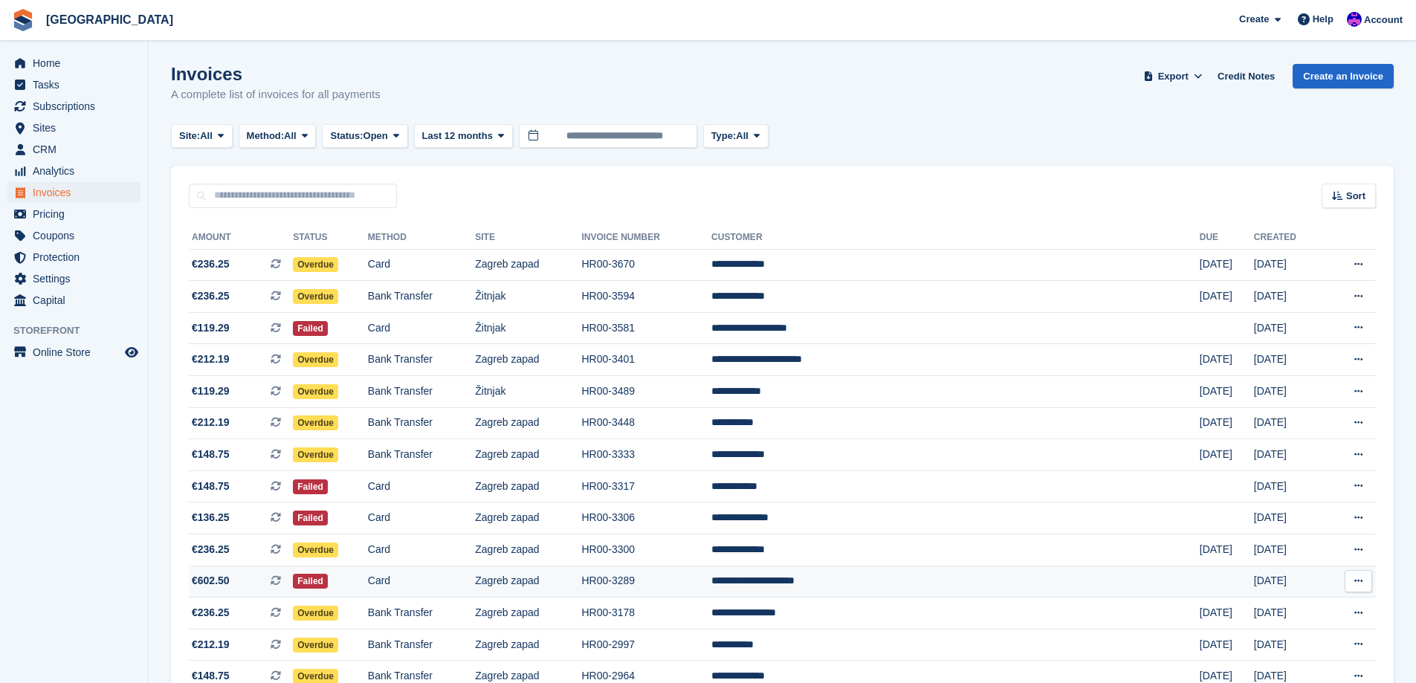
click at [930, 576] on td "**********" at bounding box center [956, 582] width 488 height 32
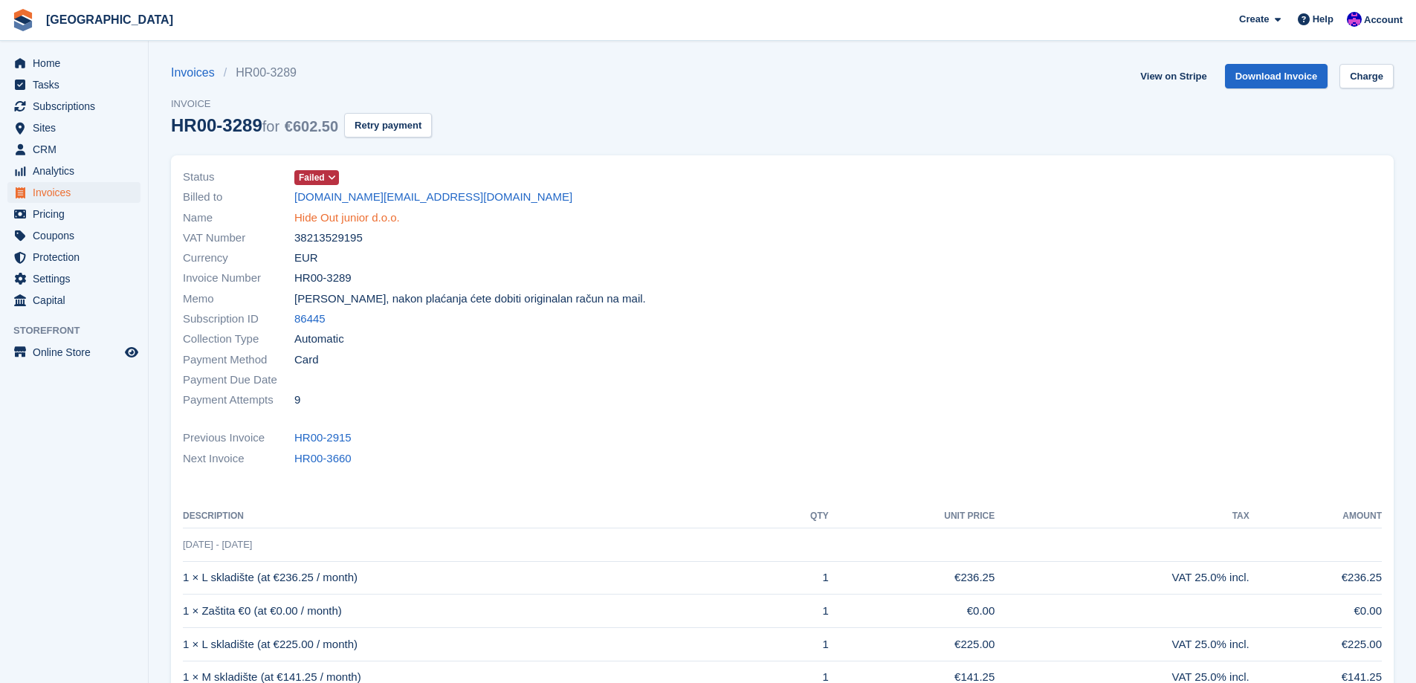
click at [358, 223] on link "Hide Out junior d.o.o." at bounding box center [347, 218] width 106 height 17
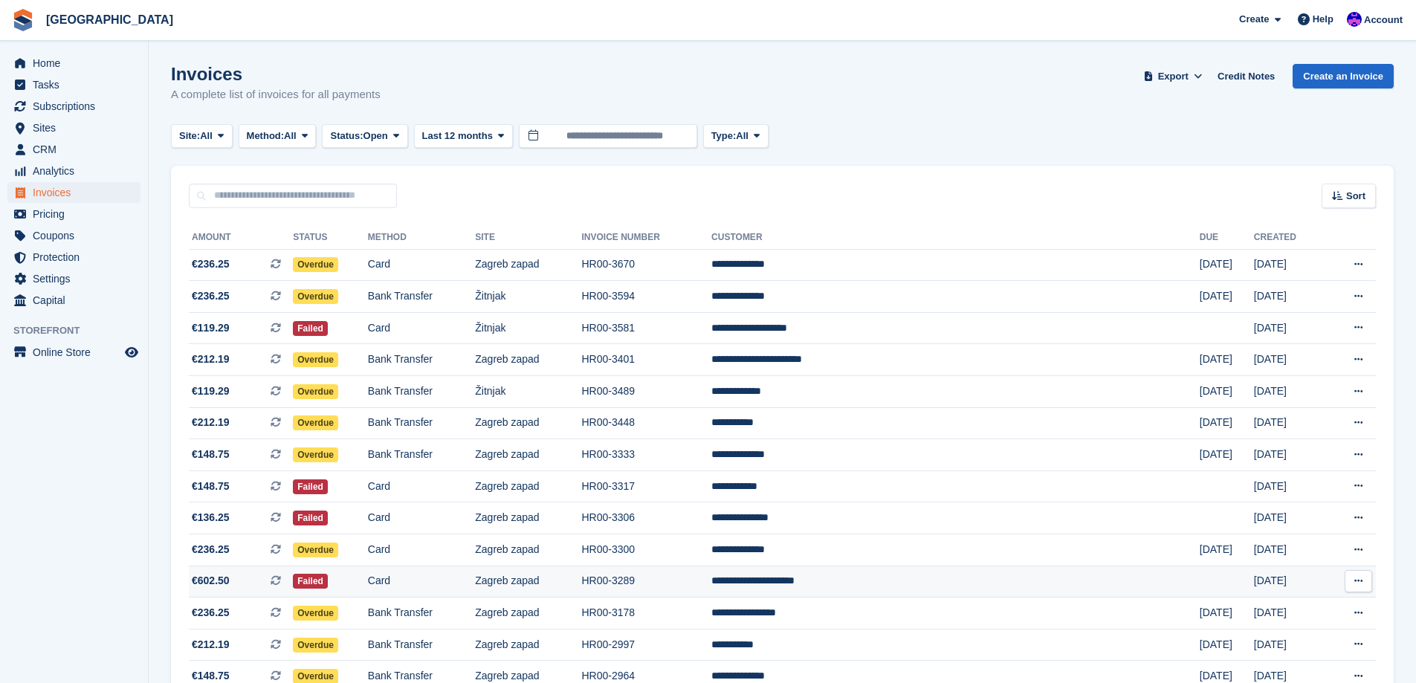
click at [865, 582] on td "**********" at bounding box center [956, 582] width 488 height 32
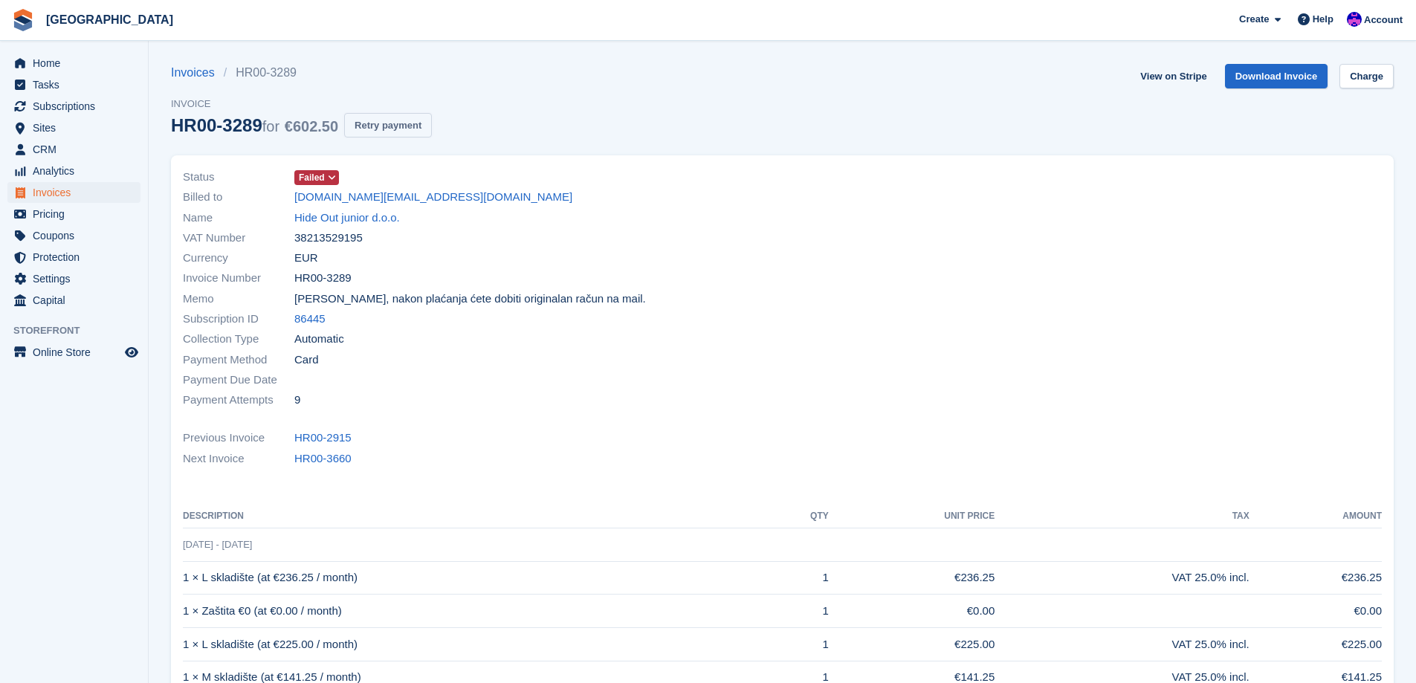
click at [377, 127] on button "Retry payment" at bounding box center [388, 125] width 88 height 25
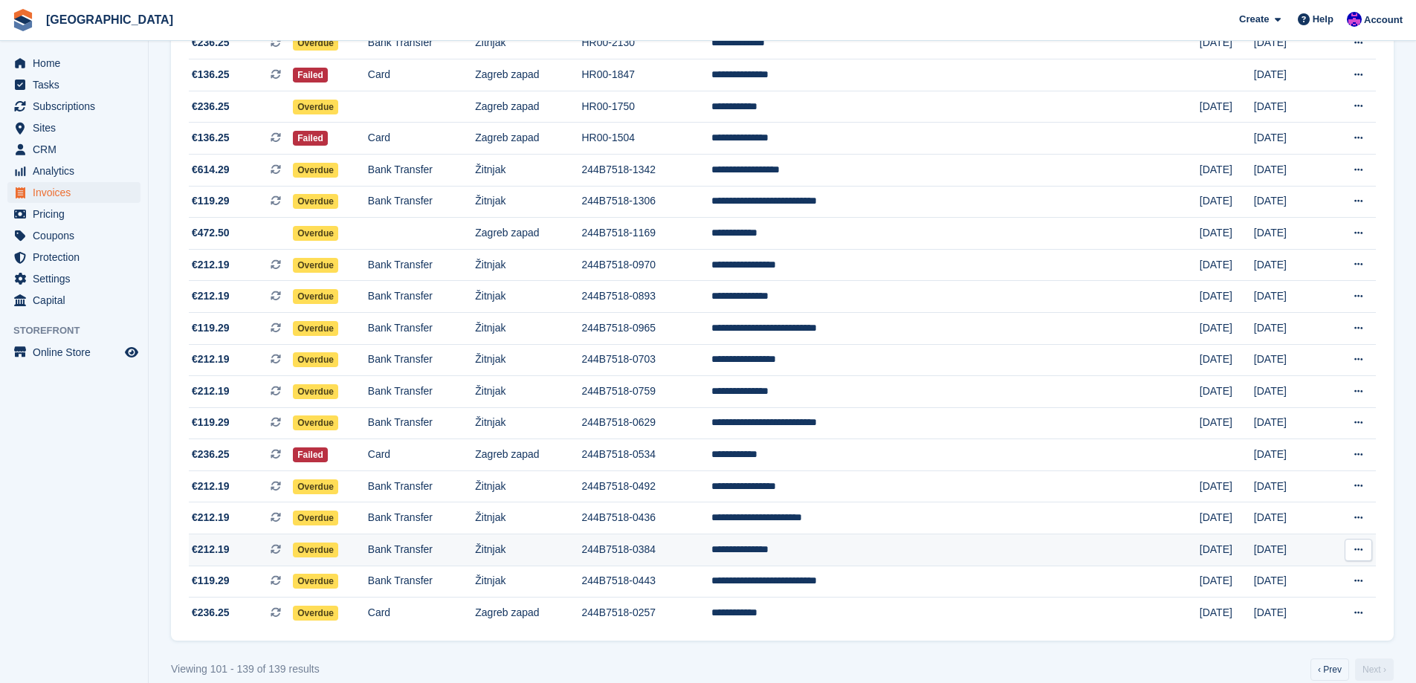
scroll to position [875, 0]
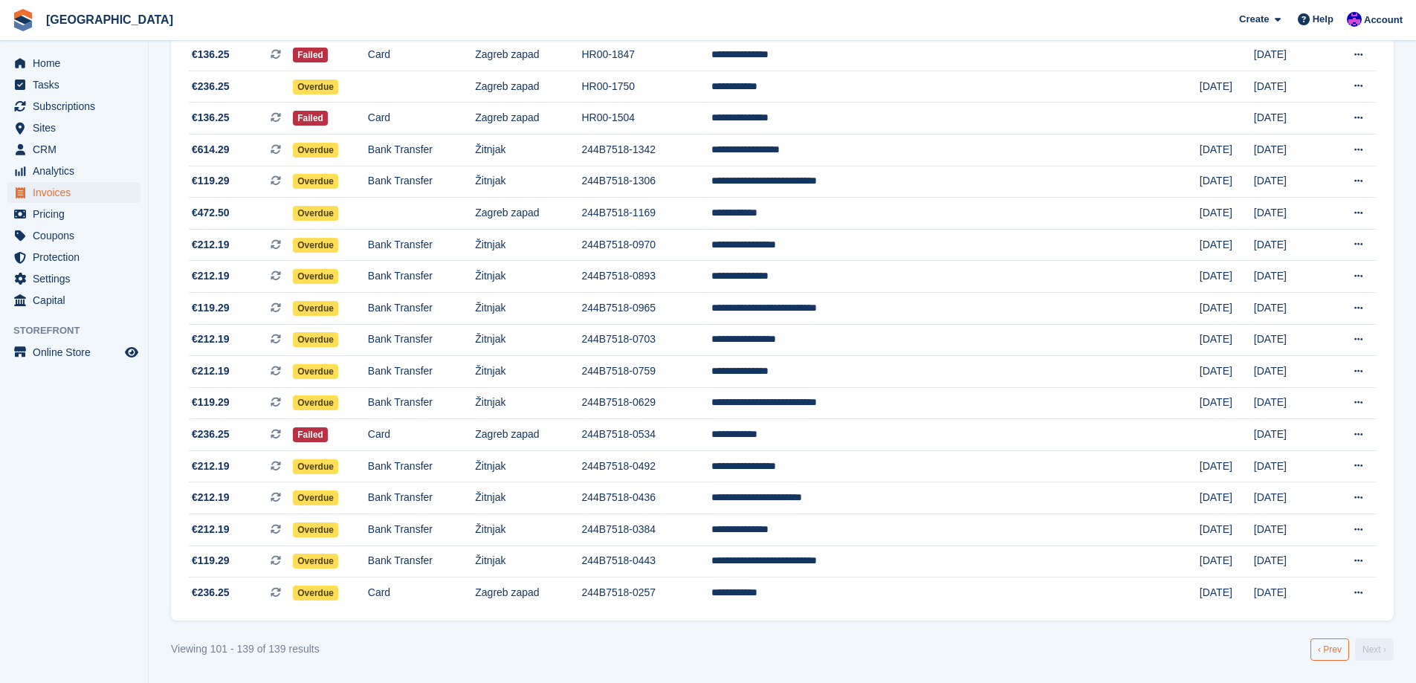
click at [1317, 645] on link "‹ Prev" at bounding box center [1330, 650] width 39 height 22
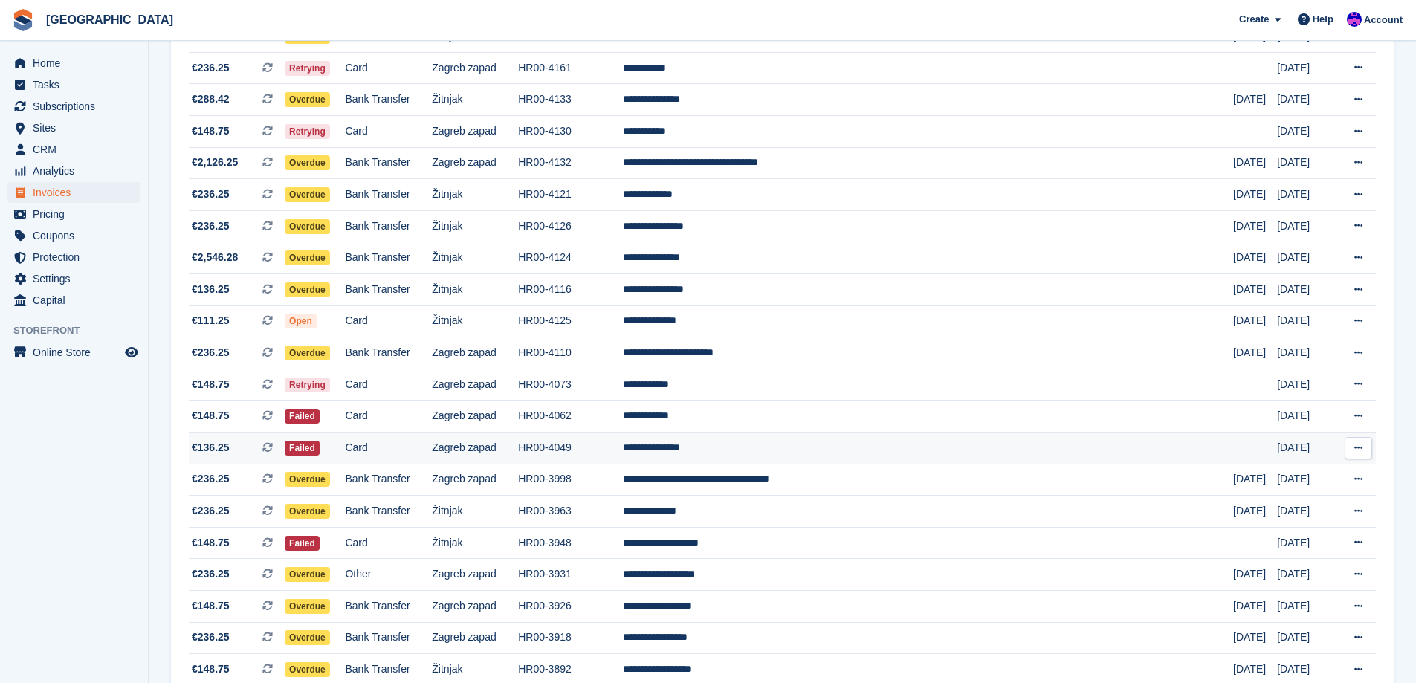
scroll to position [554, 0]
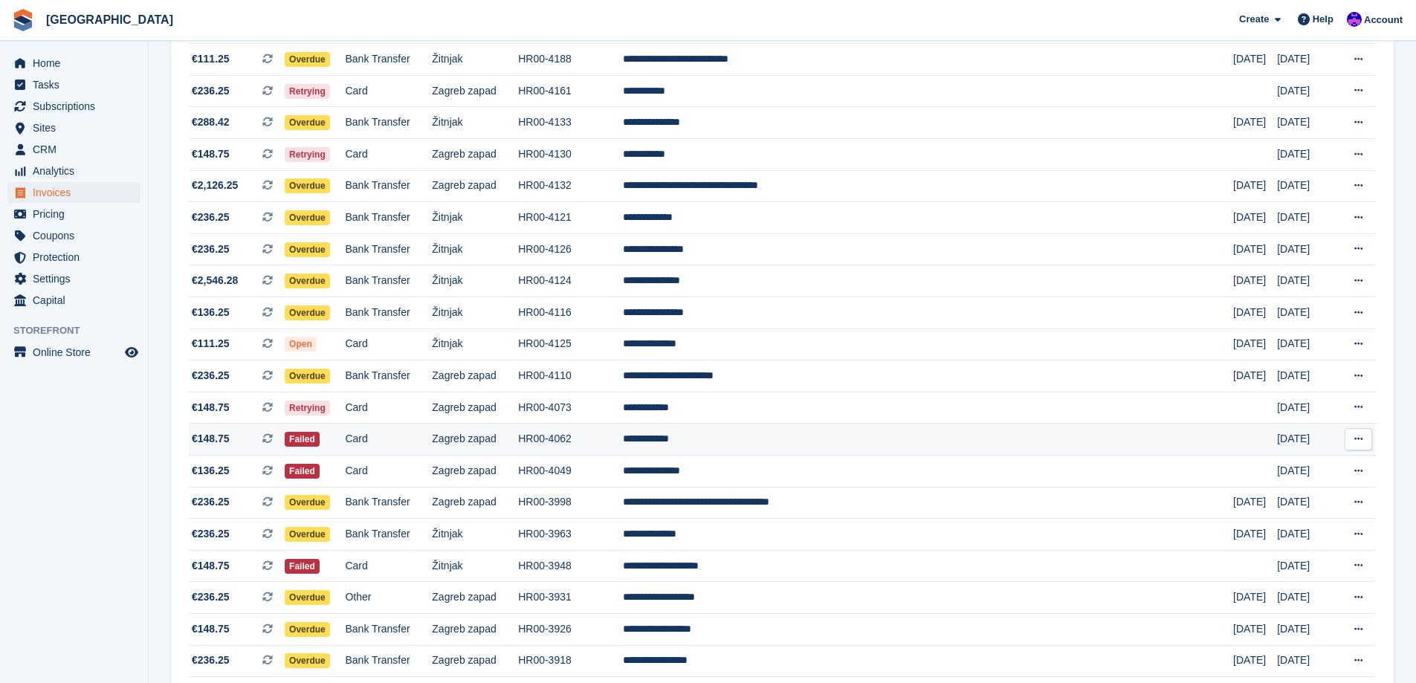
click at [825, 427] on td "**********" at bounding box center [928, 440] width 610 height 32
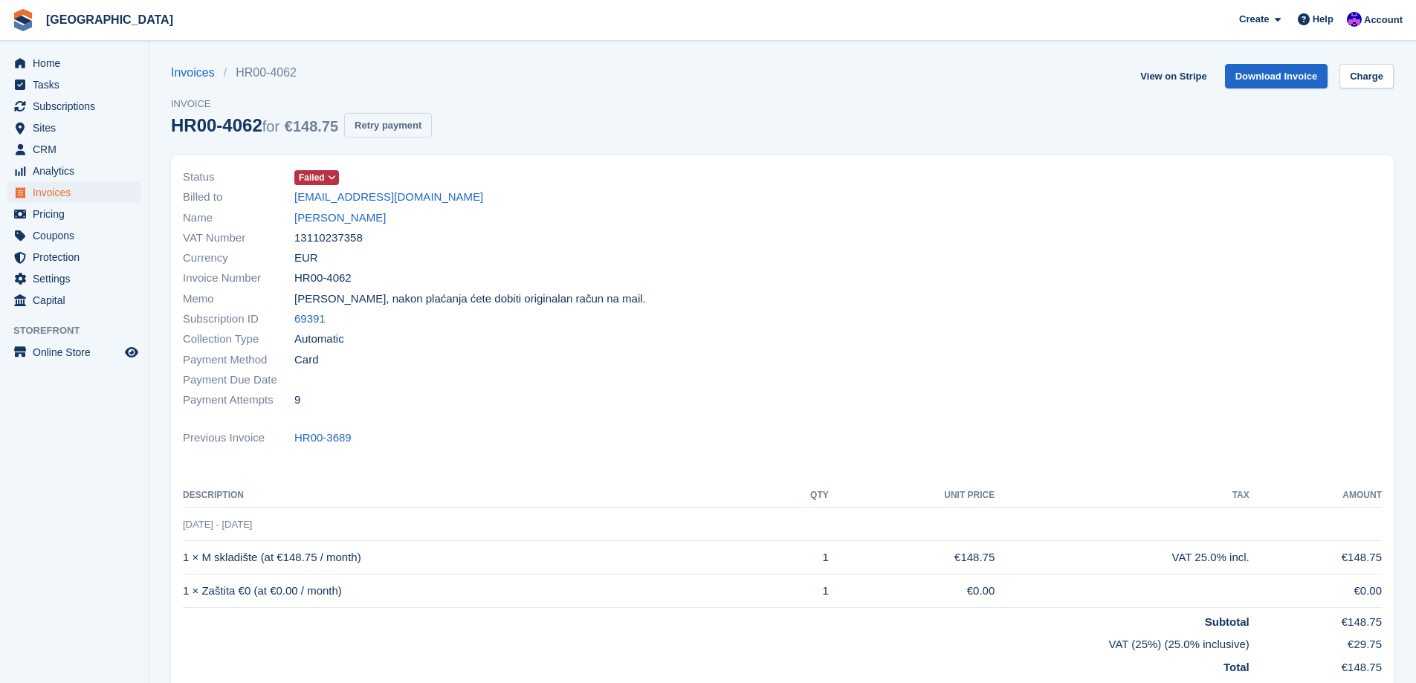
click at [401, 127] on button "Retry payment" at bounding box center [388, 125] width 88 height 25
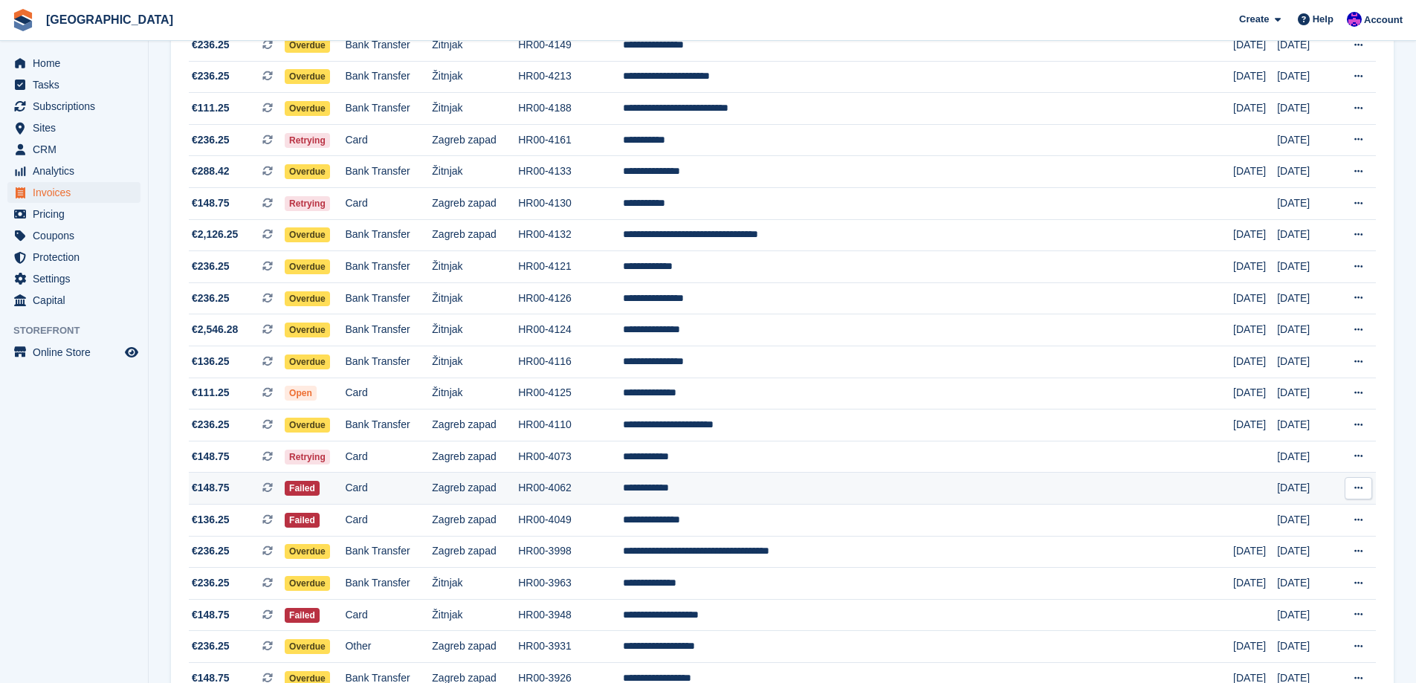
scroll to position [480, 0]
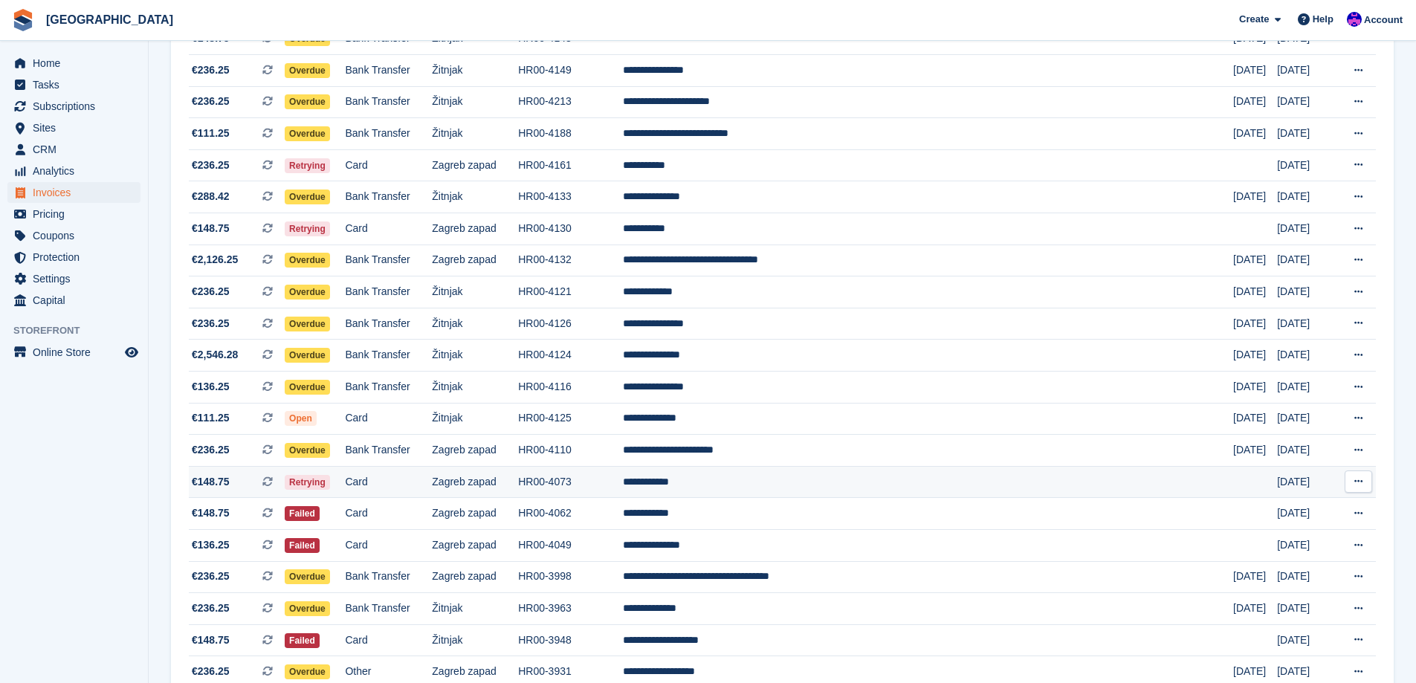
click at [432, 488] on td "Card" at bounding box center [388, 482] width 87 height 32
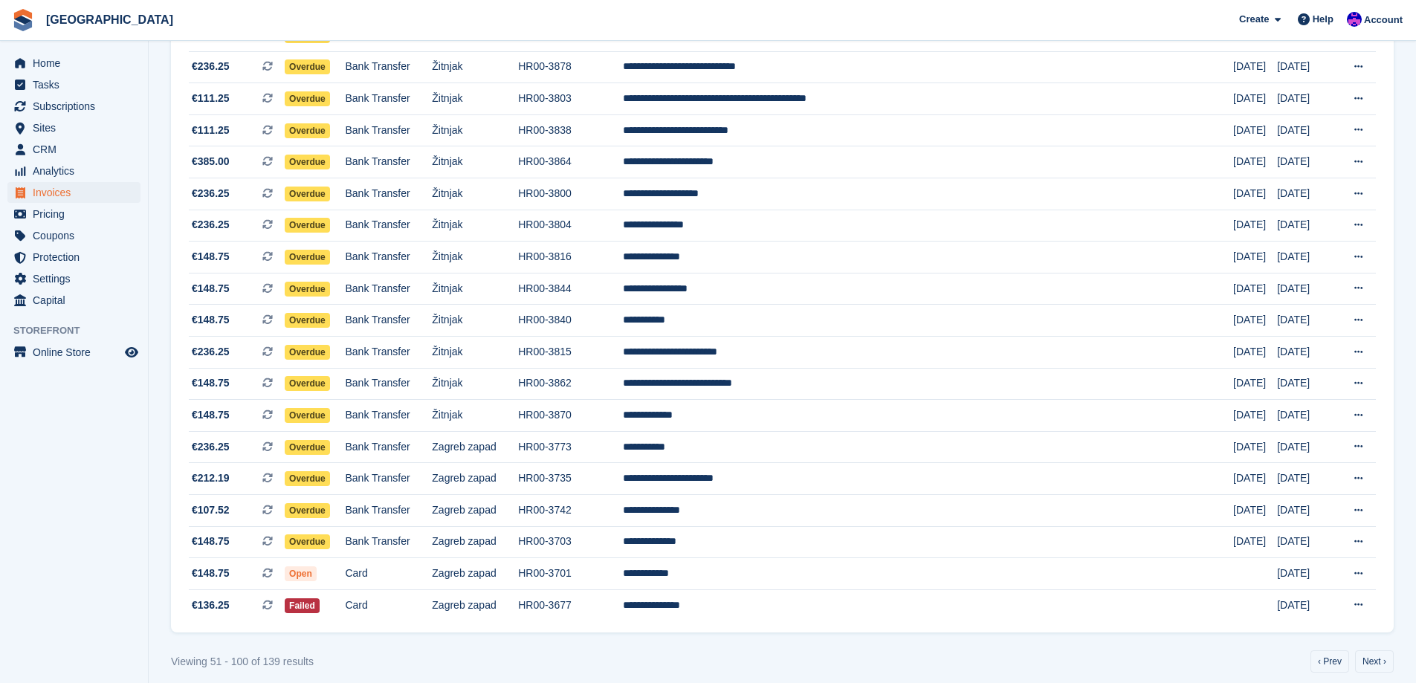
scroll to position [1223, 0]
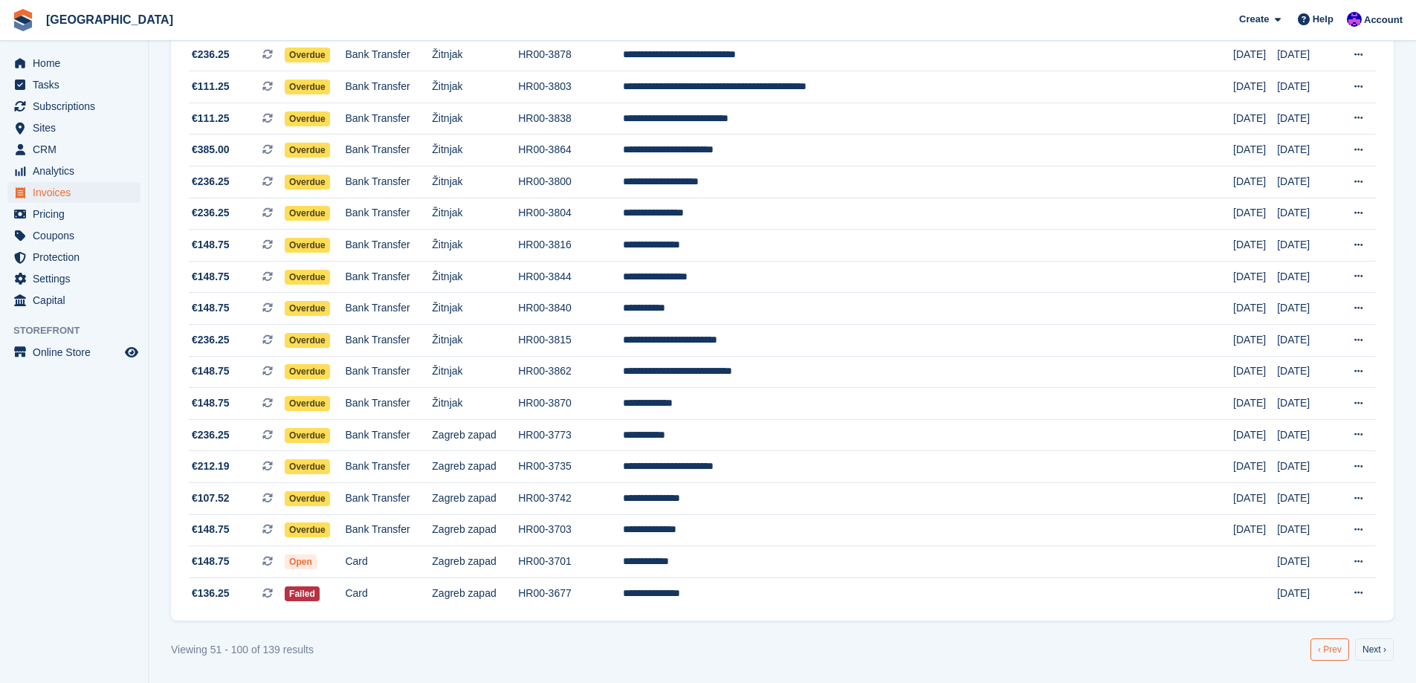
click at [1329, 650] on link "‹ Prev" at bounding box center [1330, 650] width 39 height 22
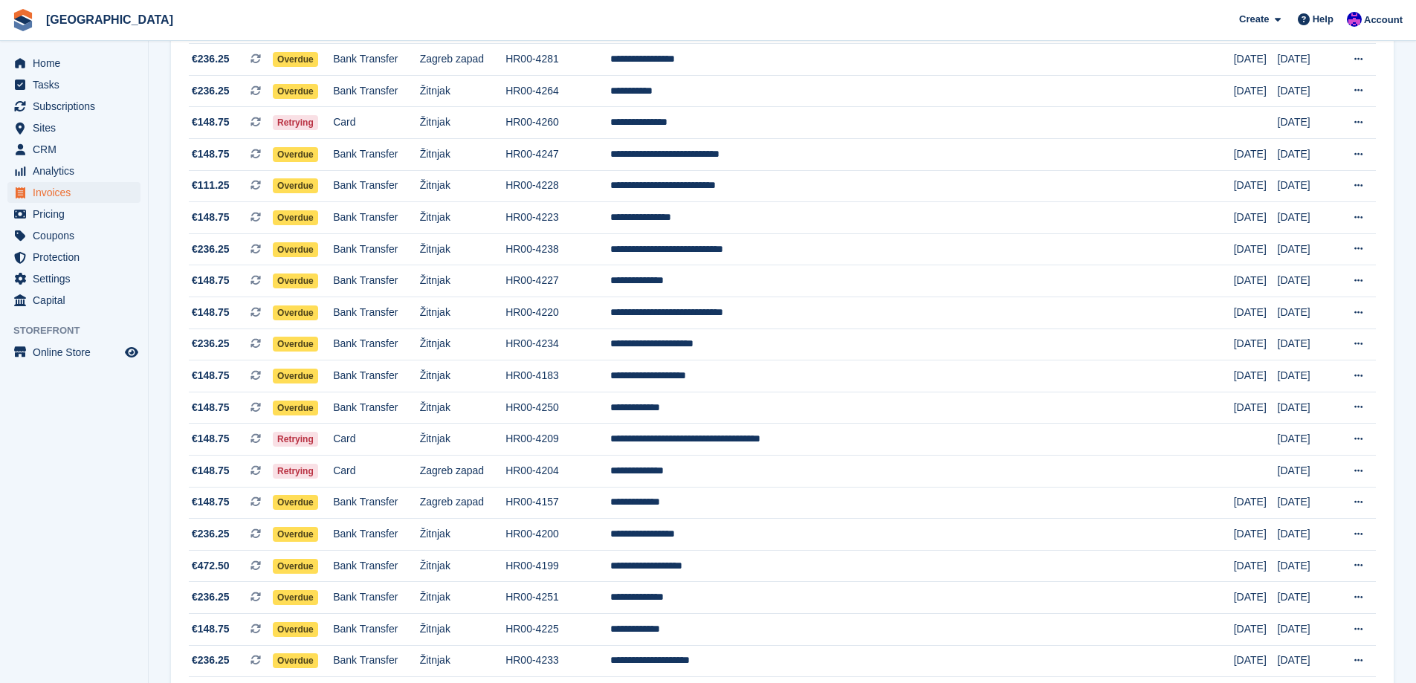
scroll to position [331, 0]
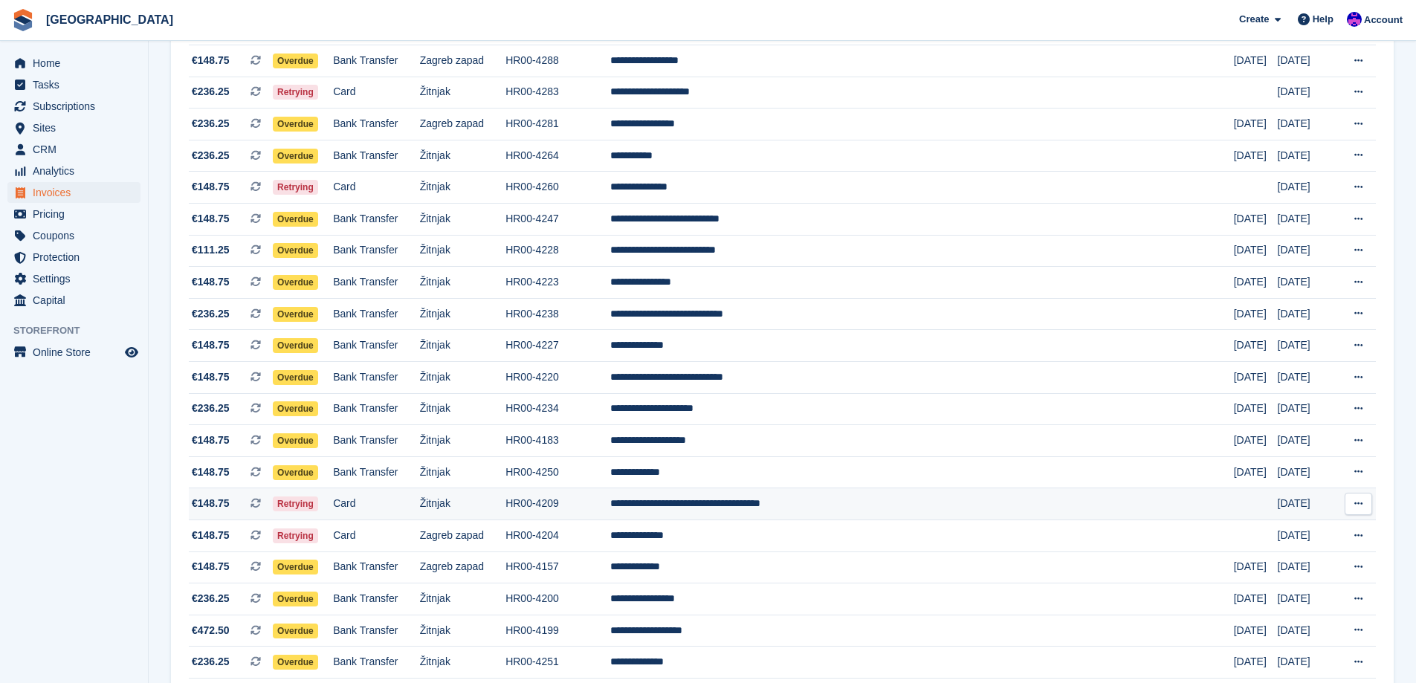
click at [894, 495] on td "**********" at bounding box center [922, 504] width 624 height 32
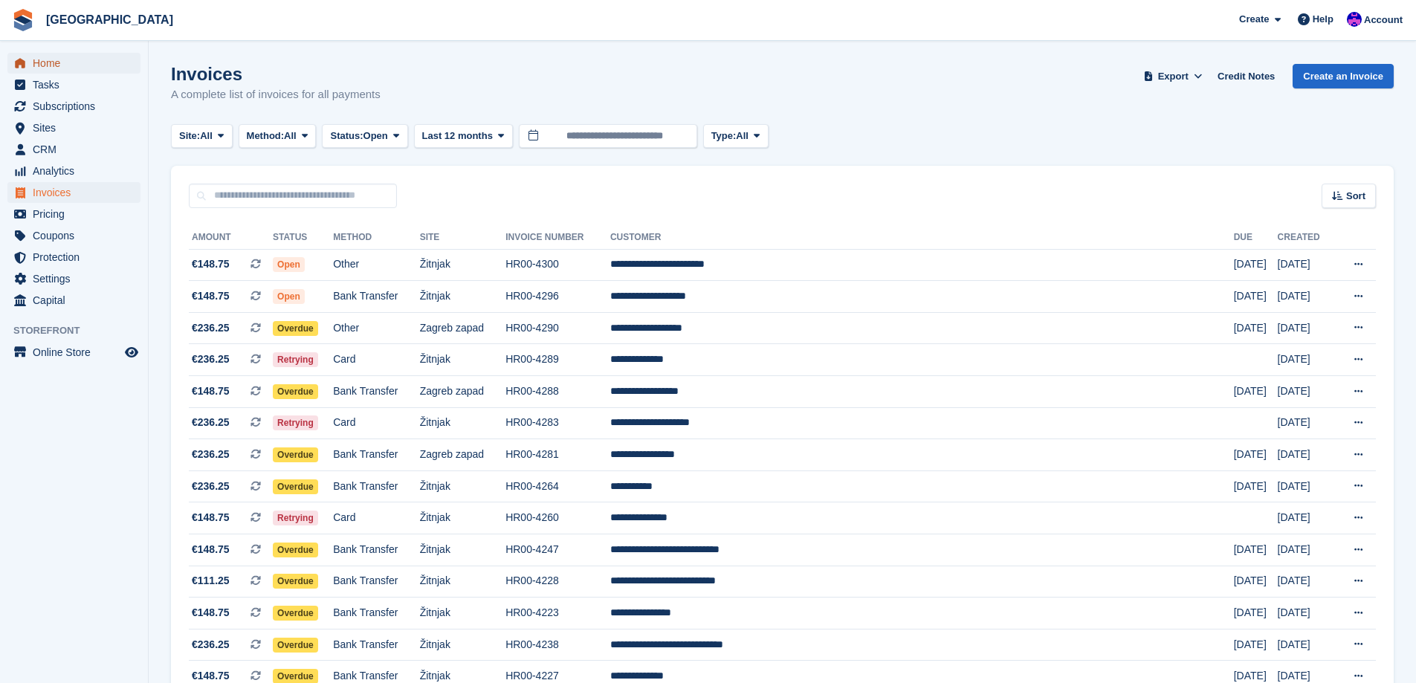
click at [62, 68] on span "Home" at bounding box center [77, 63] width 89 height 21
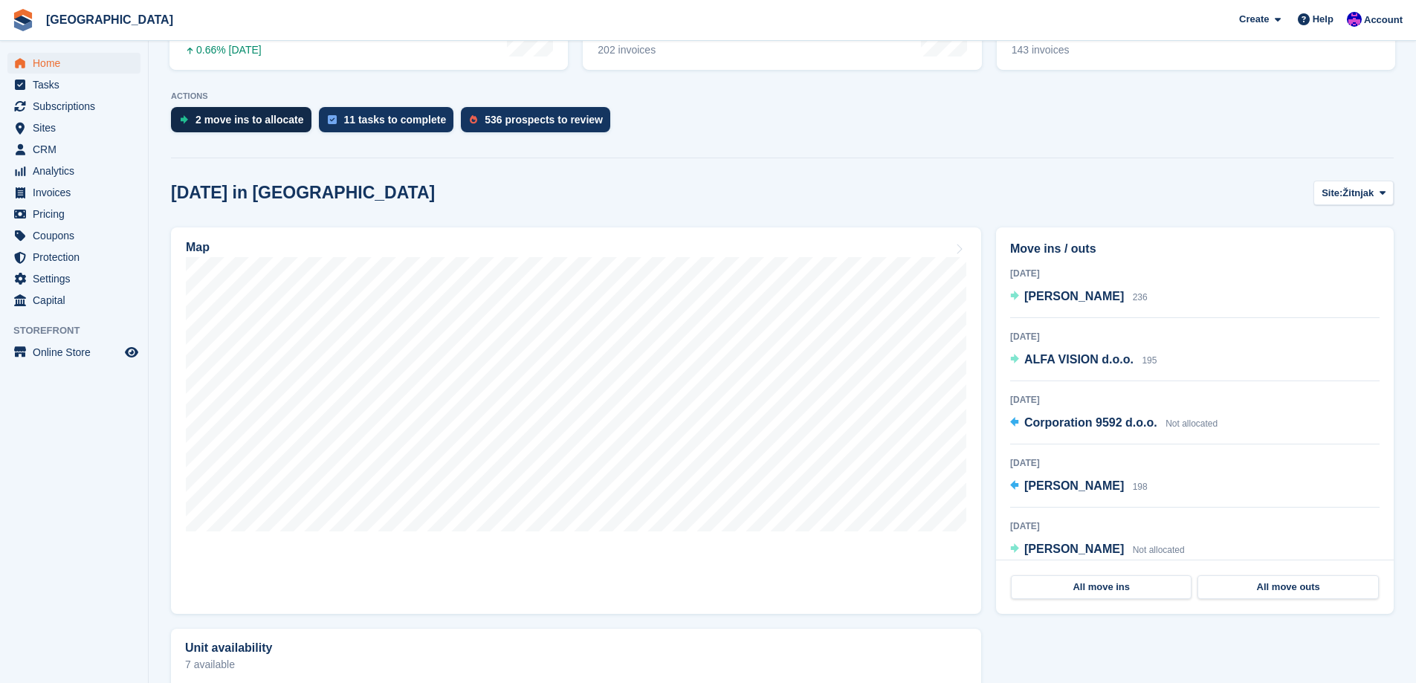
scroll to position [297, 0]
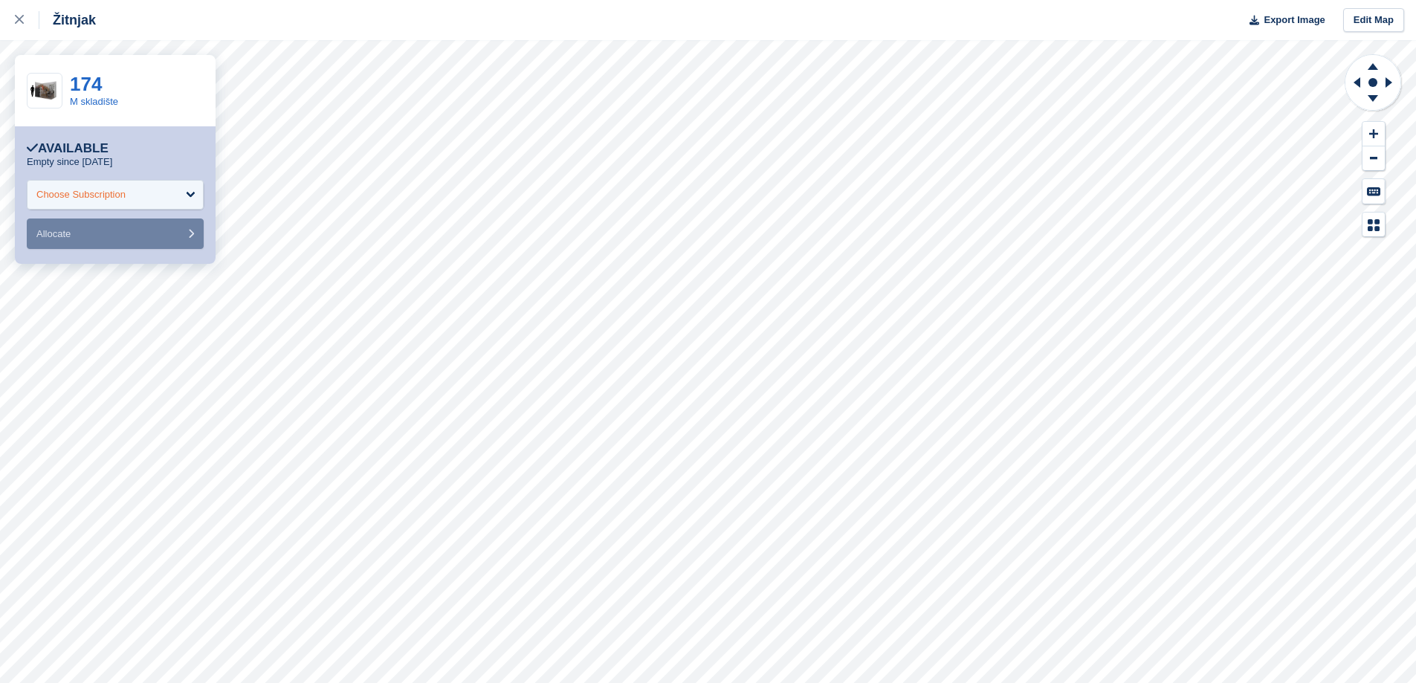
click at [161, 196] on div "Choose Subscription" at bounding box center [115, 195] width 177 height 30
